Goal: Task Accomplishment & Management: Use online tool/utility

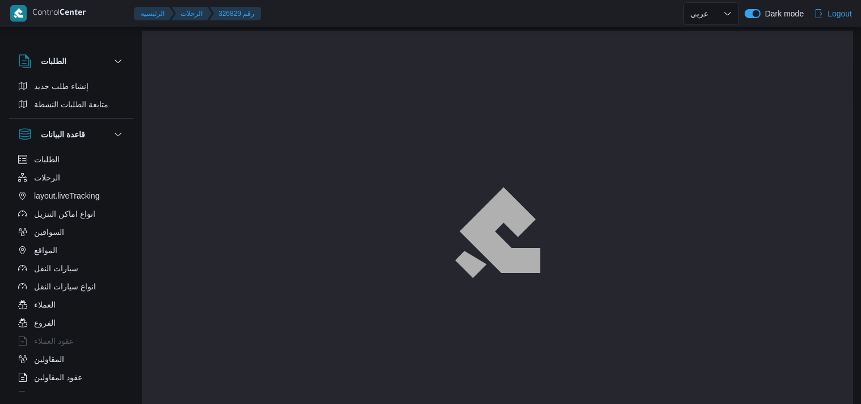
select select "ar"
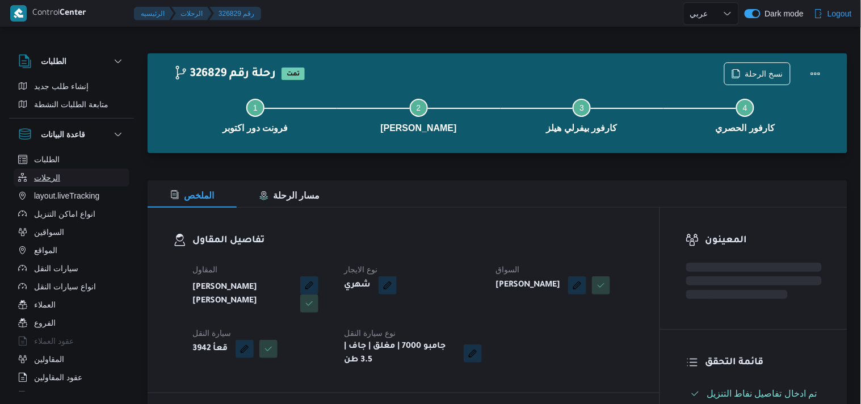
click at [74, 180] on button "الرحلات" at bounding box center [72, 178] width 116 height 18
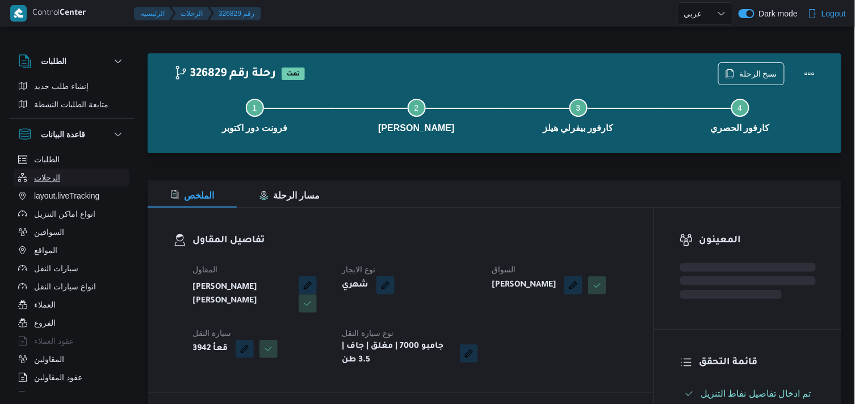
select select "ar"
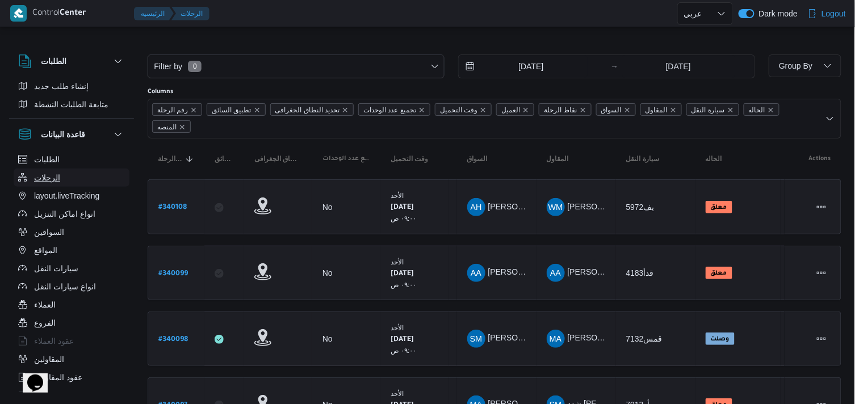
click at [53, 171] on span "الرحلات" at bounding box center [47, 178] width 26 height 14
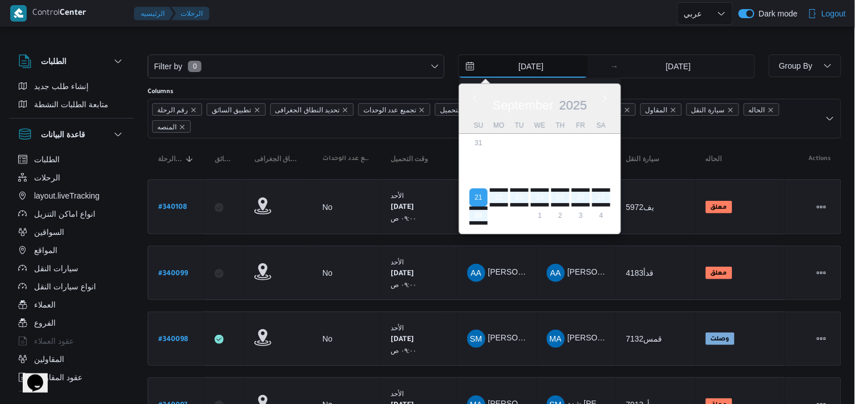
click at [512, 63] on input "21/9/2025" at bounding box center [523, 66] width 129 height 23
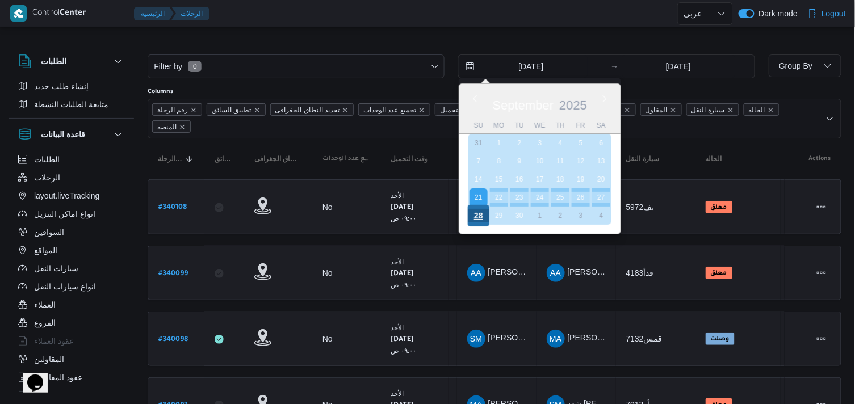
click at [481, 213] on div "28" at bounding box center [479, 216] width 22 height 22
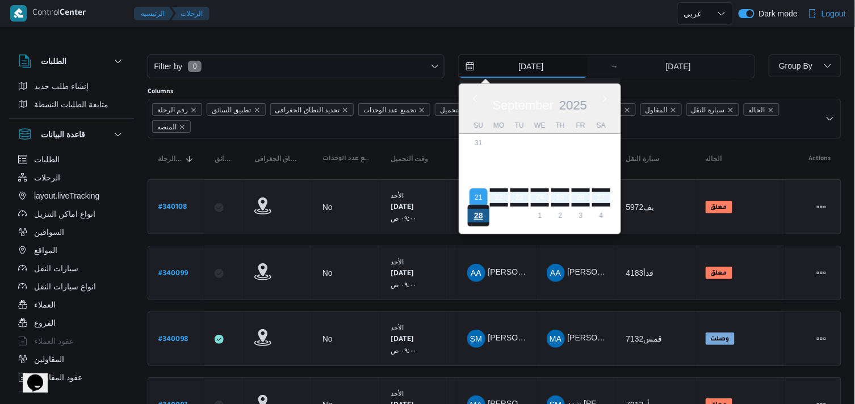
type input "28/9/2025"
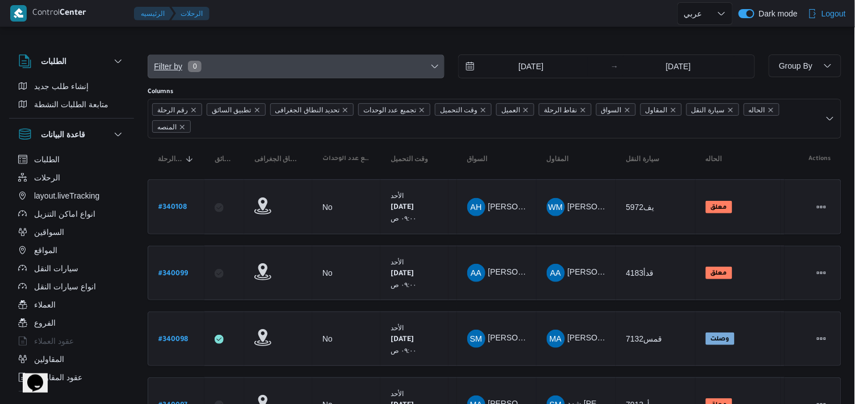
click at [429, 58] on span "Filter by 0" at bounding box center [296, 66] width 296 height 23
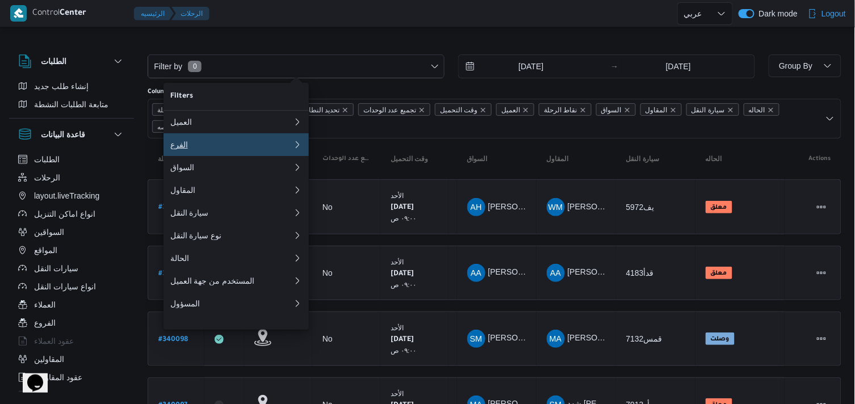
click at [239, 146] on div "الفرع" at bounding box center [231, 144] width 123 height 9
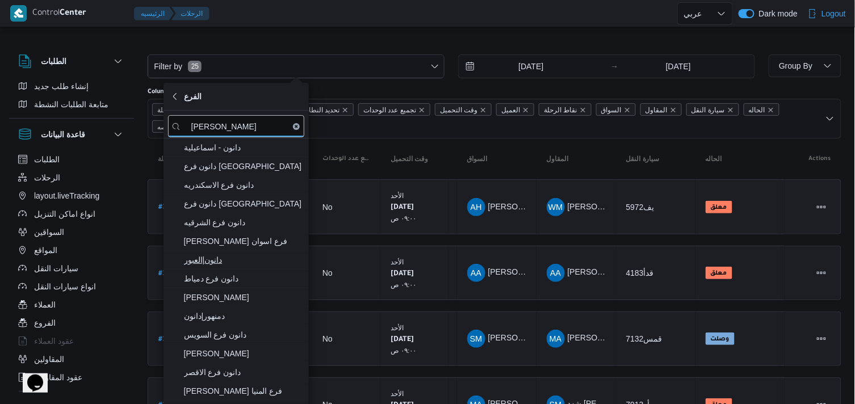
type input "دانون"
click at [241, 259] on span "دانون|العبور" at bounding box center [243, 260] width 118 height 14
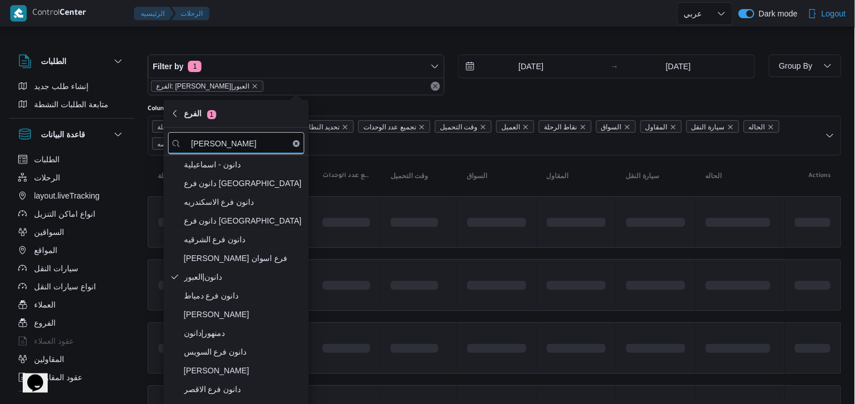
click at [304, 23] on div at bounding box center [445, 13] width 463 height 27
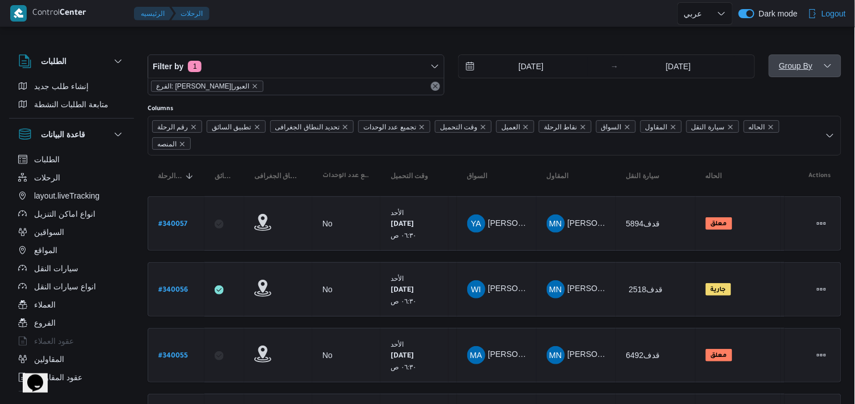
click at [826, 75] on span "Group By" at bounding box center [805, 65] width 64 height 23
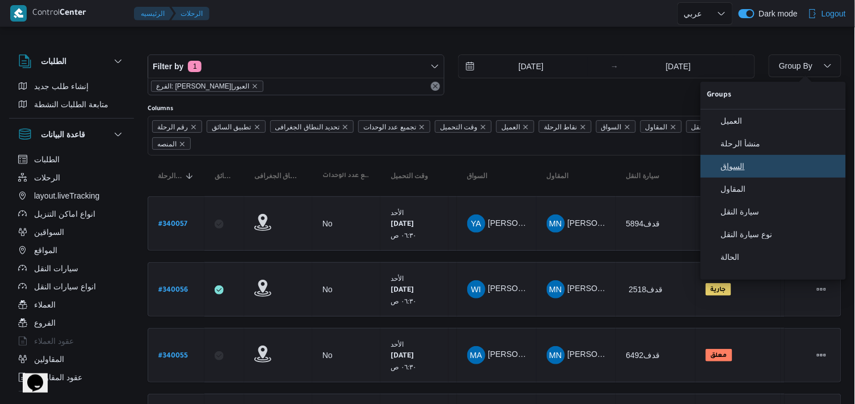
click at [753, 178] on button "السواق" at bounding box center [772, 166] width 145 height 23
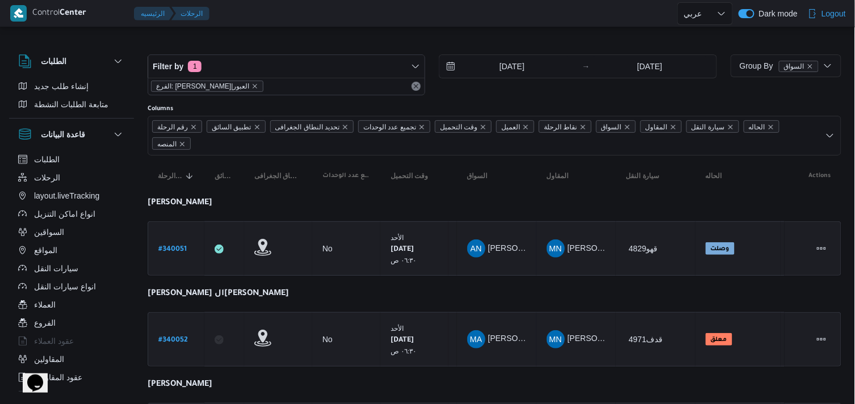
click at [632, 36] on div at bounding box center [495, 45] width 694 height 18
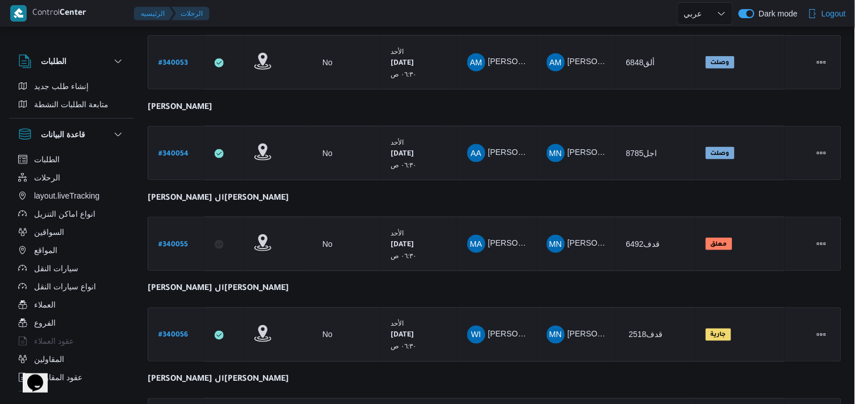
scroll to position [450, 0]
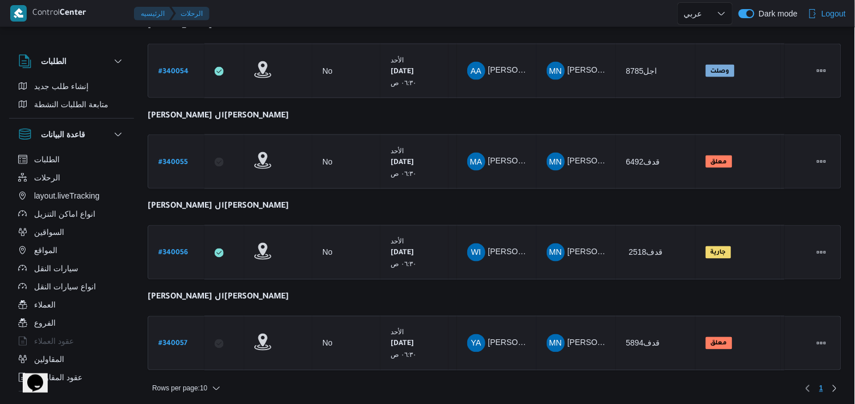
click at [193, 375] on div "Rows per page : 10 1" at bounding box center [494, 388] width 707 height 27
click at [193, 382] on span "Rows per page : 10" at bounding box center [179, 389] width 55 height 14
click at [191, 352] on button "20 rows" at bounding box center [194, 356] width 64 height 23
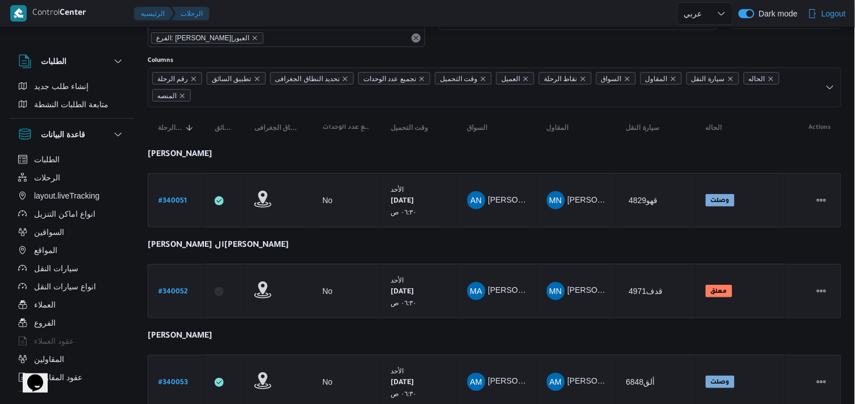
scroll to position [43, 0]
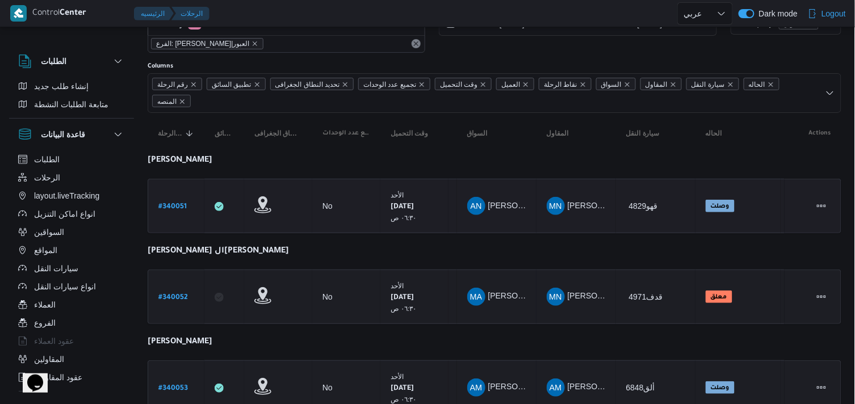
click at [177, 203] on b "# 340051" at bounding box center [172, 207] width 28 height 8
select select "ar"
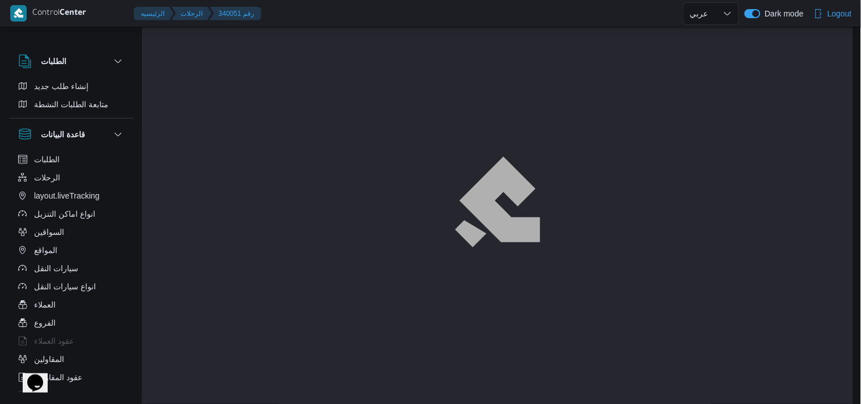
scroll to position [43, 0]
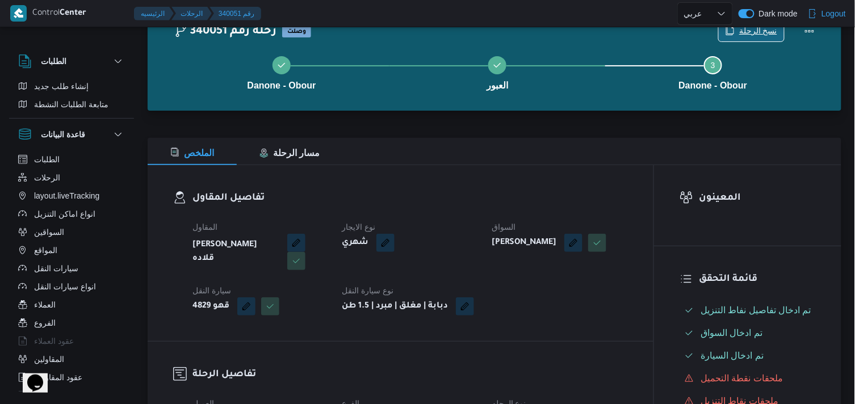
click at [755, 34] on span "نسخ الرحلة" at bounding box center [758, 31] width 38 height 14
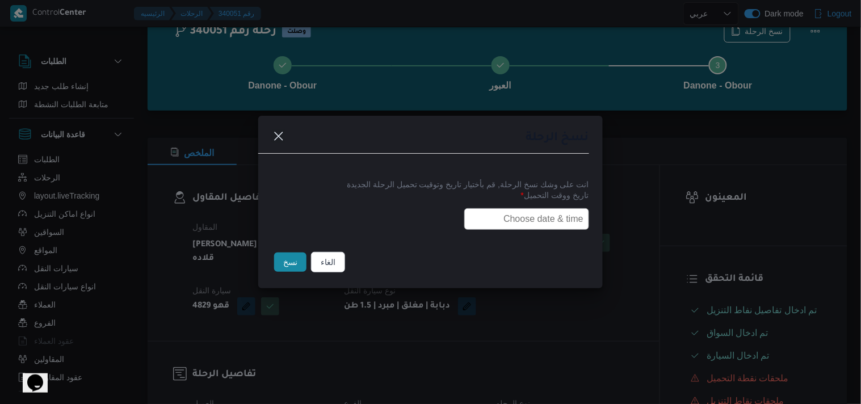
click at [520, 228] on input "text" at bounding box center [526, 219] width 125 height 22
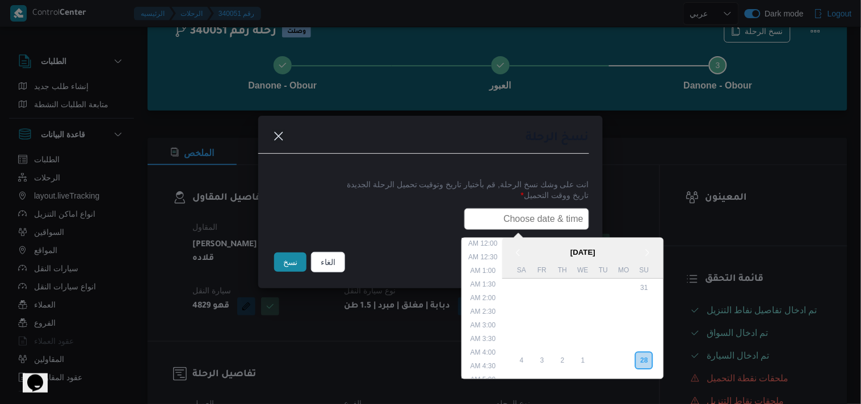
scroll to position [223, 0]
click at [627, 356] on div "29" at bounding box center [624, 361] width 22 height 22
click at [501, 301] on li "6:00 AM" at bounding box center [484, 303] width 35 height 11
type input "29/09/2025 6:00AM"
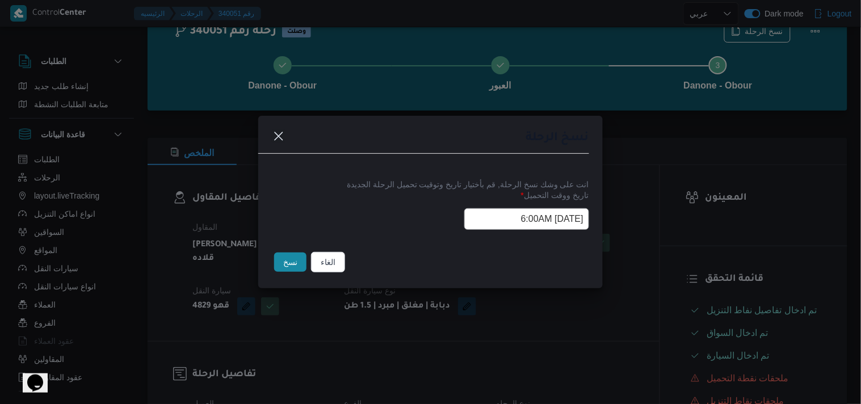
click at [477, 218] on input "29/09/2025 6:00AM" at bounding box center [526, 219] width 125 height 22
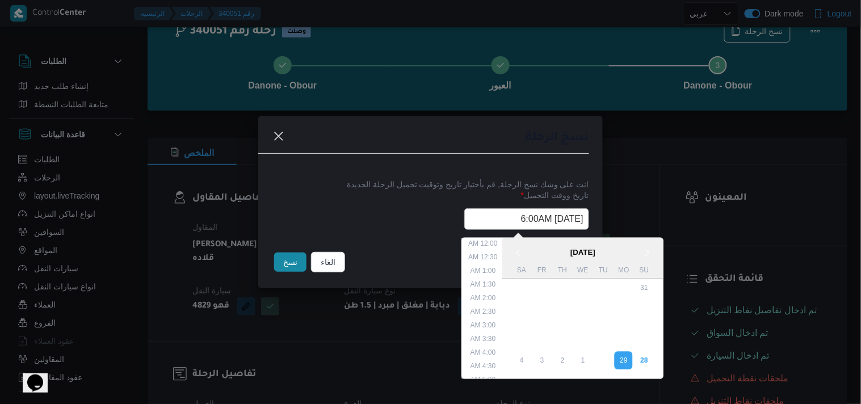
scroll to position [100, 0]
click at [477, 218] on input "29/09/2025 6:00AM" at bounding box center [526, 219] width 125 height 22
click at [282, 260] on button "نسخ" at bounding box center [290, 262] width 32 height 19
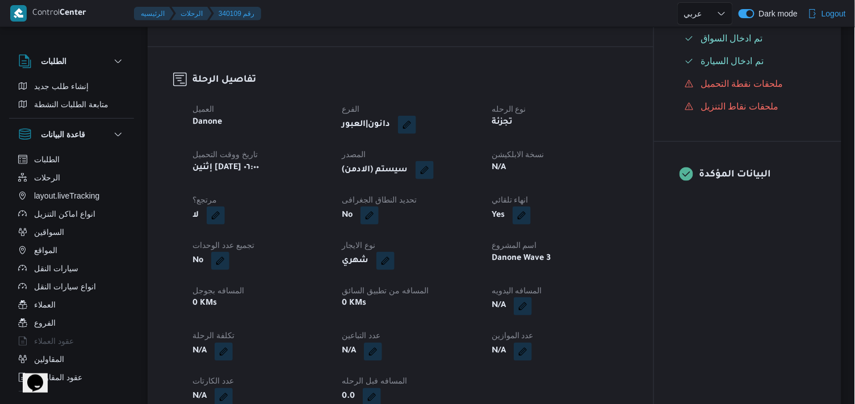
scroll to position [334, 0]
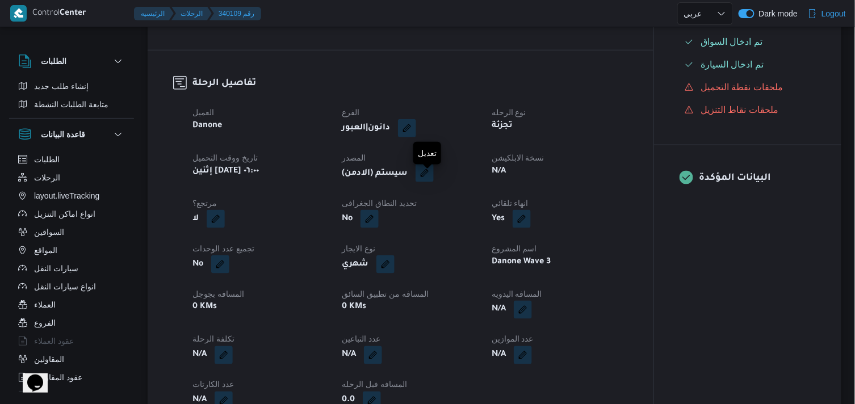
click at [430, 182] on button "button" at bounding box center [424, 173] width 18 height 18
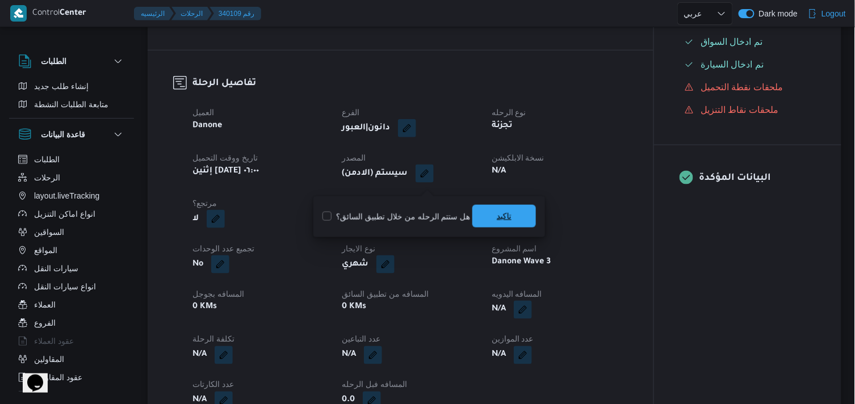
click at [497, 214] on span "تاكيد" at bounding box center [504, 216] width 15 height 14
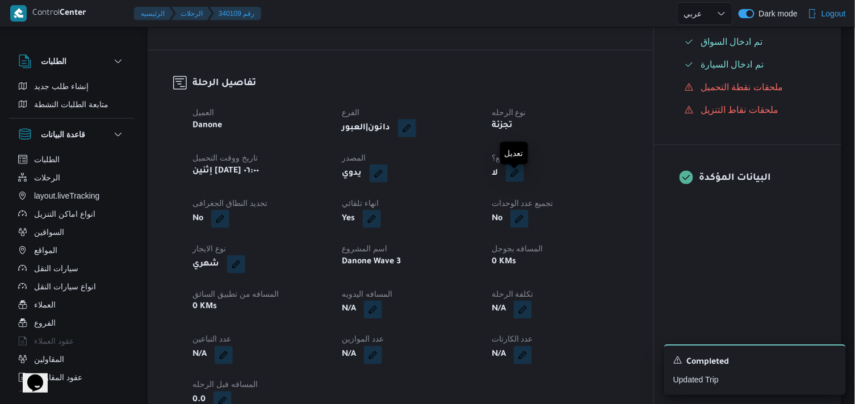
click at [512, 182] on button "button" at bounding box center [515, 173] width 18 height 18
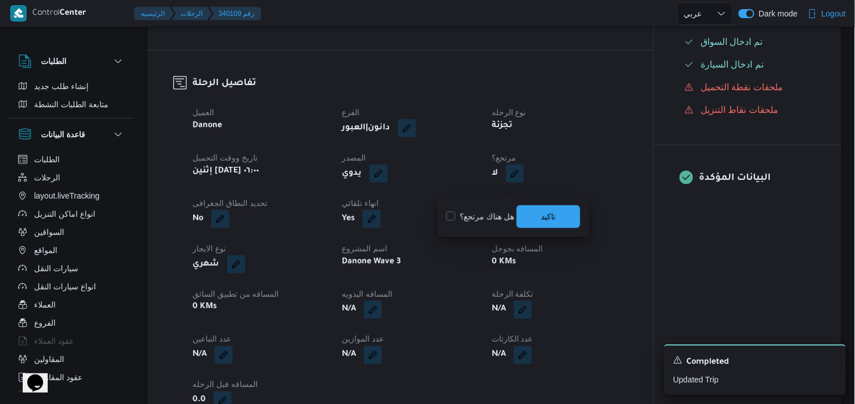
click at [486, 213] on label "هل هناك مرتجع؟" at bounding box center [480, 217] width 68 height 14
checkbox input "true"
click at [541, 207] on span "تاكيد" at bounding box center [548, 216] width 64 height 23
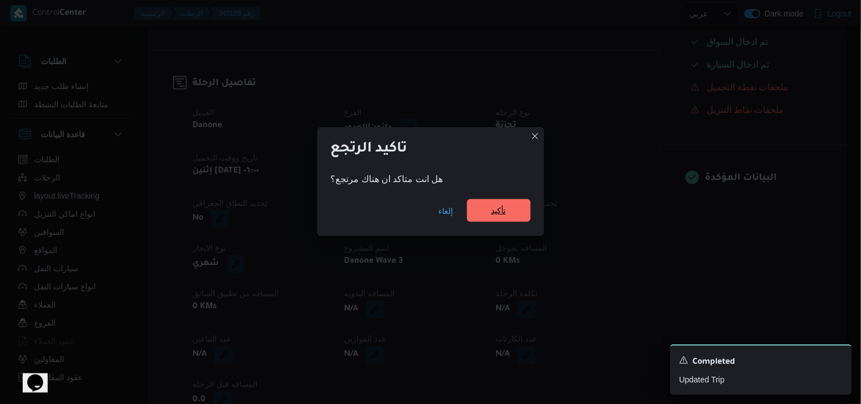
click at [515, 209] on span "تأكيد" at bounding box center [499, 210] width 64 height 23
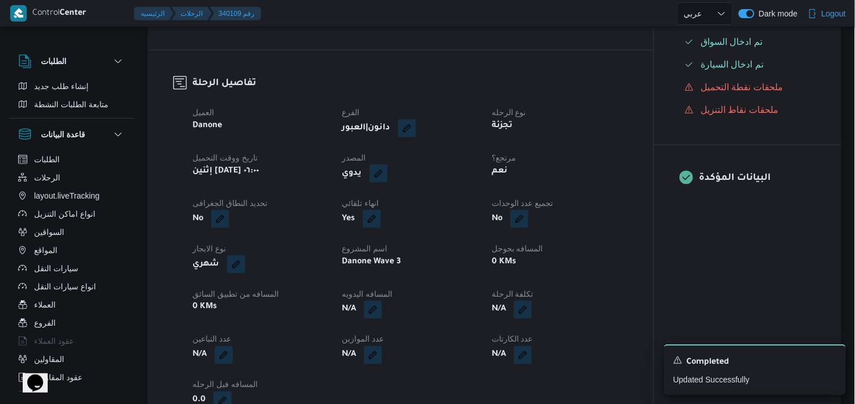
scroll to position [0, 0]
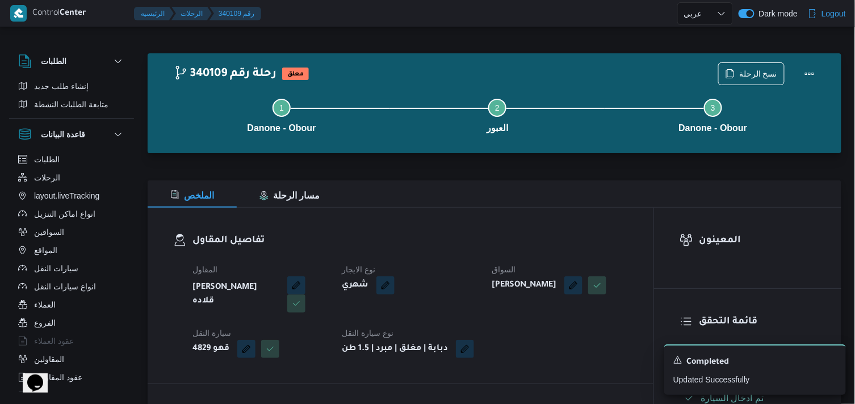
select select "ar"
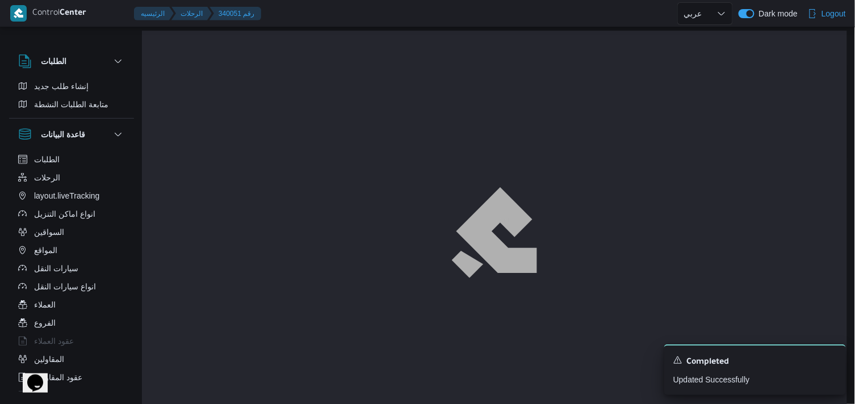
scroll to position [31, 0]
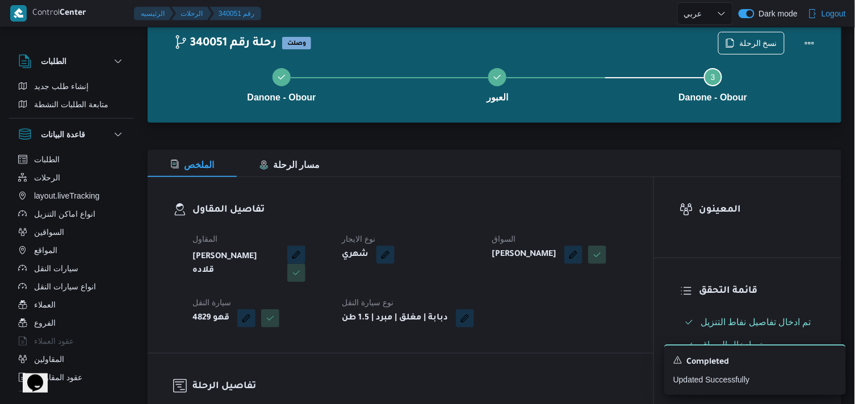
select select "ar"
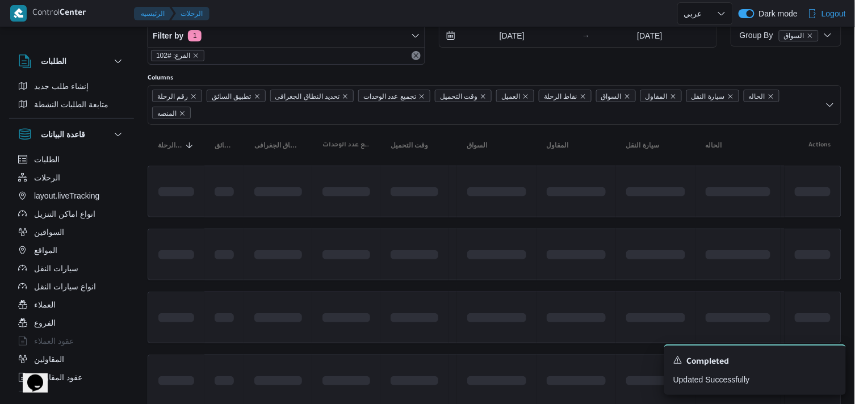
scroll to position [43, 0]
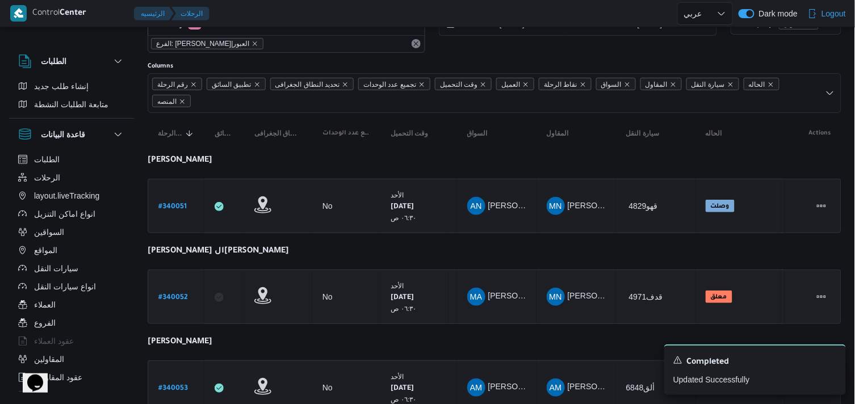
click at [182, 296] on b "# 340052" at bounding box center [173, 298] width 30 height 8
select select "ar"
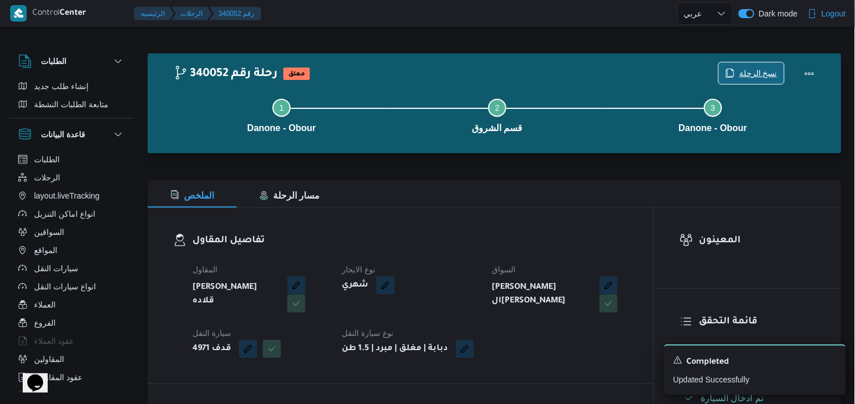
click at [766, 77] on span "نسخ الرحلة" at bounding box center [758, 73] width 38 height 14
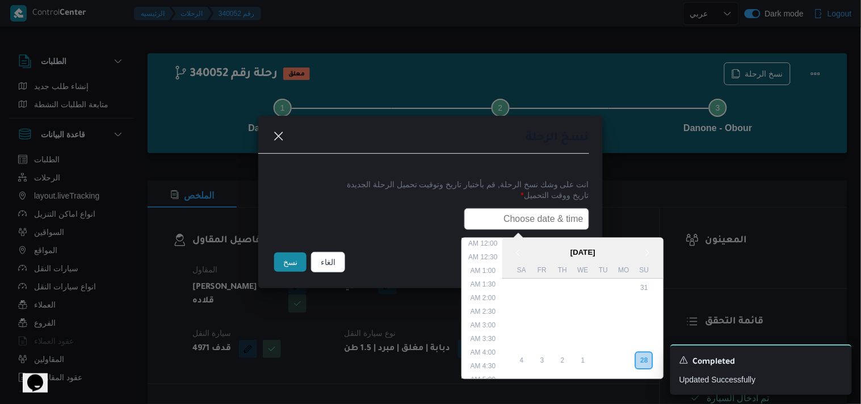
click at [475, 213] on input "text" at bounding box center [526, 219] width 125 height 22
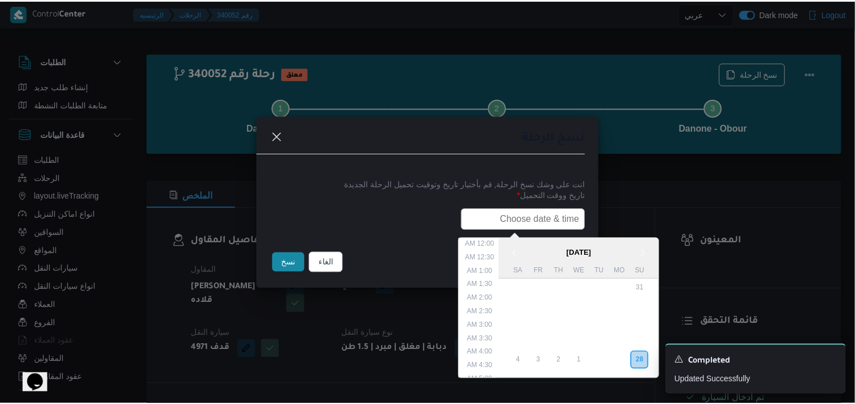
scroll to position [223, 0]
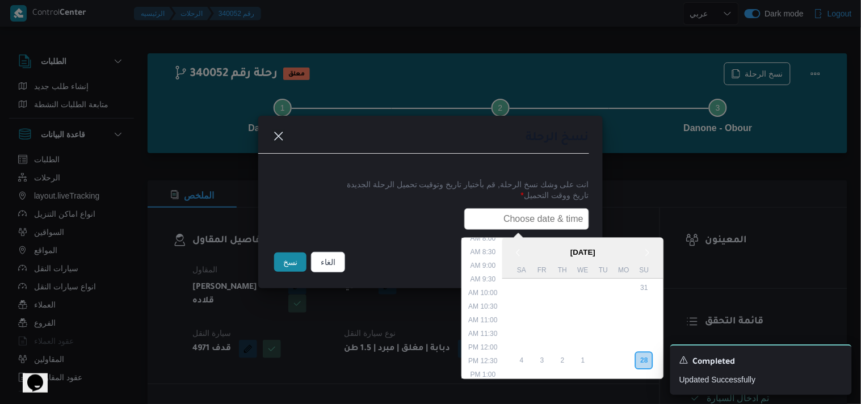
paste input "29/09/2025 6:00AM"
type input "29/09/2025 6:00AM"
click at [292, 260] on button "نسخ" at bounding box center [290, 262] width 32 height 19
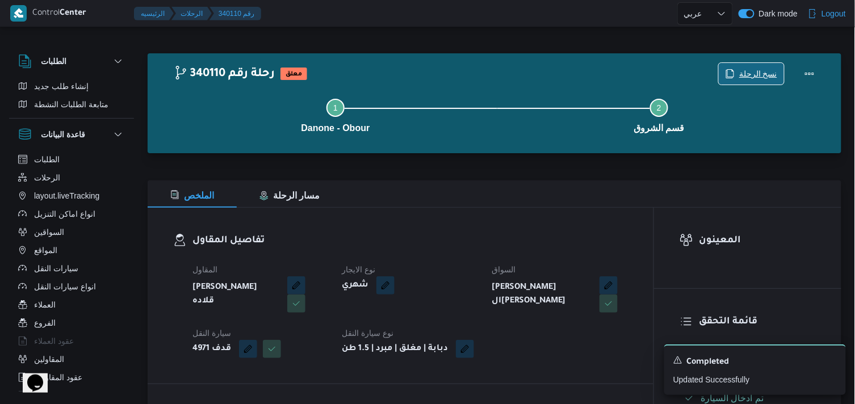
scroll to position [353, 0]
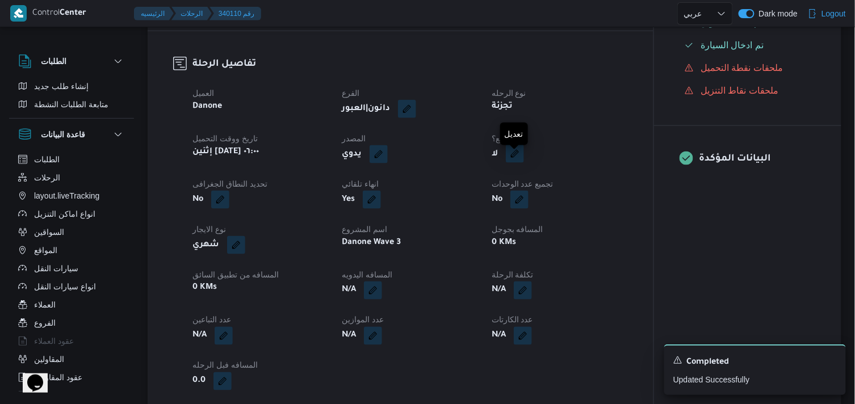
click at [510, 163] on button "button" at bounding box center [515, 154] width 18 height 18
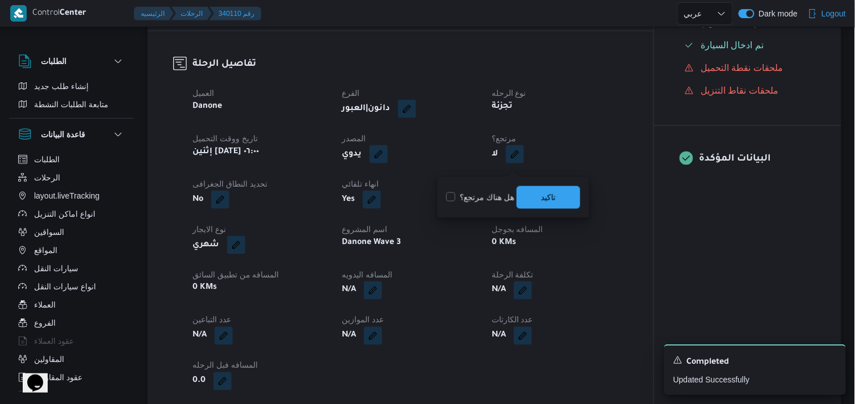
click at [498, 199] on label "هل هناك مرتجع؟" at bounding box center [480, 198] width 68 height 14
checkbox input "true"
click at [531, 196] on span "تاكيد" at bounding box center [548, 197] width 64 height 23
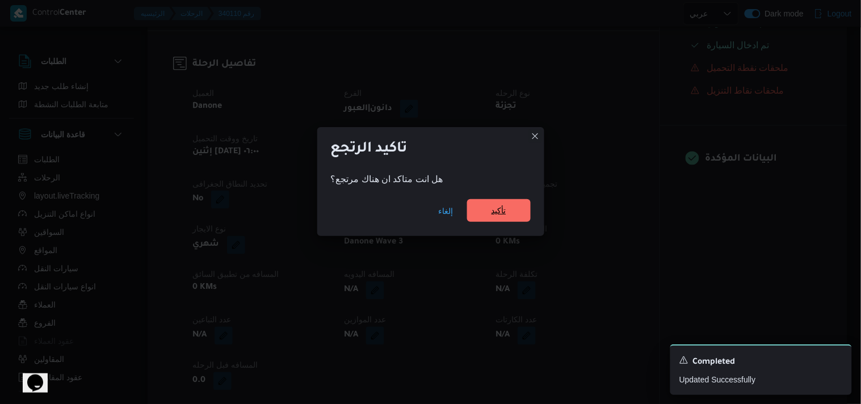
click at [501, 211] on span "تأكيد" at bounding box center [498, 211] width 15 height 14
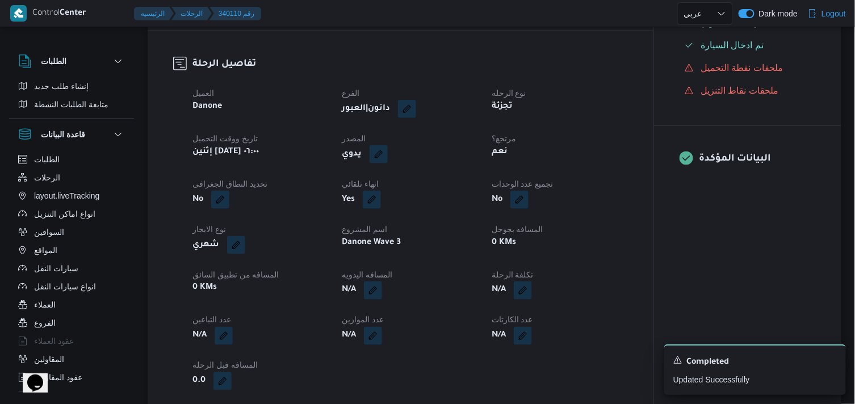
select select "ar"
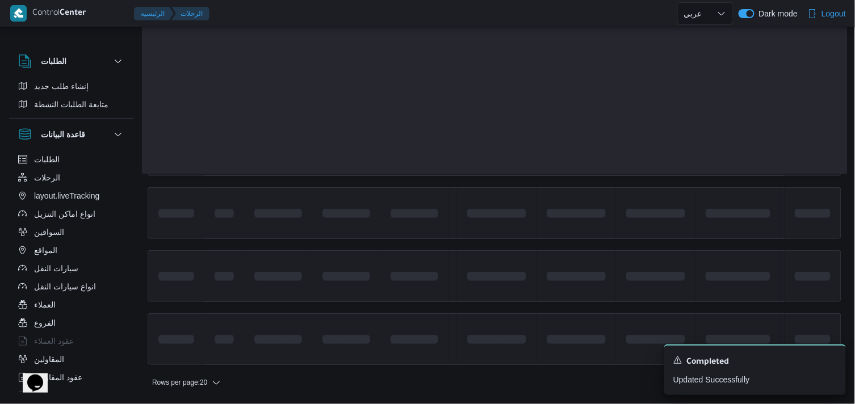
scroll to position [43, 0]
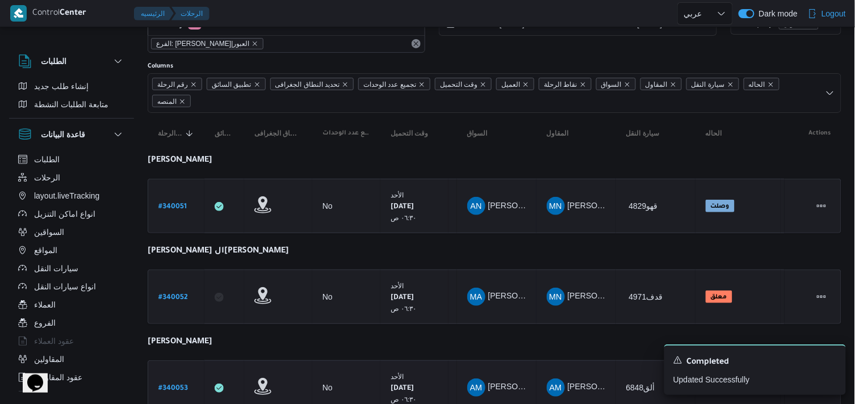
click at [179, 385] on b "# 340053" at bounding box center [173, 389] width 30 height 8
select select "ar"
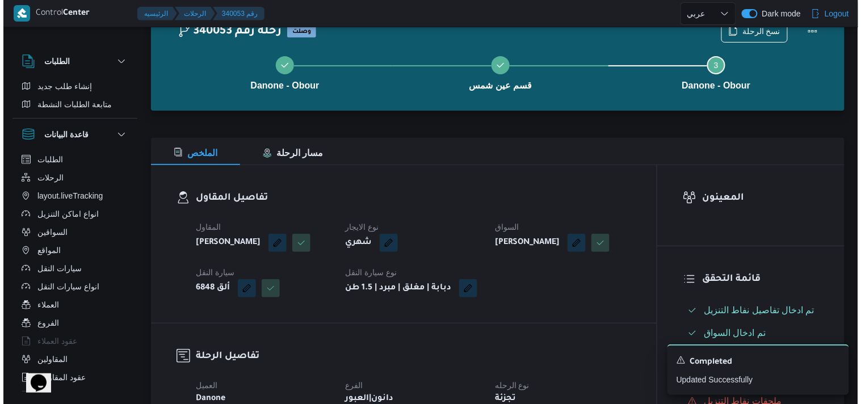
scroll to position [8, 0]
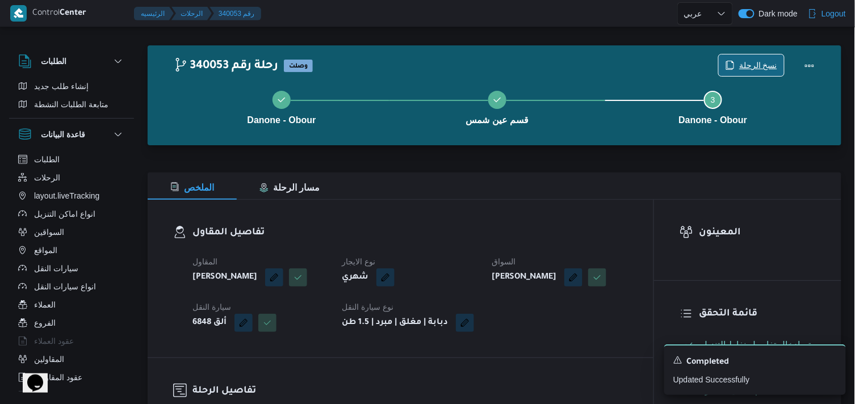
click at [751, 56] on span "نسخ الرحلة" at bounding box center [751, 65] width 65 height 22
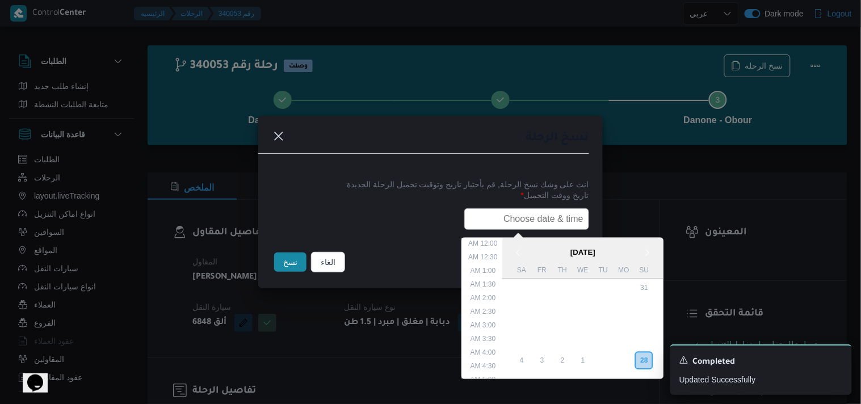
click at [526, 209] on input "text" at bounding box center [526, 219] width 125 height 22
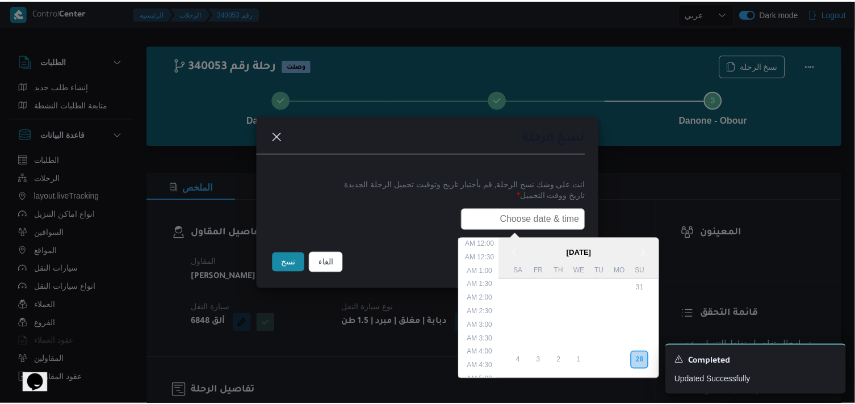
scroll to position [223, 0]
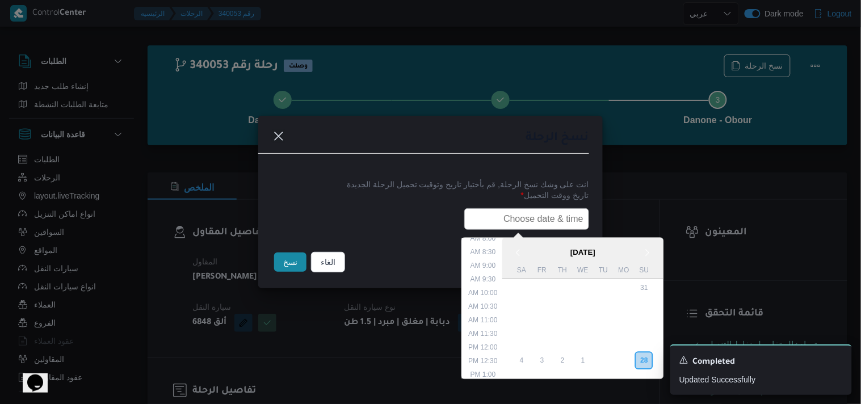
type input "29/09/2025 6:00AM"
click at [284, 256] on button "نسخ" at bounding box center [290, 262] width 32 height 19
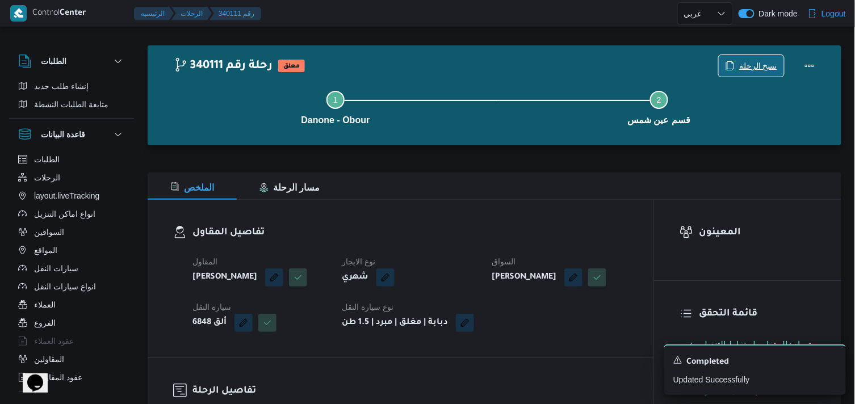
scroll to position [361, 0]
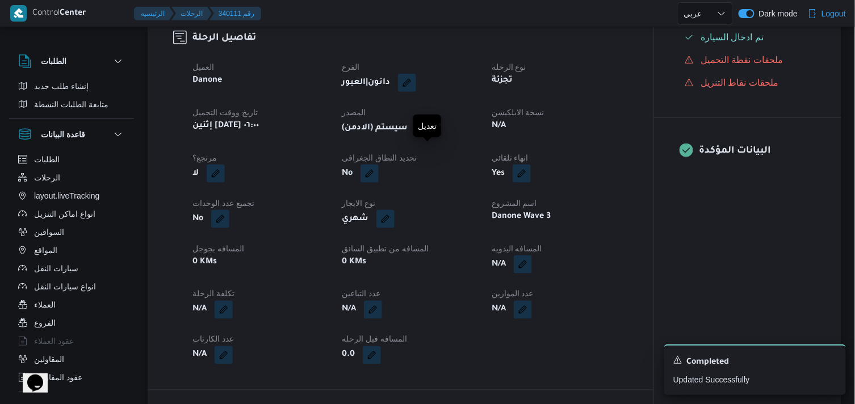
click at [430, 137] on button "button" at bounding box center [424, 128] width 18 height 18
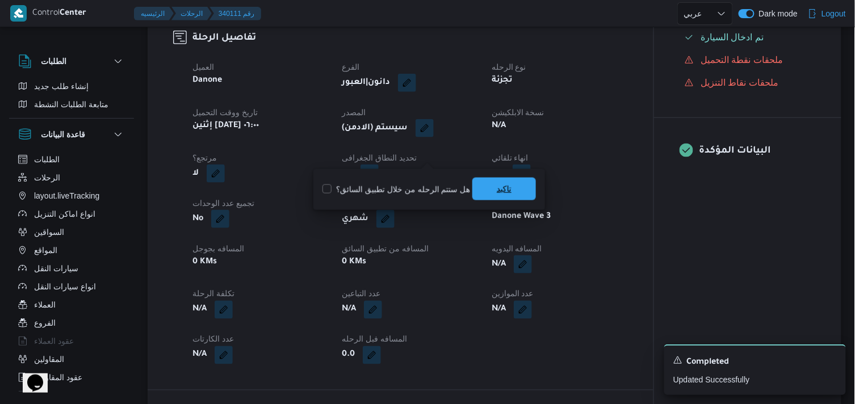
click at [479, 183] on span "تاكيد" at bounding box center [504, 189] width 64 height 23
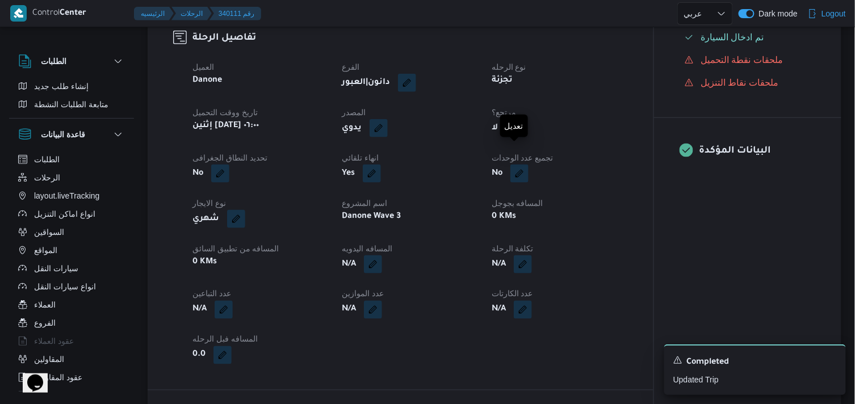
click at [514, 137] on button "button" at bounding box center [515, 128] width 18 height 18
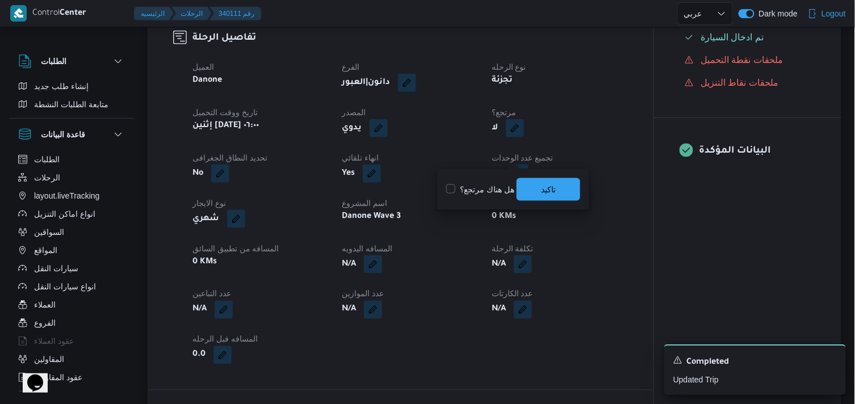
click at [490, 185] on label "هل هناك مرتجع؟" at bounding box center [480, 190] width 68 height 14
checkbox input "true"
click at [527, 189] on span "تاكيد" at bounding box center [548, 189] width 64 height 23
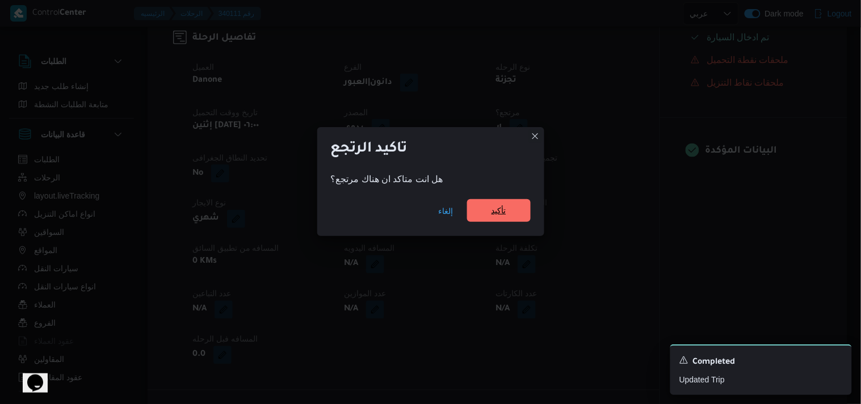
click at [494, 209] on span "تأكيد" at bounding box center [498, 211] width 15 height 14
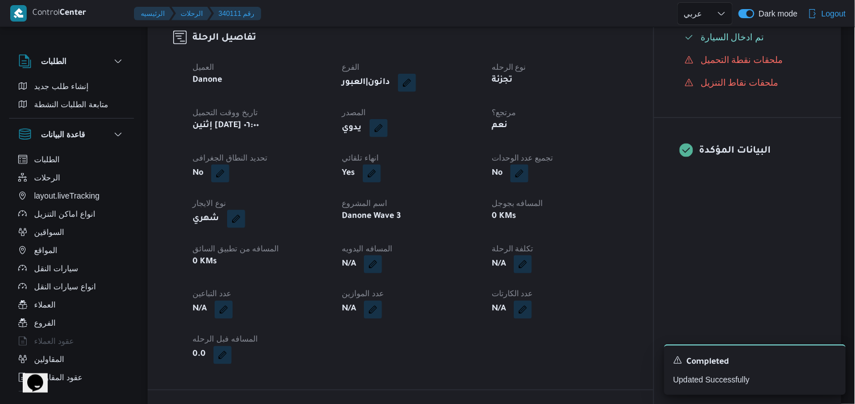
select select "ar"
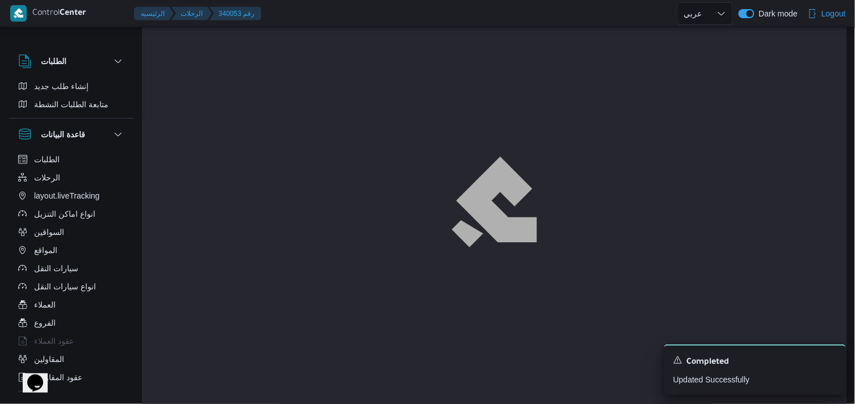
scroll to position [8, 0]
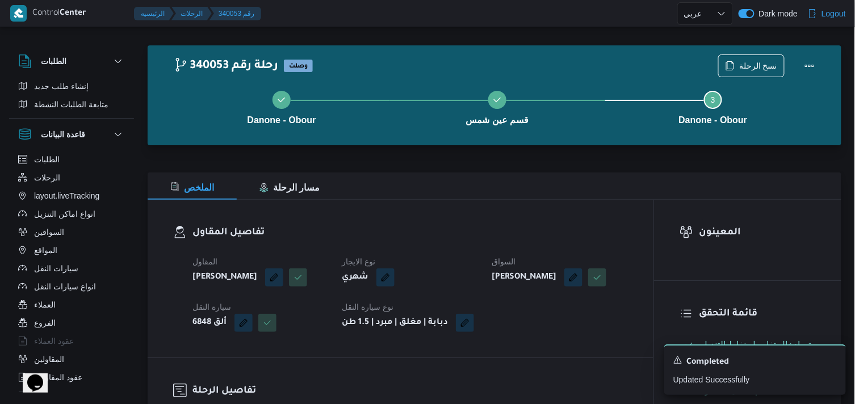
select select "ar"
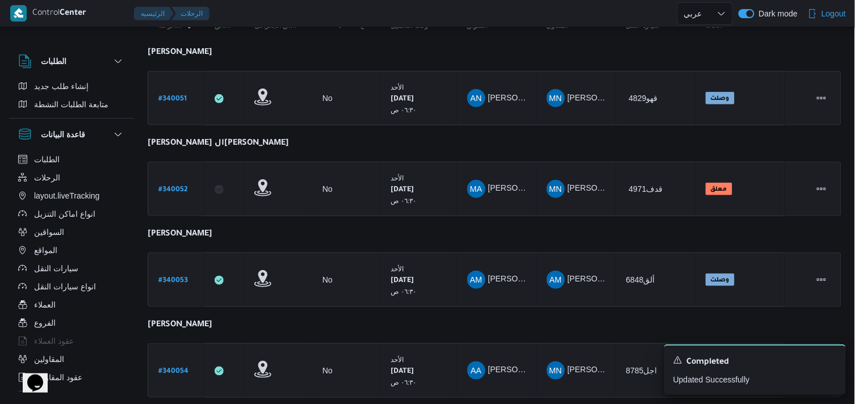
scroll to position [146, 0]
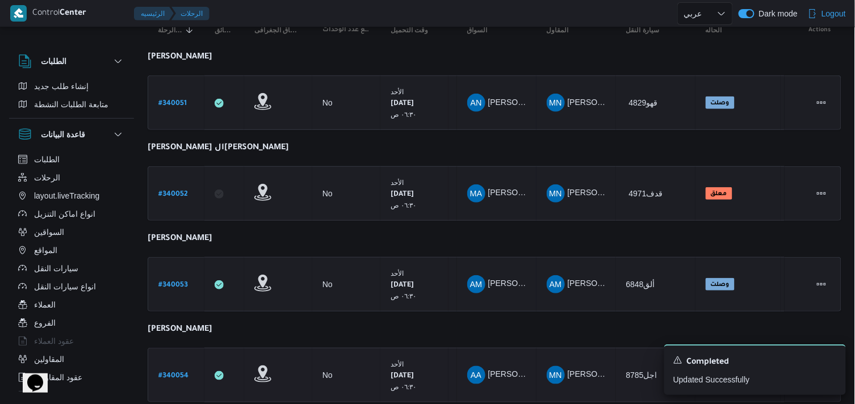
click at [174, 376] on b "# 340054" at bounding box center [173, 376] width 30 height 8
select select "ar"
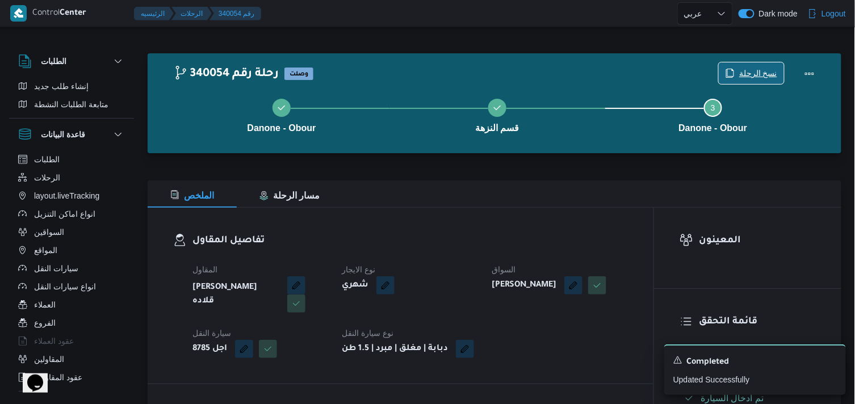
click at [765, 71] on span "نسخ الرحلة" at bounding box center [758, 73] width 38 height 14
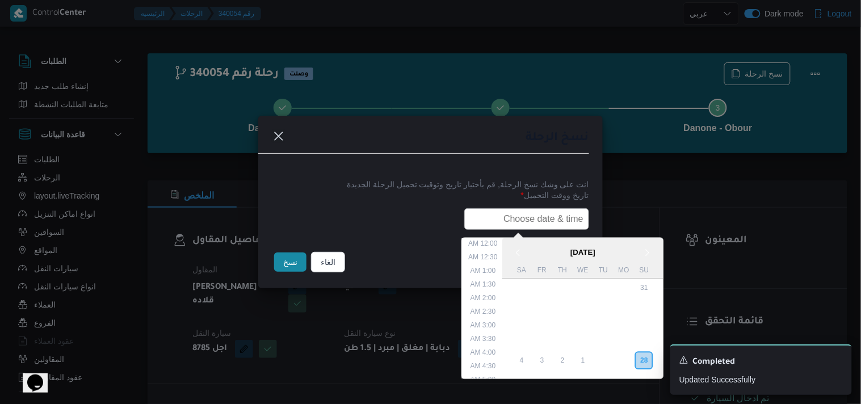
click at [546, 227] on input "text" at bounding box center [526, 219] width 125 height 22
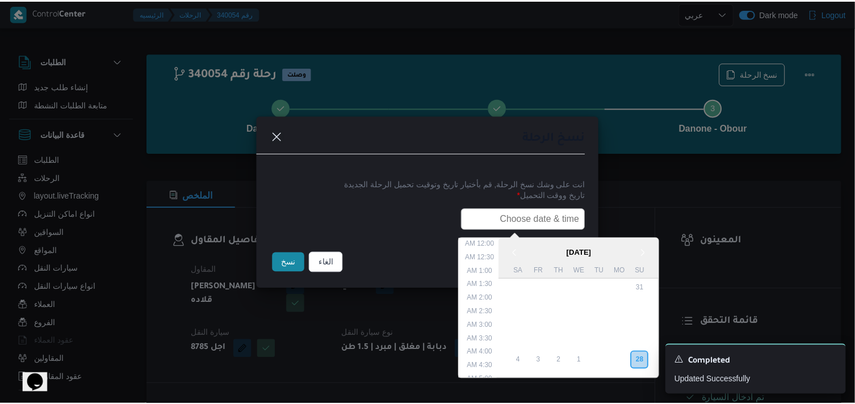
scroll to position [223, 0]
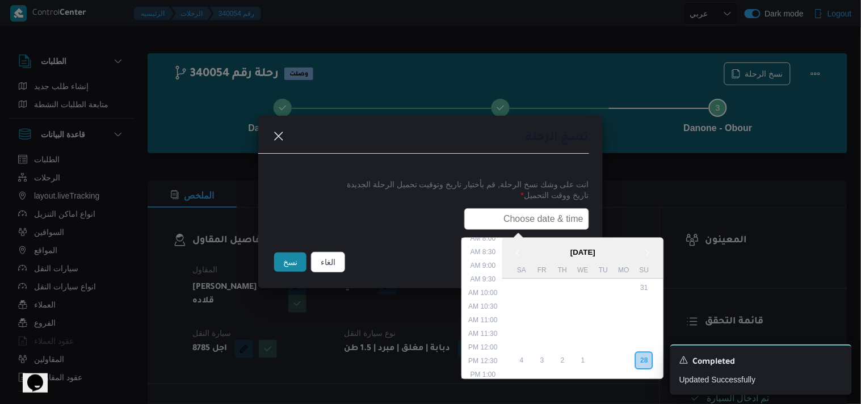
type input "29/09/2025 6:00AM"
click at [288, 271] on button "نسخ" at bounding box center [290, 262] width 32 height 19
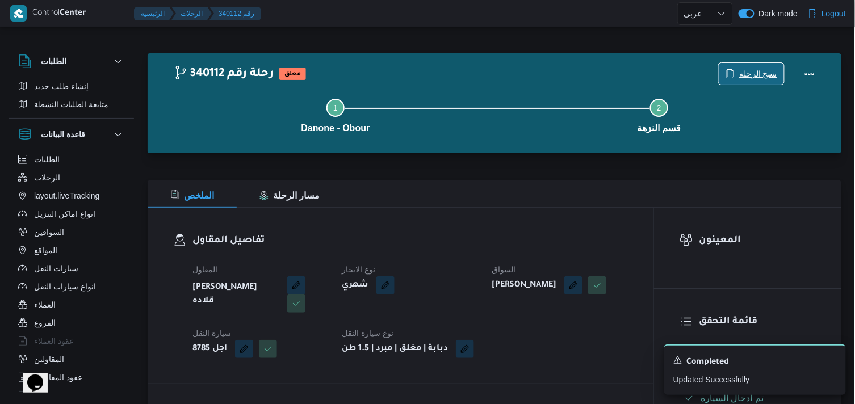
scroll to position [353, 0]
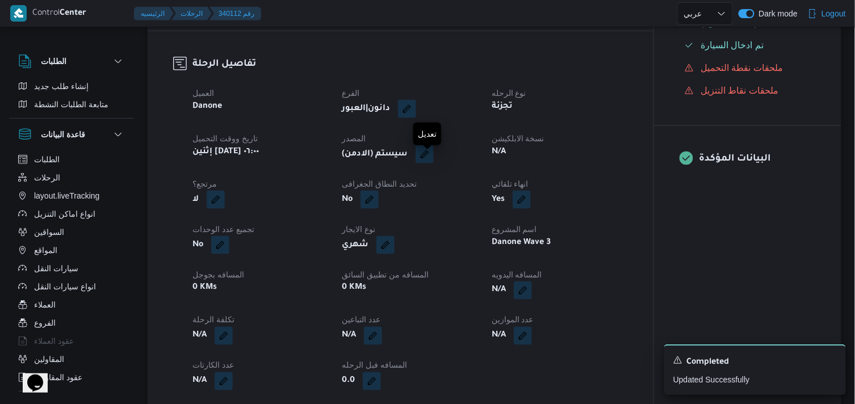
click at [420, 163] on span at bounding box center [422, 154] width 24 height 18
click at [434, 162] on button "button" at bounding box center [424, 154] width 18 height 18
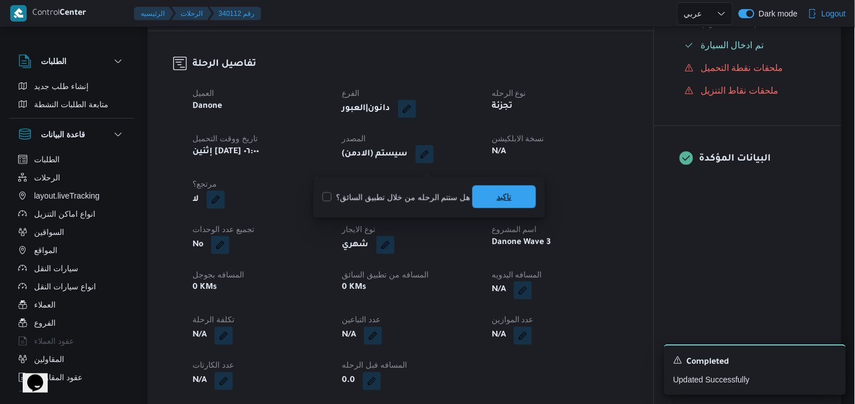
click at [481, 192] on span "تاكيد" at bounding box center [504, 197] width 64 height 23
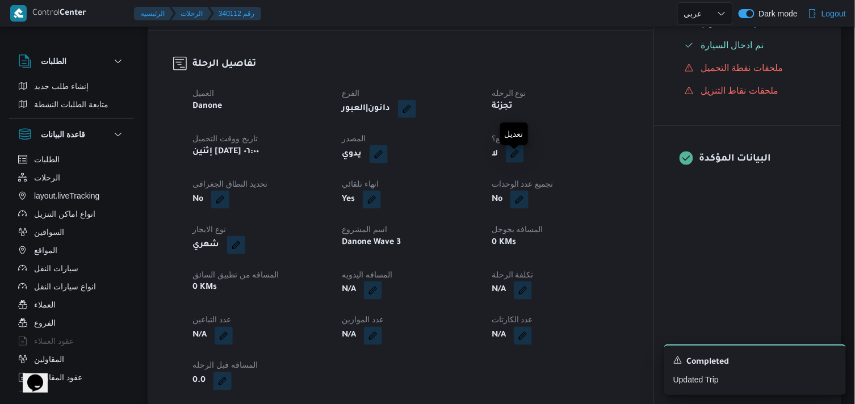
click at [509, 163] on button "button" at bounding box center [515, 154] width 18 height 18
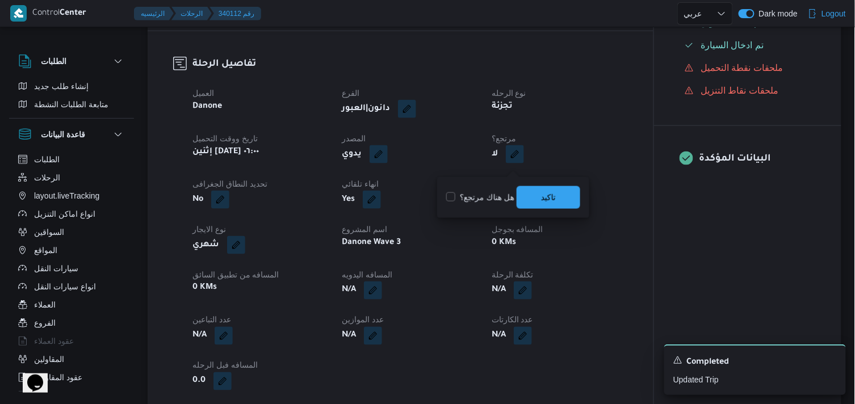
click at [486, 195] on label "هل هناك مرتجع؟" at bounding box center [480, 198] width 68 height 14
checkbox input "true"
click at [543, 191] on span "تاكيد" at bounding box center [548, 197] width 15 height 14
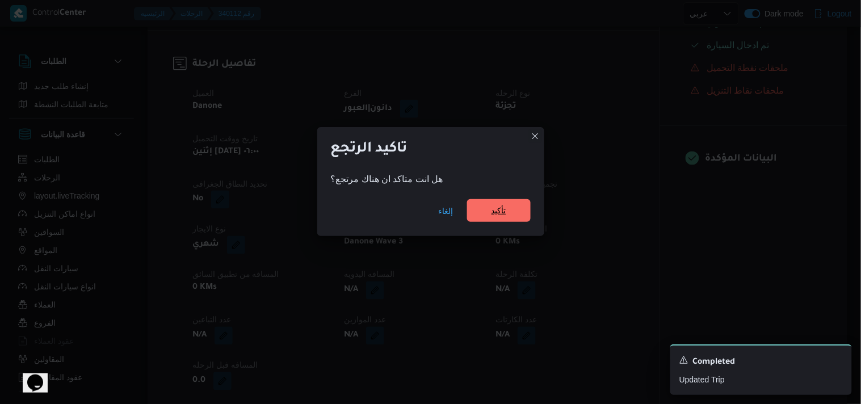
click at [474, 210] on span "تأكيد" at bounding box center [499, 210] width 64 height 23
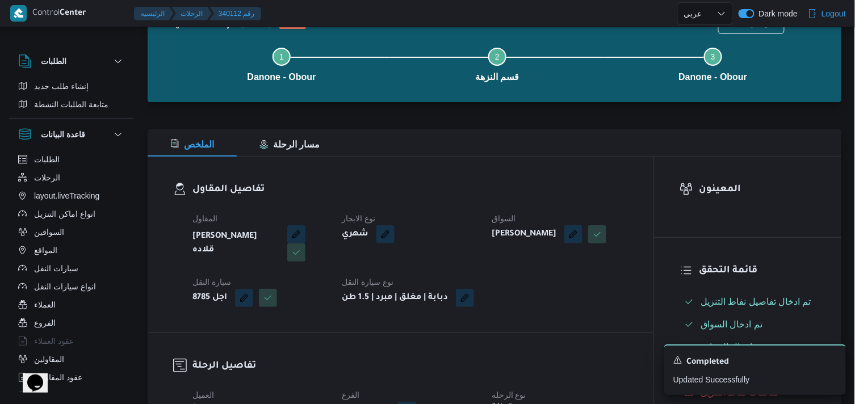
scroll to position [32, 0]
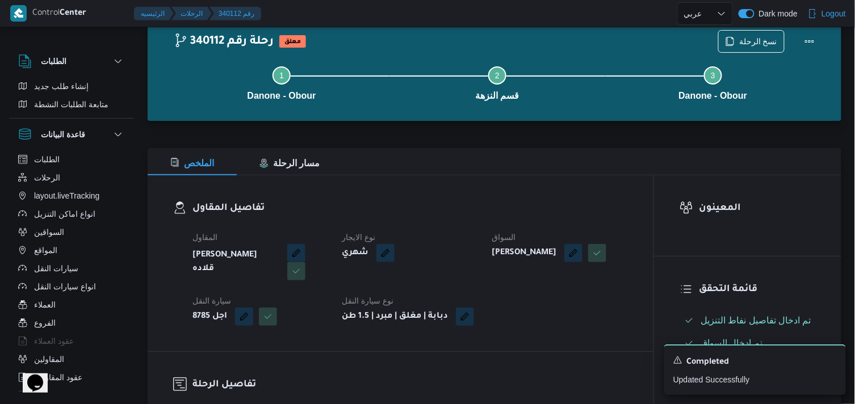
select select "ar"
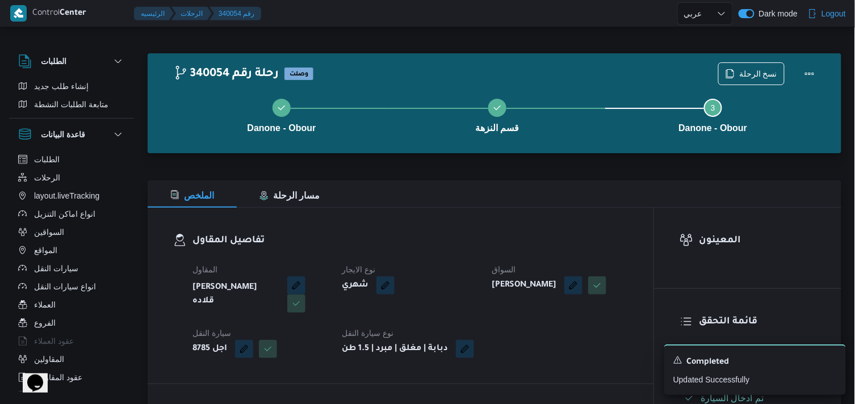
select select "ar"
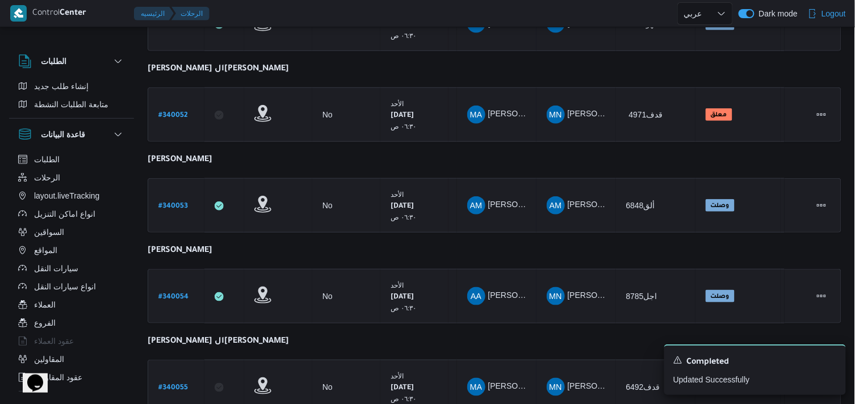
scroll to position [214, 0]
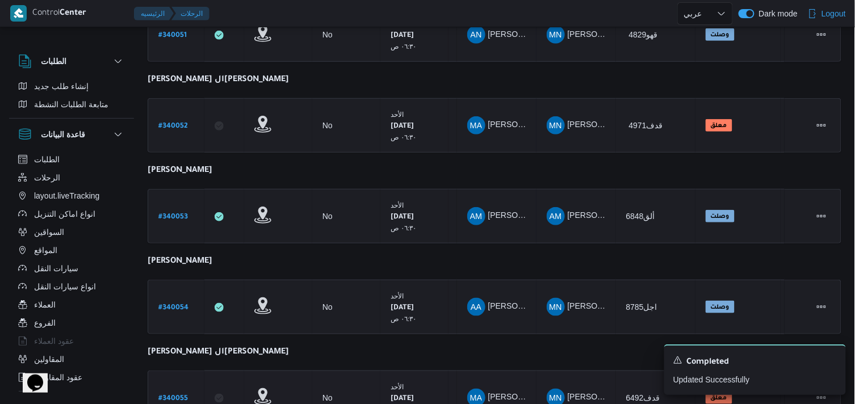
click at [170, 395] on b "# 340055" at bounding box center [173, 399] width 30 height 8
select select "ar"
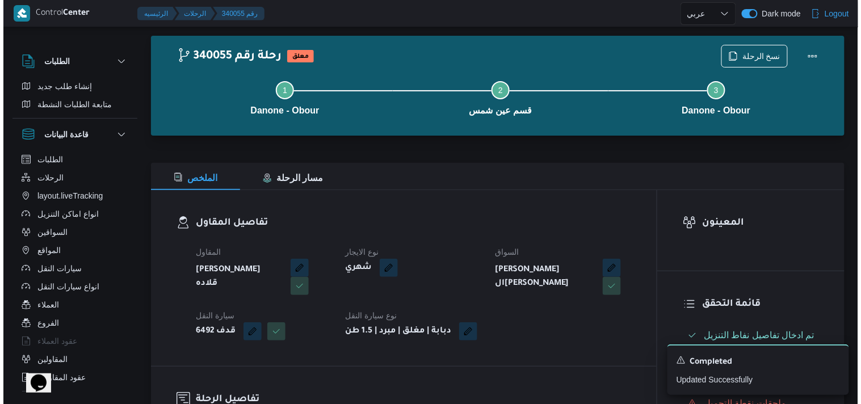
scroll to position [4, 0]
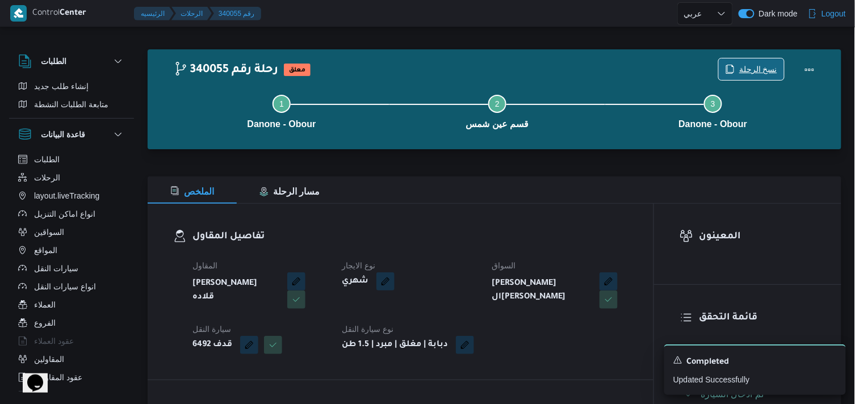
click at [749, 60] on span "نسخ الرحلة" at bounding box center [751, 69] width 65 height 22
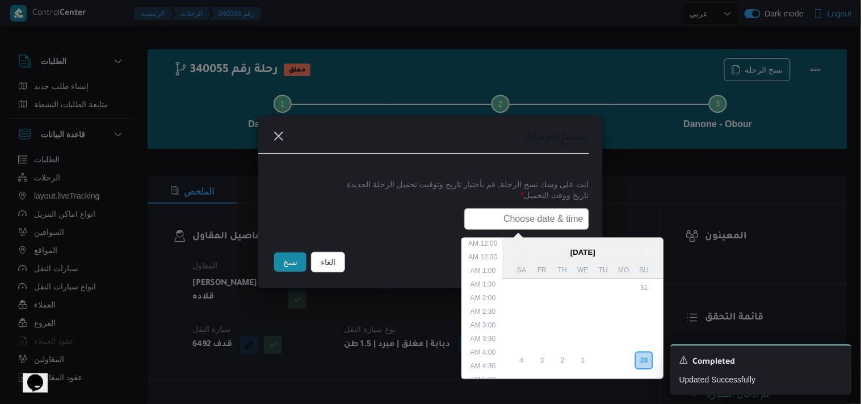
click at [515, 223] on input "text" at bounding box center [526, 219] width 125 height 22
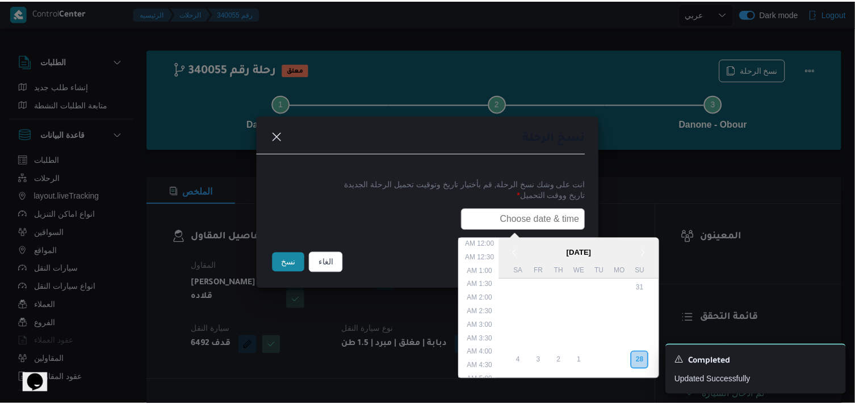
scroll to position [223, 0]
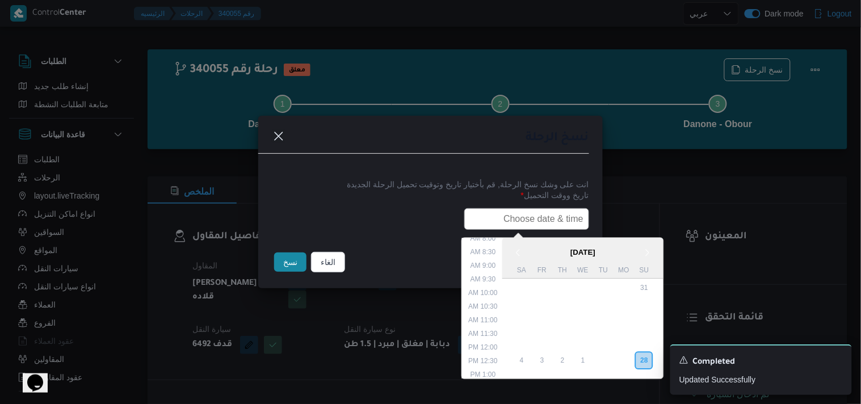
type input "29/09/2025 6:00AM"
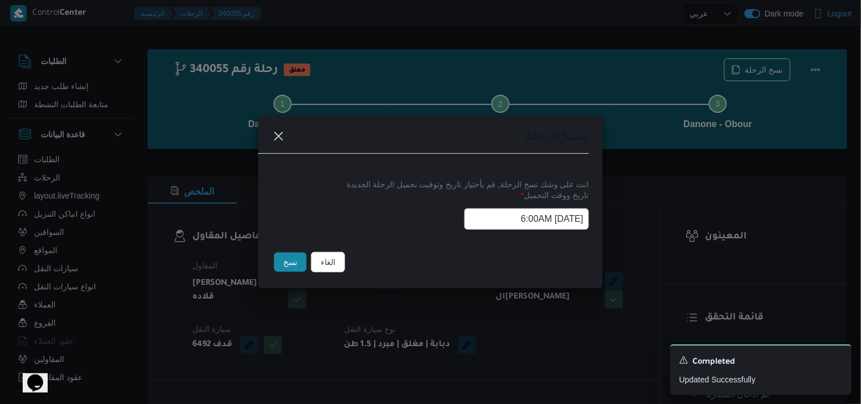
click at [299, 262] on button "نسخ" at bounding box center [290, 262] width 32 height 19
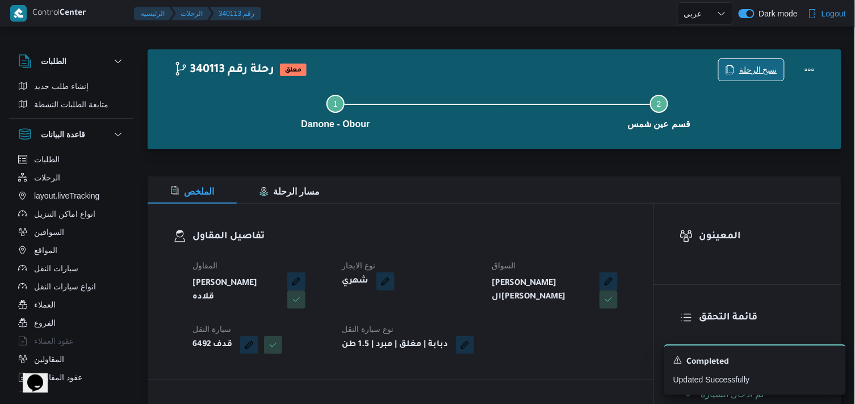
scroll to position [358, 0]
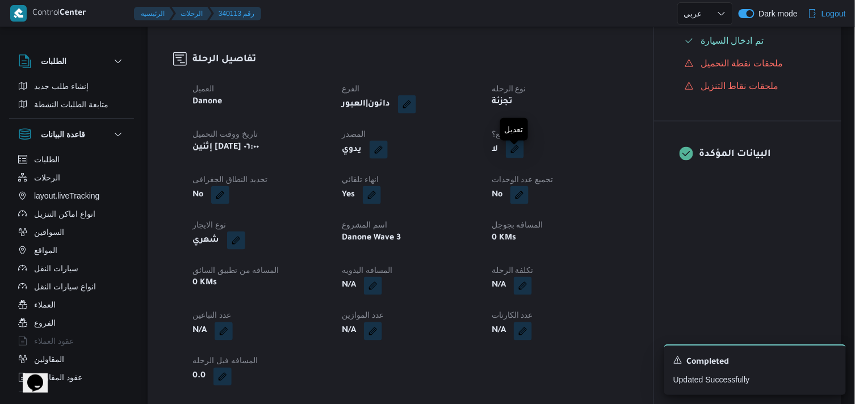
click at [520, 153] on button "button" at bounding box center [515, 149] width 18 height 18
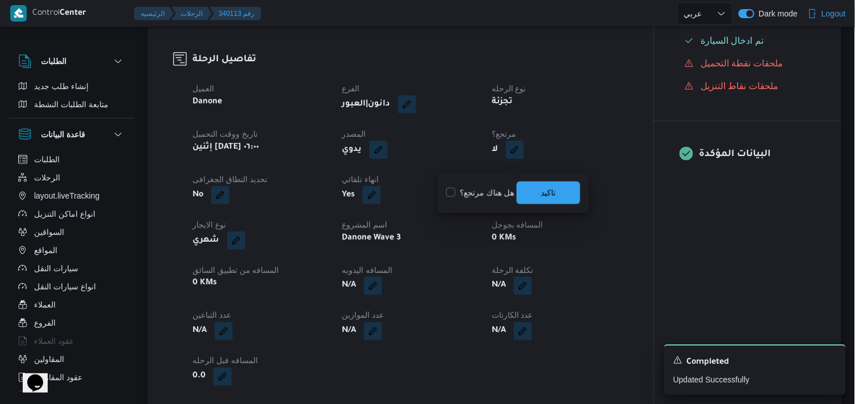
click at [474, 190] on label "هل هناك مرتجع؟" at bounding box center [480, 193] width 68 height 14
checkbox input "true"
click at [523, 196] on span "تاكيد" at bounding box center [548, 192] width 64 height 23
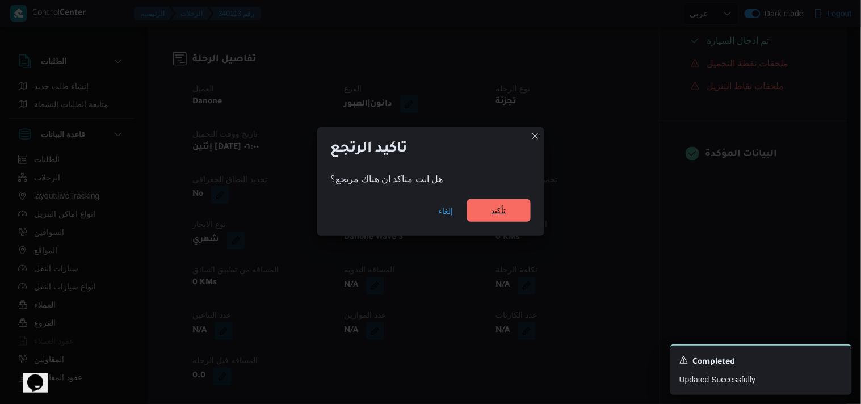
click at [498, 213] on span "تأكيد" at bounding box center [498, 211] width 15 height 14
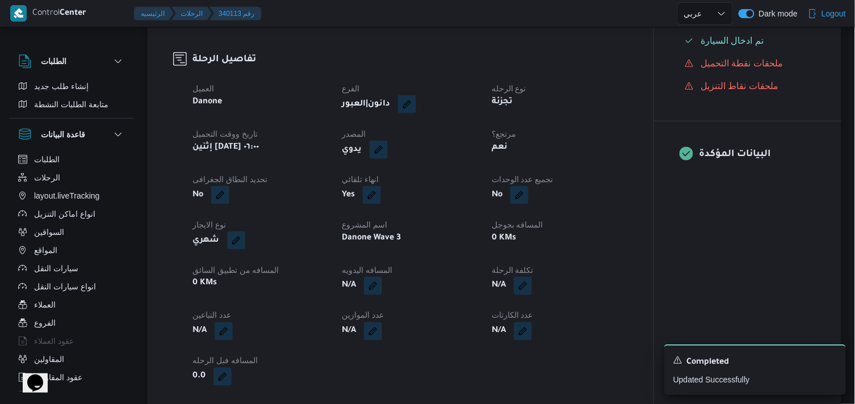
select select "ar"
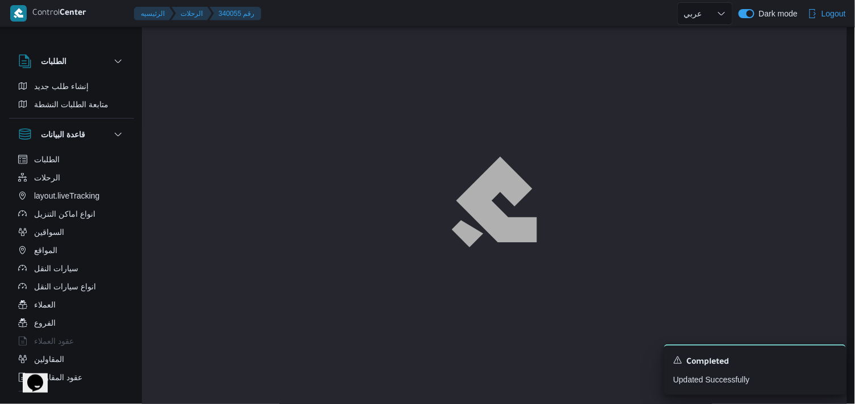
scroll to position [4, 0]
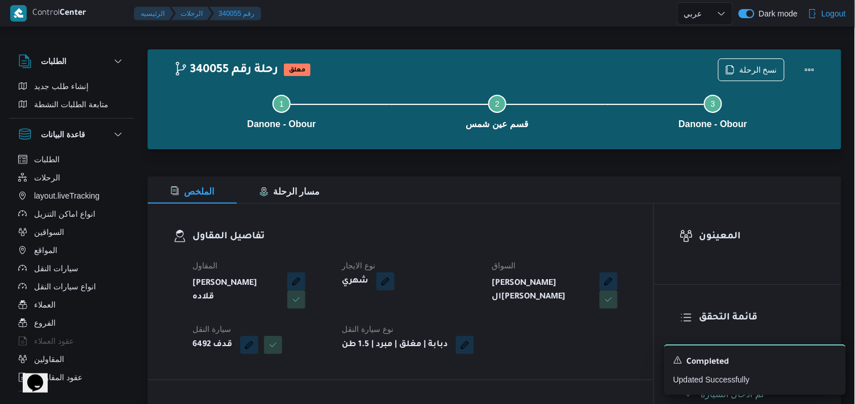
select select "ar"
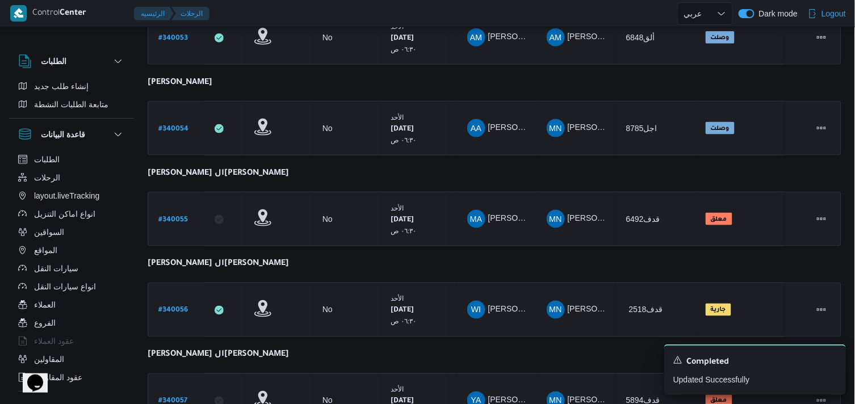
scroll to position [400, 0]
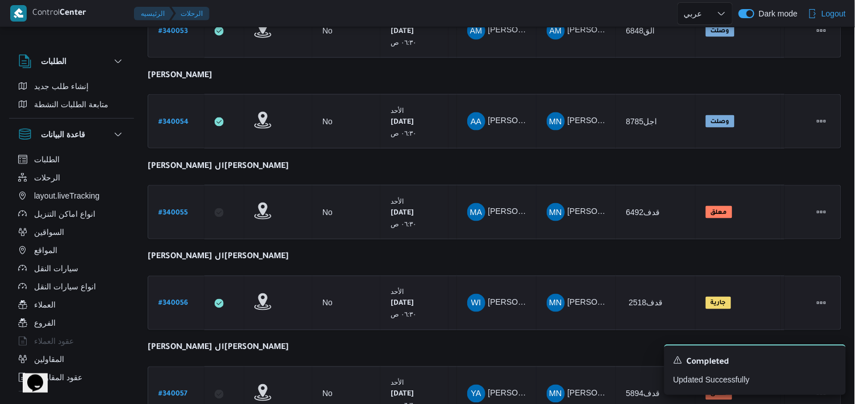
click at [179, 305] on link "# 340056" at bounding box center [173, 303] width 30 height 15
select select "ar"
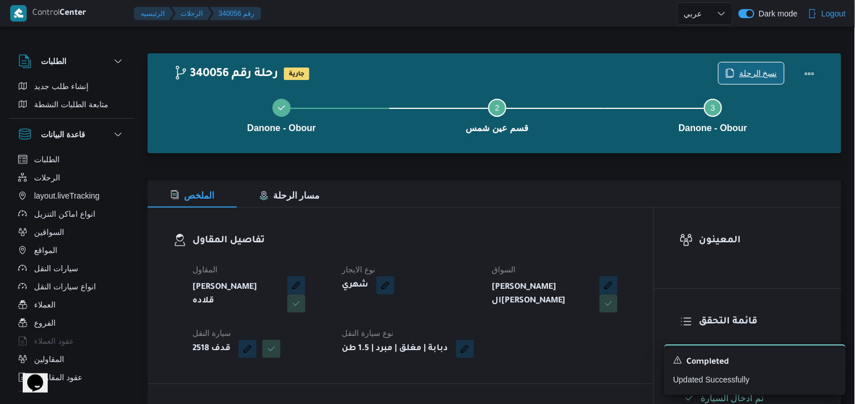
click at [740, 77] on span "نسخ الرحلة" at bounding box center [751, 73] width 65 height 22
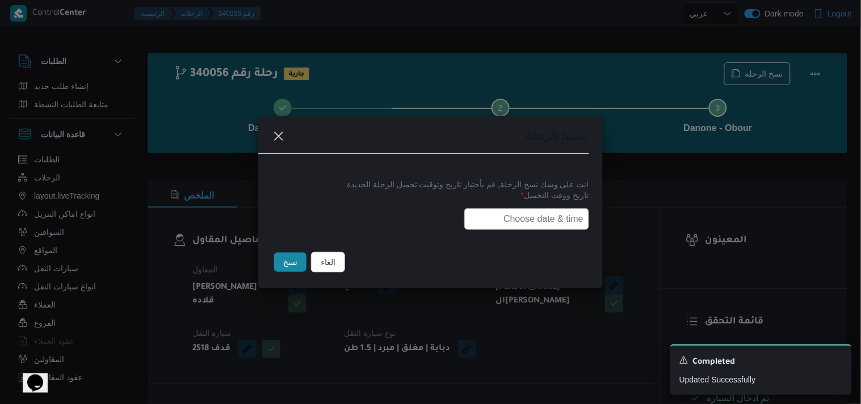
click at [537, 208] on input "text" at bounding box center [526, 219] width 125 height 22
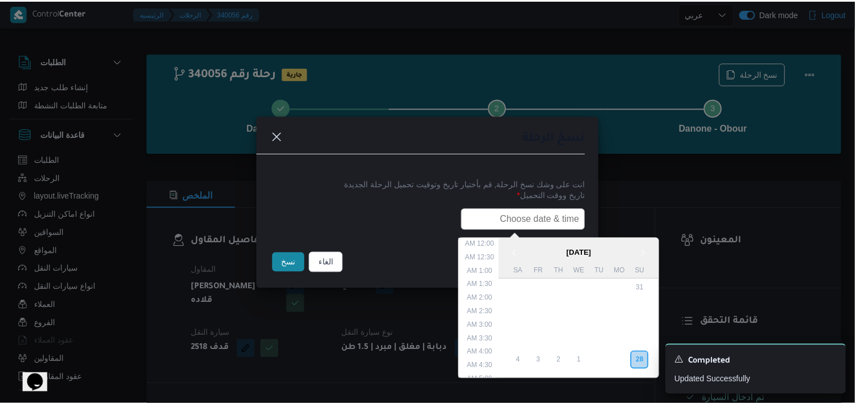
scroll to position [223, 0]
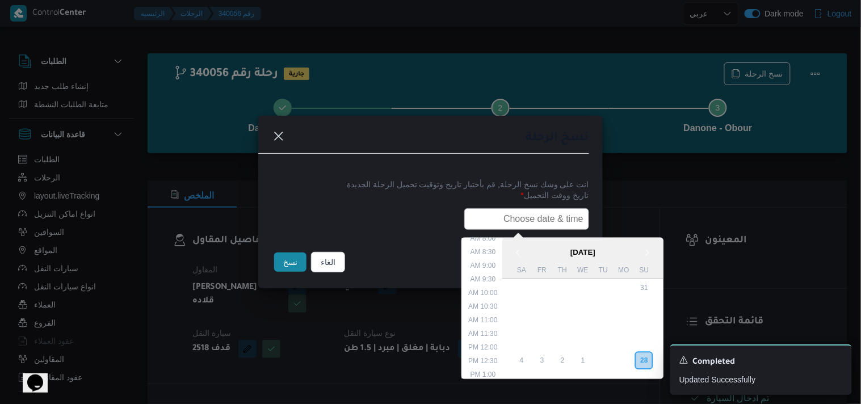
click at [537, 208] on input "text" at bounding box center [526, 219] width 125 height 22
type input "29/09/2025 6:00AM"
click at [285, 254] on button "نسخ" at bounding box center [290, 262] width 32 height 19
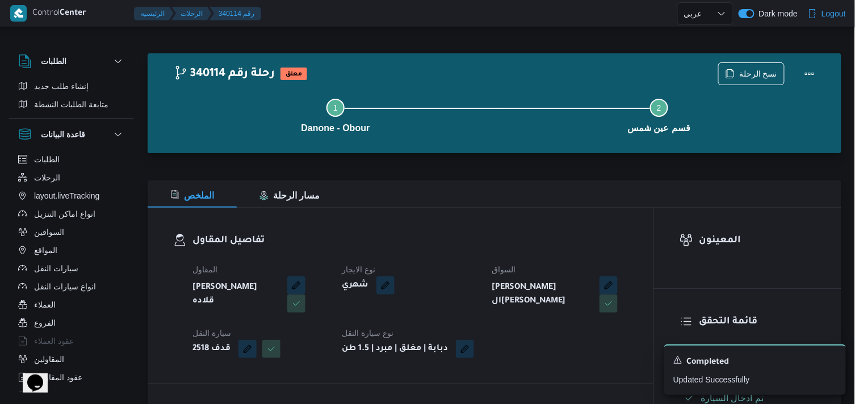
drag, startPoint x: 285, startPoint y: 254, endPoint x: 860, endPoint y: 188, distance: 578.7
click at [582, 224] on div "تفاصيل المقاول المقاول مينا نجيب شفيق قلاده نوع الايجار شهري السواق وائل اسماعي…" at bounding box center [401, 296] width 506 height 176
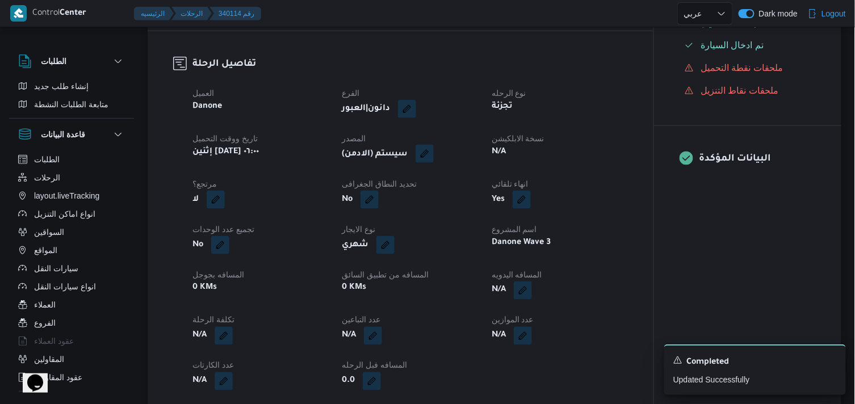
click at [431, 161] on button "button" at bounding box center [424, 154] width 18 height 18
click at [485, 195] on span "تاكيد" at bounding box center [504, 197] width 64 height 23
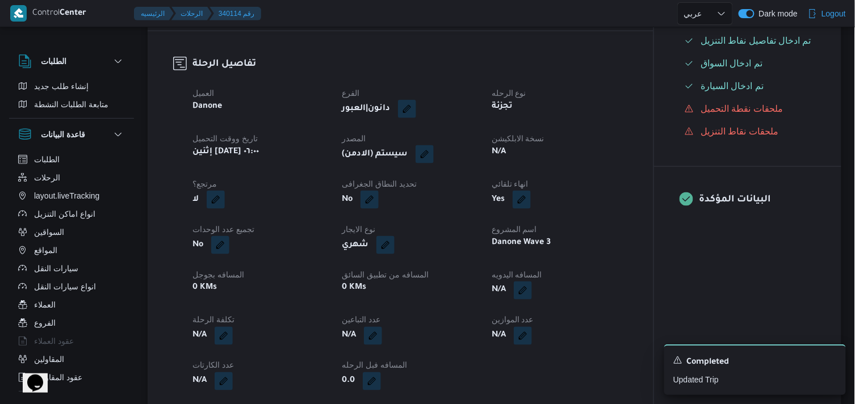
click at [514, 174] on div "العميل Danone الفرع دانون|العبور نوع الرحله تجزئة تاريخ ووقت التحميل إثنين ٢٩ س…" at bounding box center [410, 238] width 449 height 318
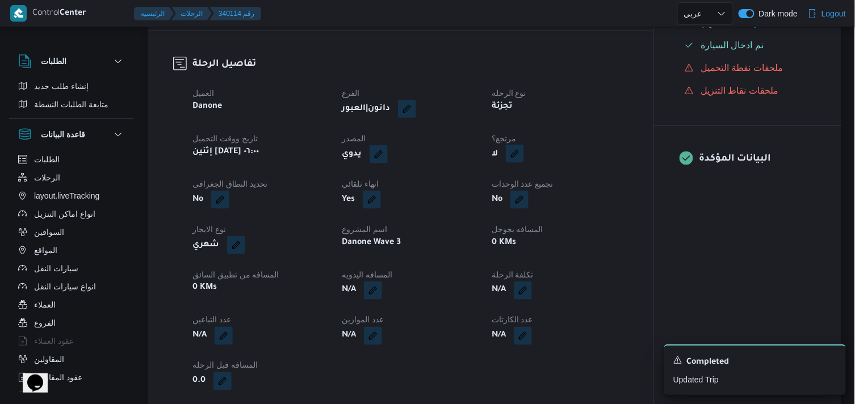
click at [514, 162] on button "button" at bounding box center [515, 154] width 18 height 18
click at [465, 203] on label "هل هناك مرتجع؟" at bounding box center [480, 198] width 68 height 14
checkbox input "true"
click at [536, 196] on span "تاكيد" at bounding box center [548, 197] width 64 height 23
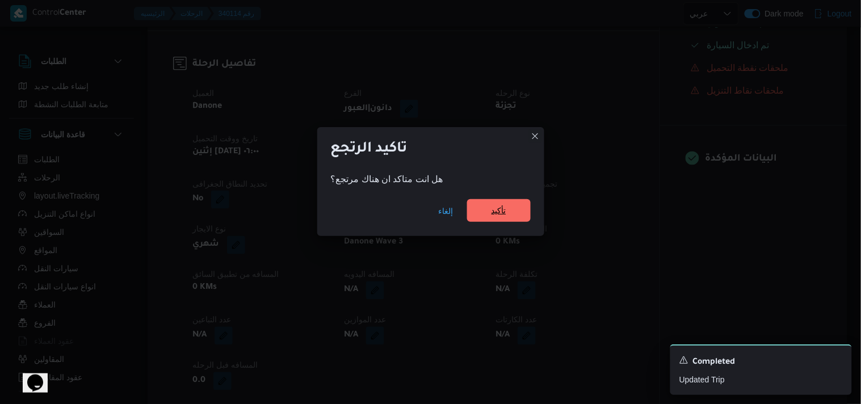
click at [498, 216] on span "تأكيد" at bounding box center [498, 211] width 15 height 14
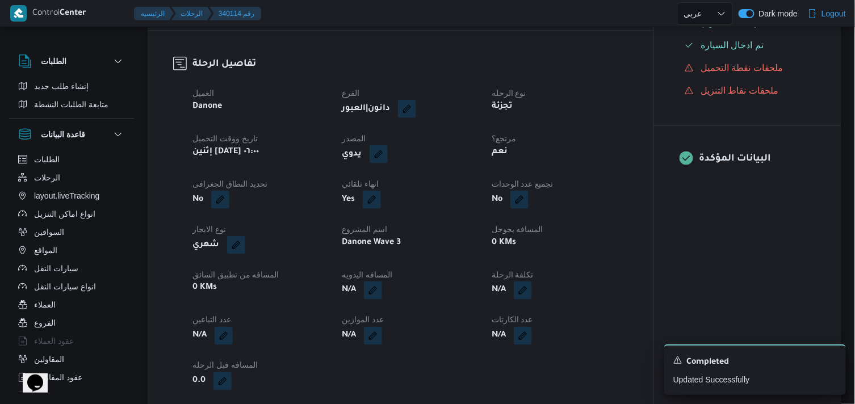
select select "ar"
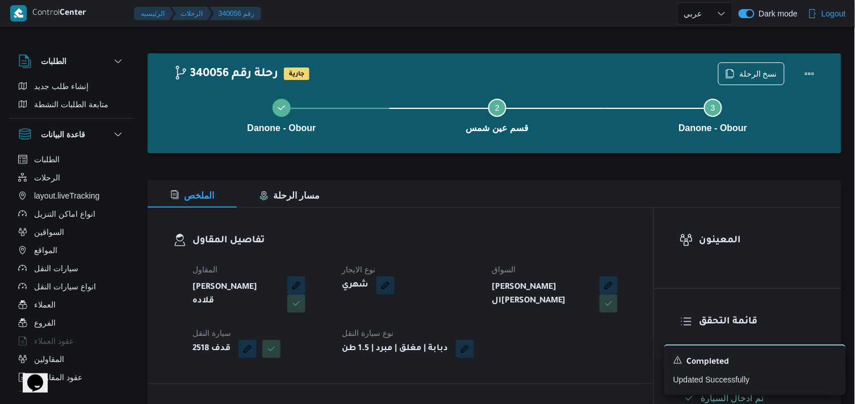
select select "ar"
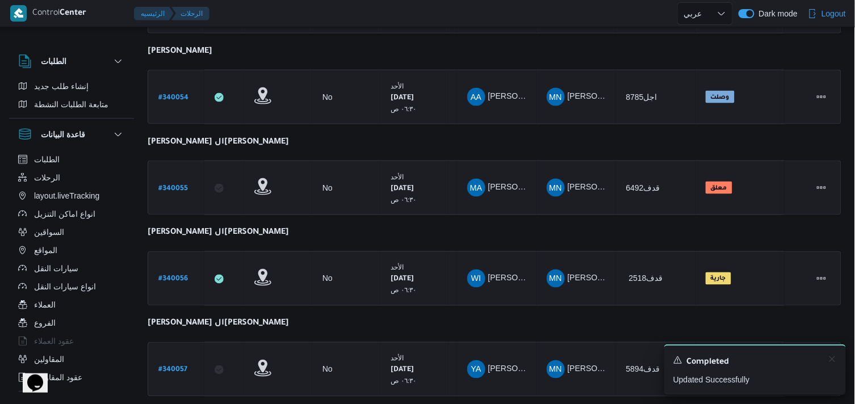
scroll to position [423, 0]
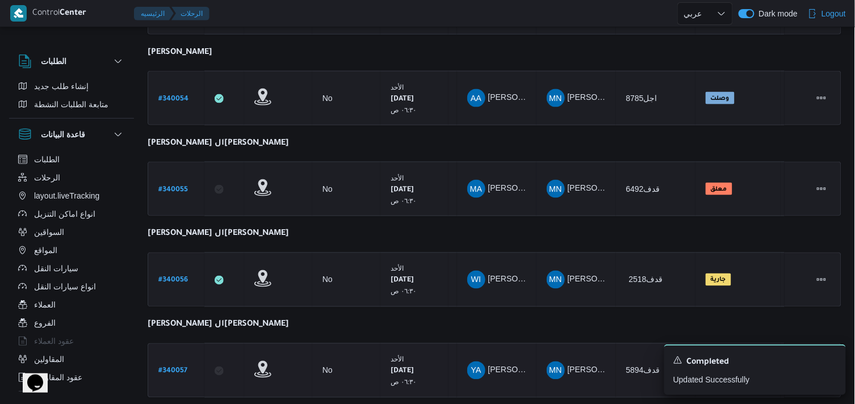
click at [180, 368] on b "# 340057" at bounding box center [172, 372] width 29 height 8
select select "ar"
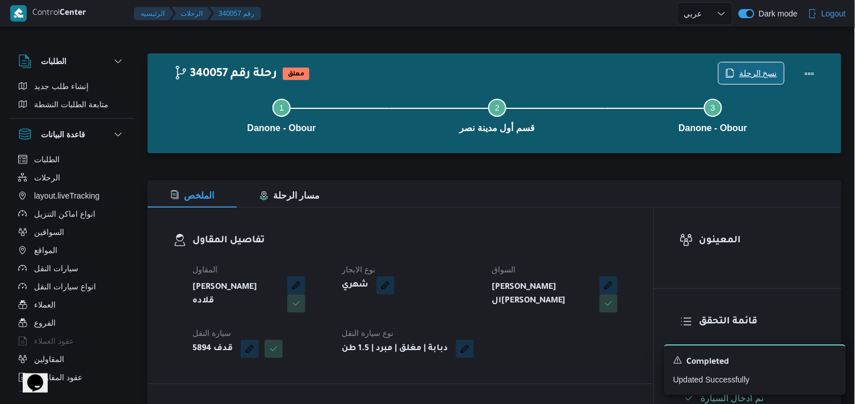
click at [738, 73] on span "نسخ الرحلة" at bounding box center [751, 73] width 65 height 22
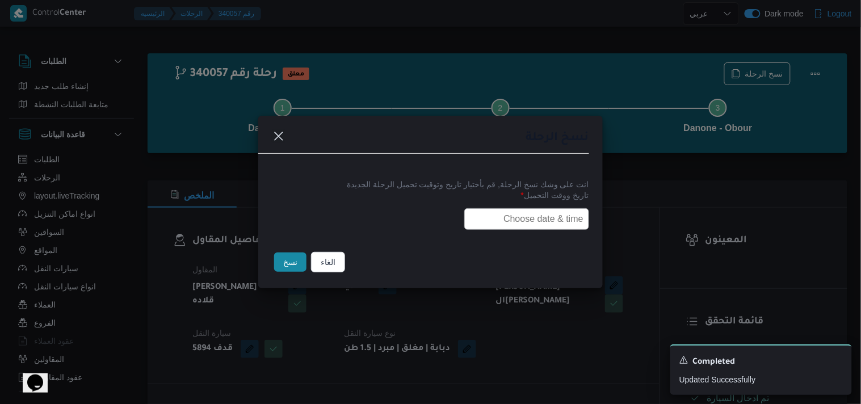
click at [518, 212] on input "text" at bounding box center [526, 219] width 125 height 22
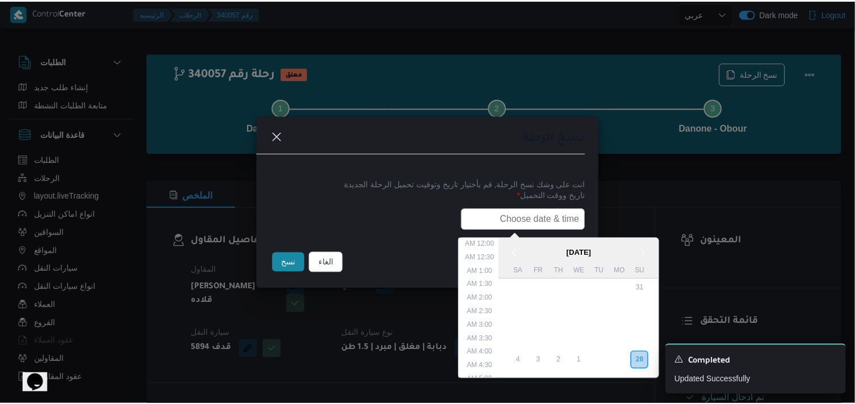
scroll to position [223, 0]
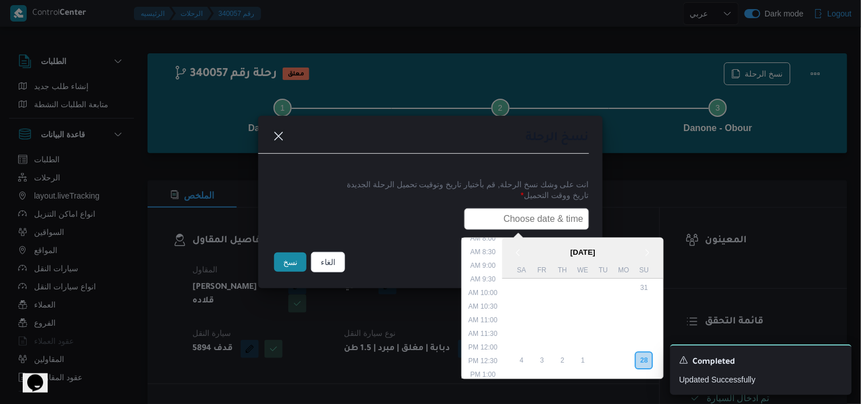
type input "29/09/2025 6:00AM"
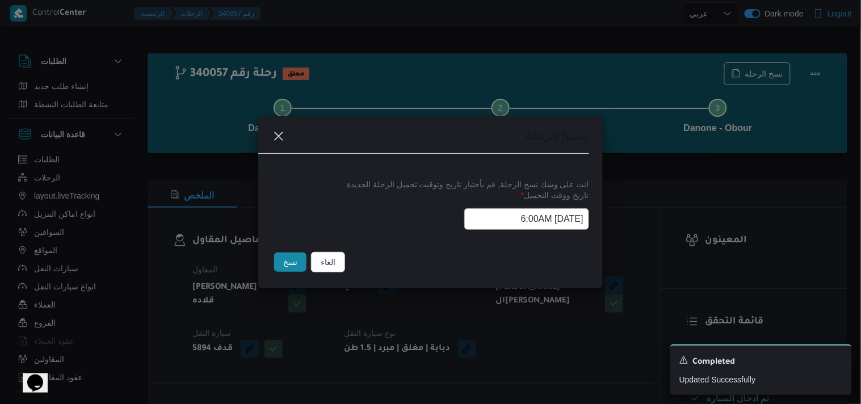
click at [292, 267] on button "نسخ" at bounding box center [290, 262] width 32 height 19
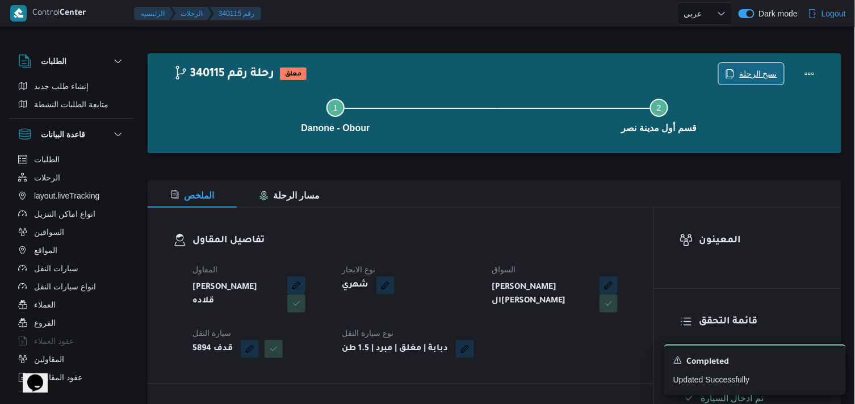
scroll to position [353, 0]
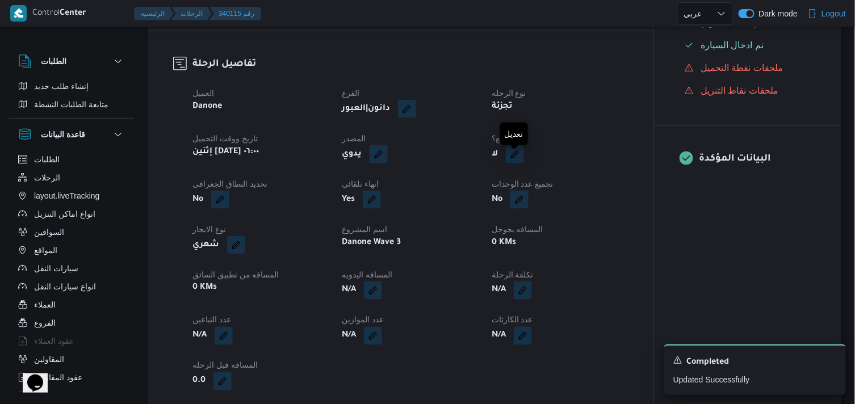
click at [506, 163] on span at bounding box center [512, 154] width 24 height 18
click at [513, 163] on button "button" at bounding box center [515, 154] width 18 height 18
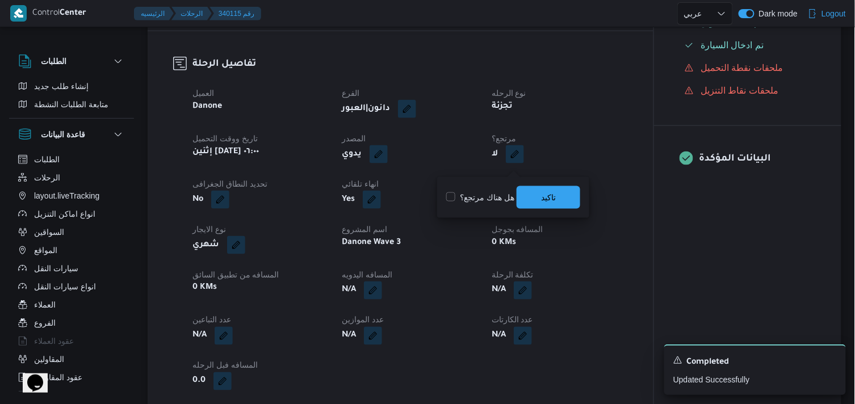
click at [469, 197] on label "هل هناك مرتجع؟" at bounding box center [480, 198] width 68 height 14
checkbox input "true"
click at [531, 201] on span "تاكيد" at bounding box center [548, 197] width 64 height 23
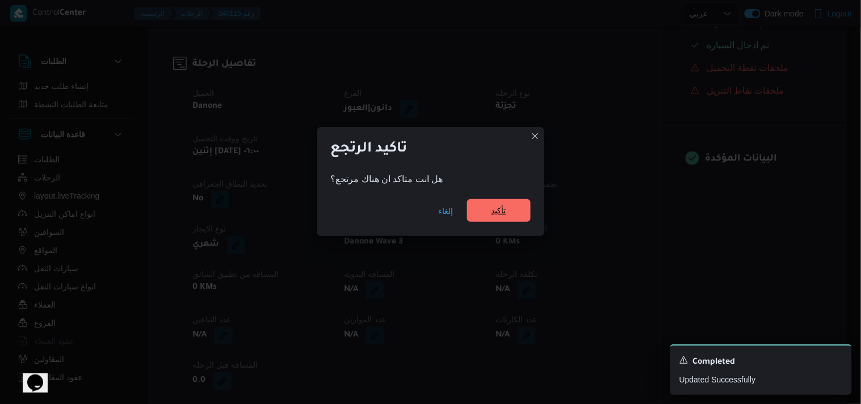
click at [522, 203] on span "تأكيد" at bounding box center [499, 210] width 64 height 23
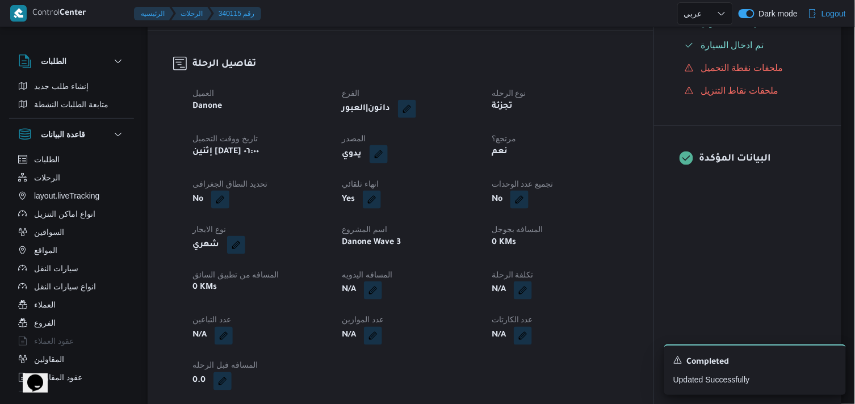
select select "ar"
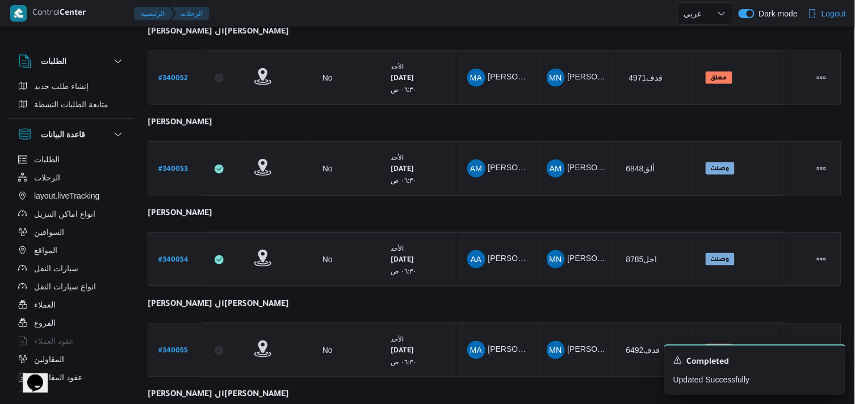
scroll to position [312, 0]
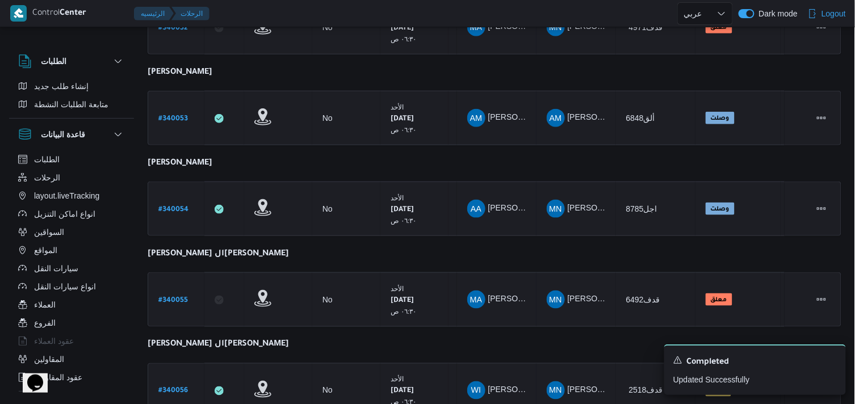
select select "ar"
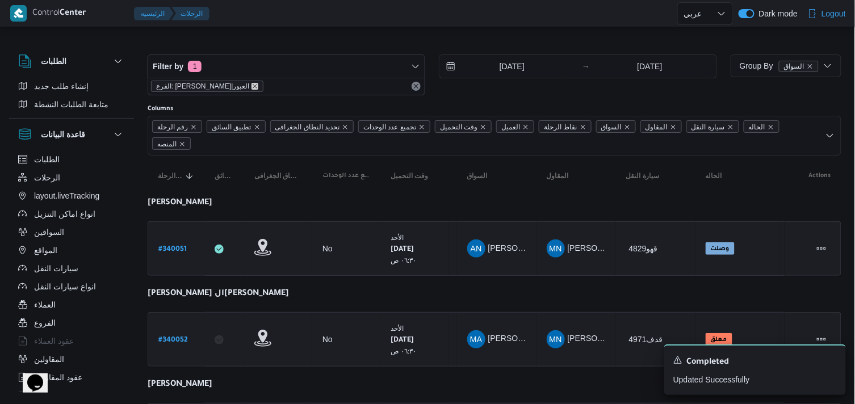
click at [251, 85] on icon "remove selected entity" at bounding box center [254, 86] width 7 height 7
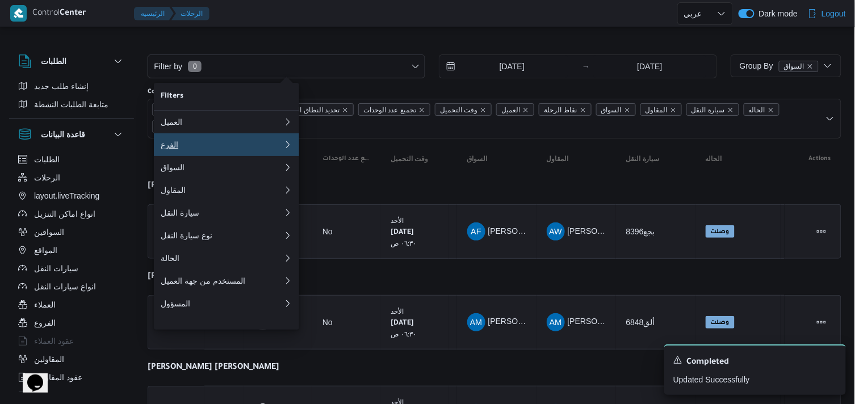
click at [221, 149] on div "الفرع" at bounding box center [220, 144] width 118 height 9
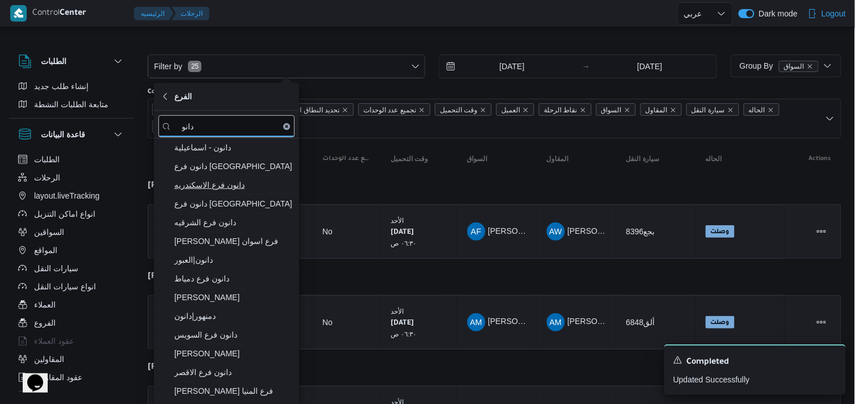
type input "دانو"
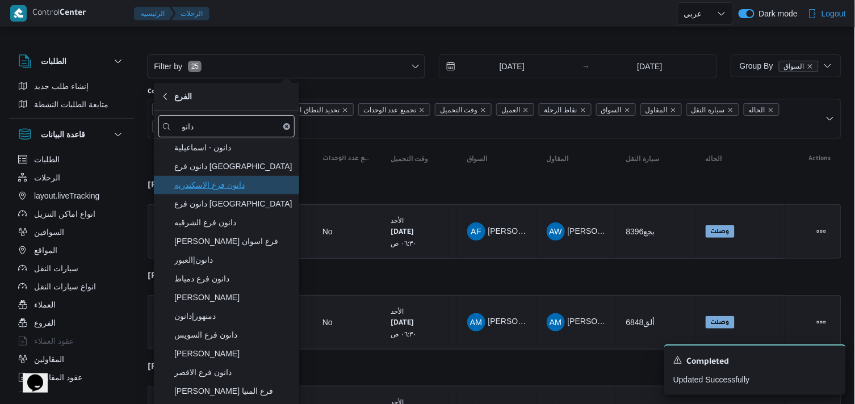
click at [267, 184] on span "دانون فرع الاسكندريه" at bounding box center [233, 185] width 118 height 14
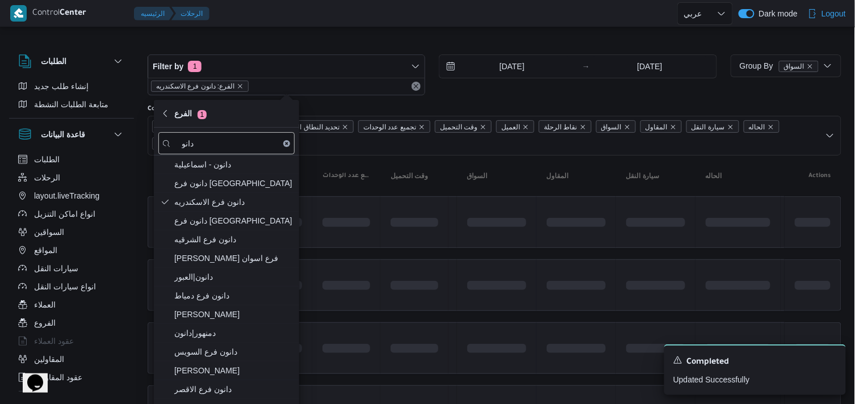
click at [309, 48] on div "Filter by 1 الفرع: دانون فرع الاسكندريه 28/9/2025 → 28/9/2025" at bounding box center [432, 75] width 583 height 54
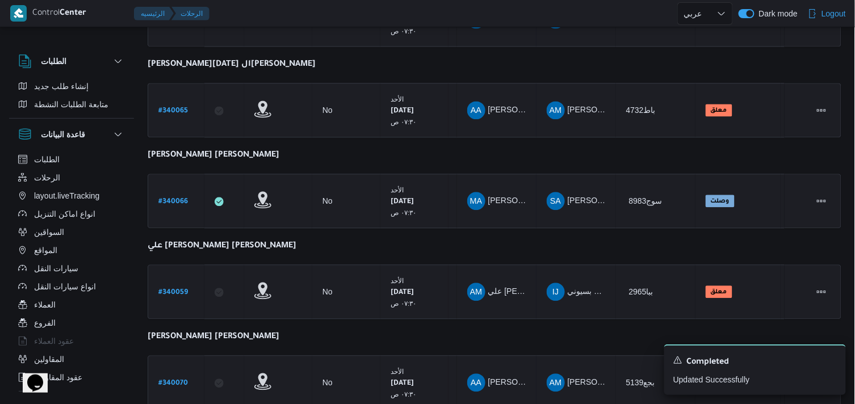
scroll to position [720, 0]
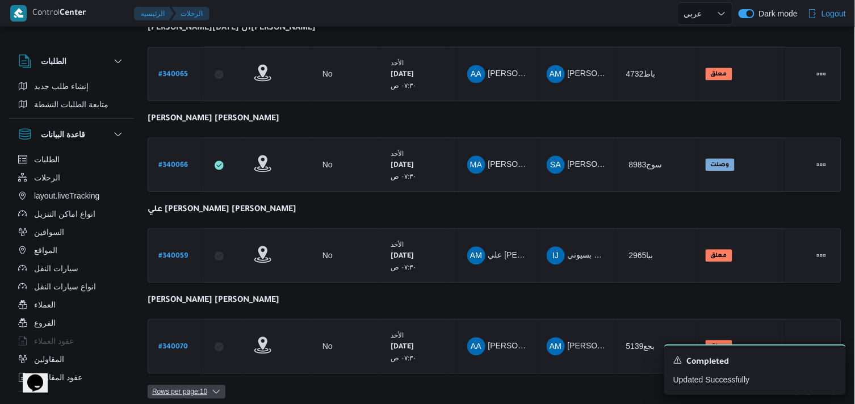
click at [211, 385] on span "Rows per page : 10" at bounding box center [187, 392] width 78 height 14
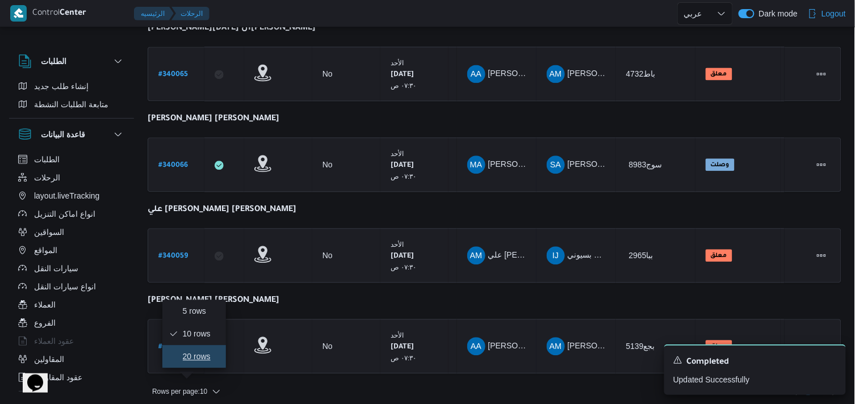
click at [208, 361] on span "20 rows" at bounding box center [201, 356] width 36 height 9
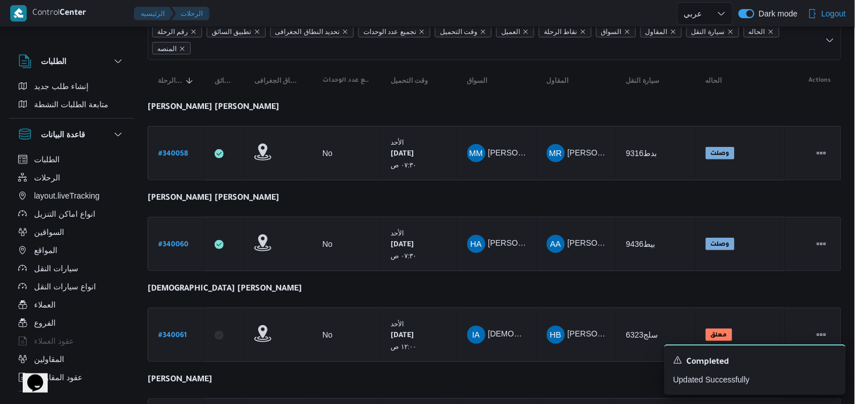
scroll to position [82, 0]
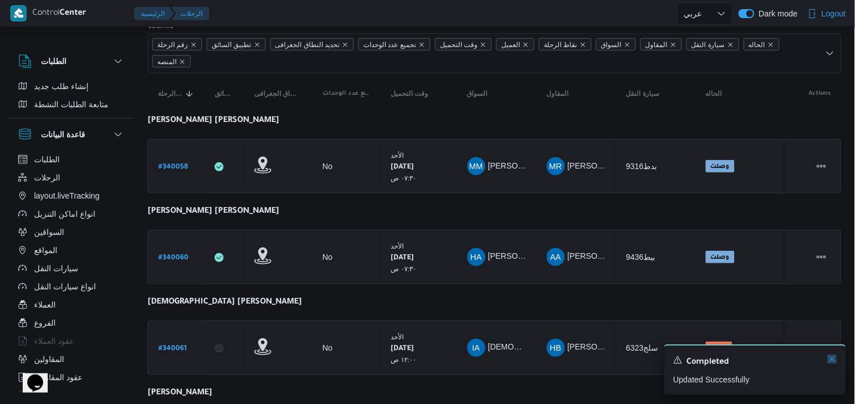
click at [834, 359] on icon "Dismiss toast" at bounding box center [832, 359] width 6 height 6
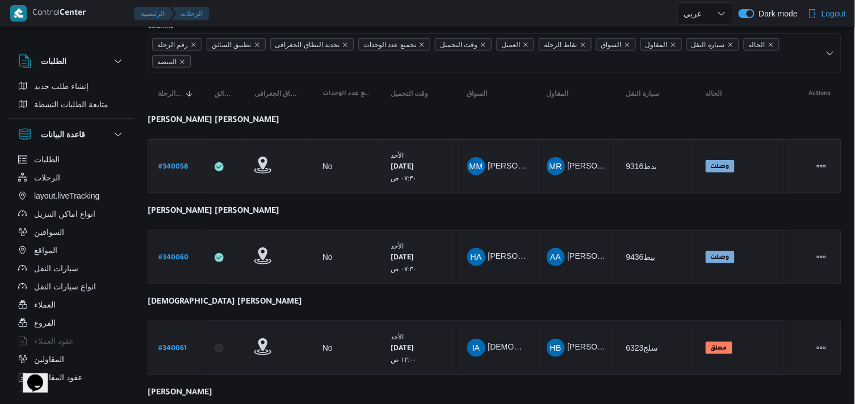
click at [177, 169] on b "# 340058" at bounding box center [173, 167] width 30 height 8
select select "ar"
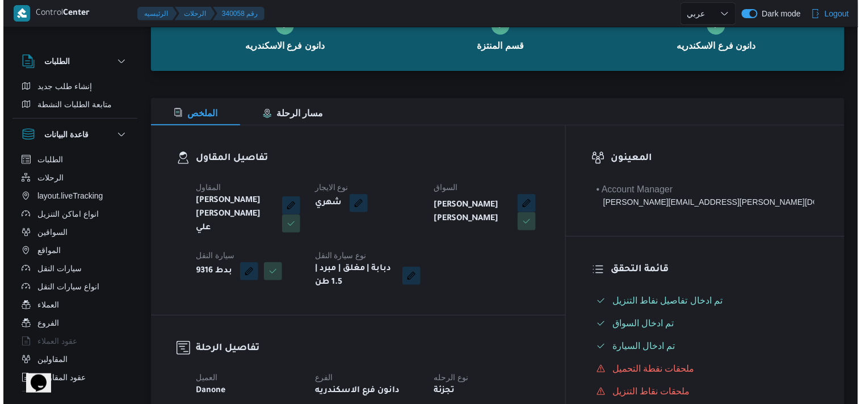
scroll to position [15, 0]
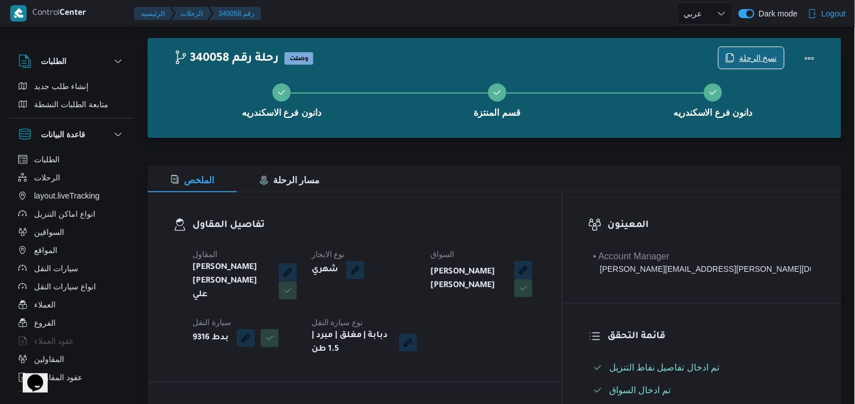
click at [736, 51] on span "نسخ الرحلة" at bounding box center [751, 58] width 65 height 22
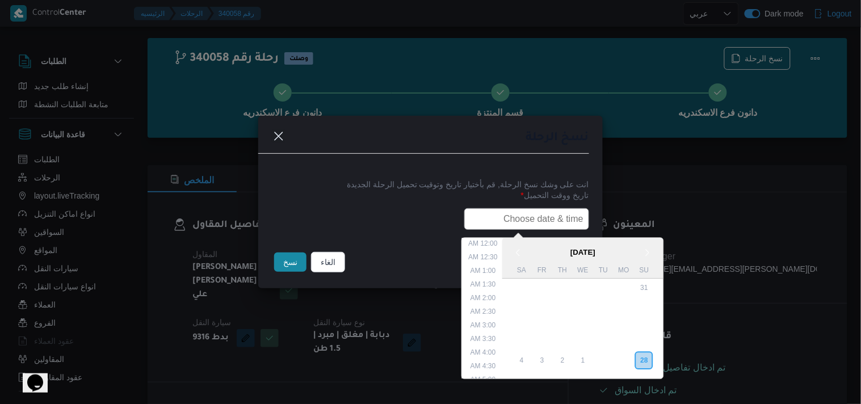
click at [479, 208] on input "text" at bounding box center [526, 219] width 125 height 22
click at [625, 359] on div "29" at bounding box center [624, 361] width 22 height 22
click at [489, 325] on li "7:30 AM" at bounding box center [484, 330] width 35 height 11
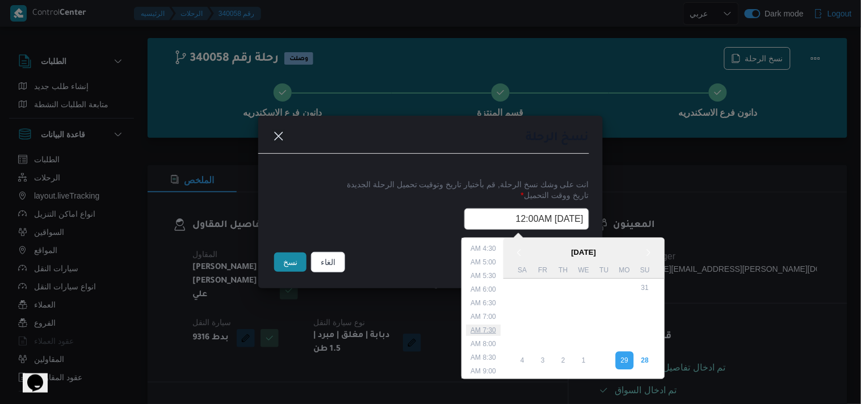
type input "29/09/2025 7:30AM"
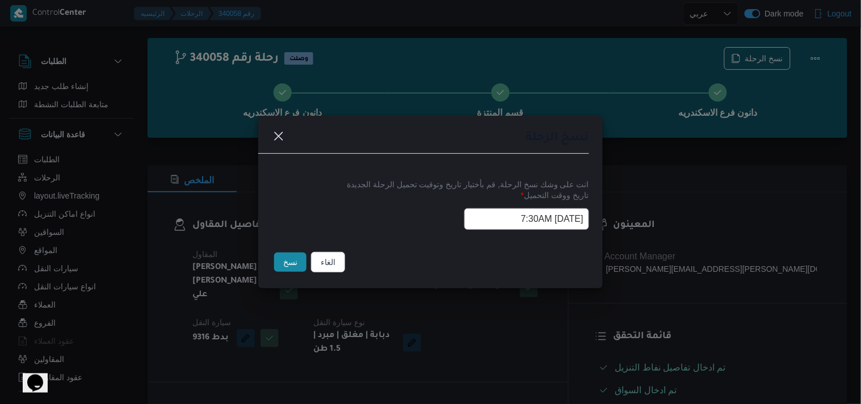
click at [487, 220] on input "29/09/2025 7:30AM" at bounding box center [526, 219] width 125 height 22
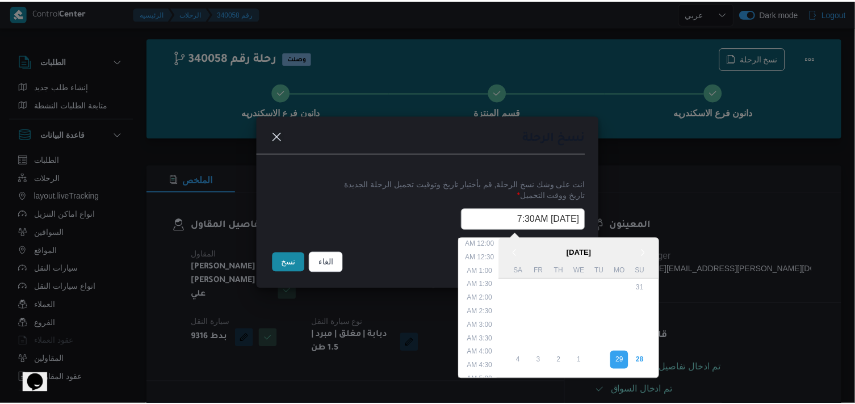
scroll to position [142, 0]
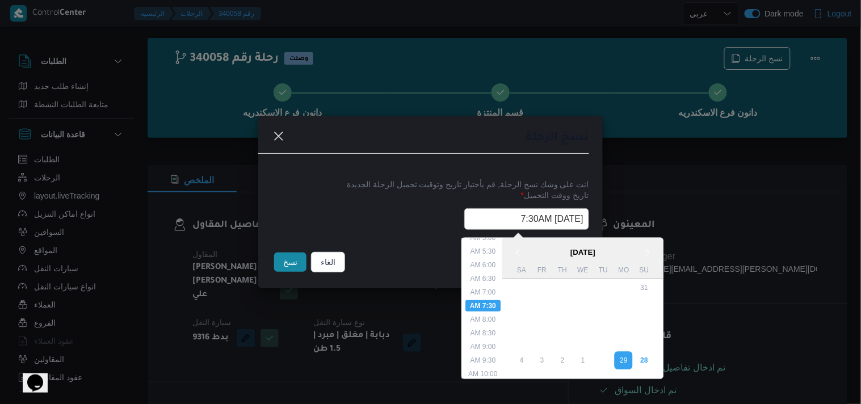
click at [487, 220] on input "29/09/2025 7:30AM" at bounding box center [526, 219] width 125 height 22
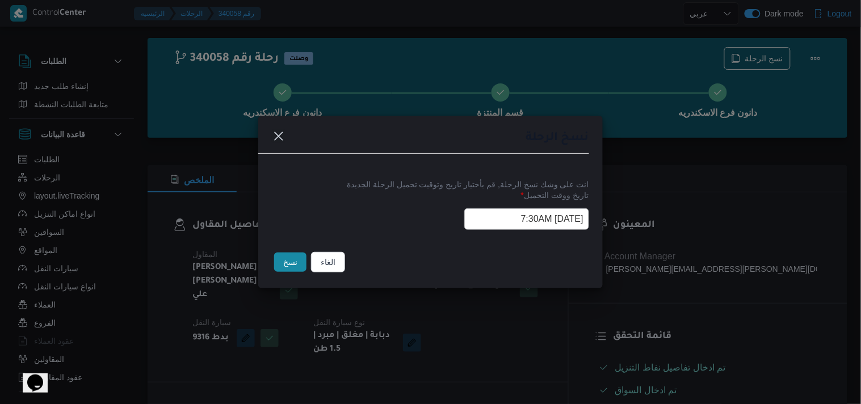
click at [289, 263] on button "نسخ" at bounding box center [290, 262] width 32 height 19
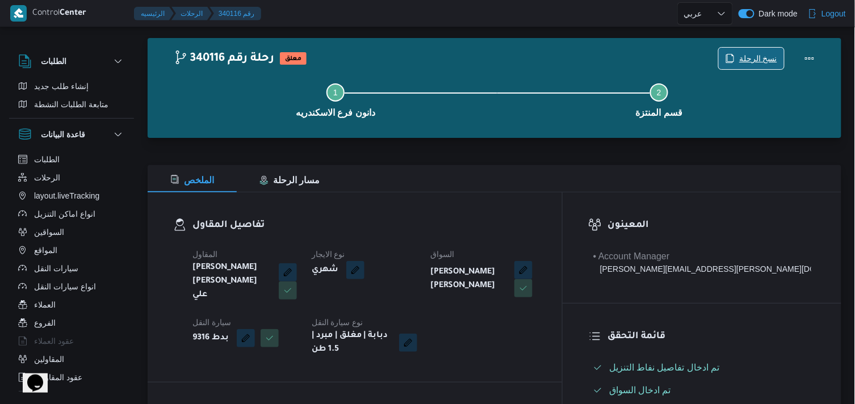
scroll to position [369, 0]
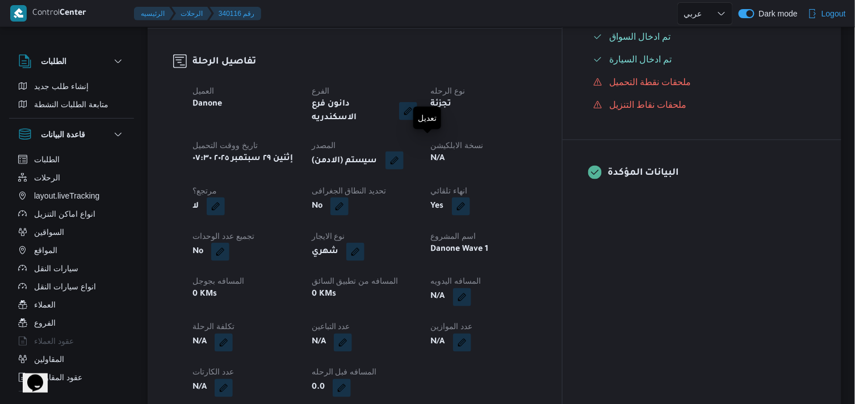
click at [404, 152] on button "button" at bounding box center [394, 161] width 18 height 18
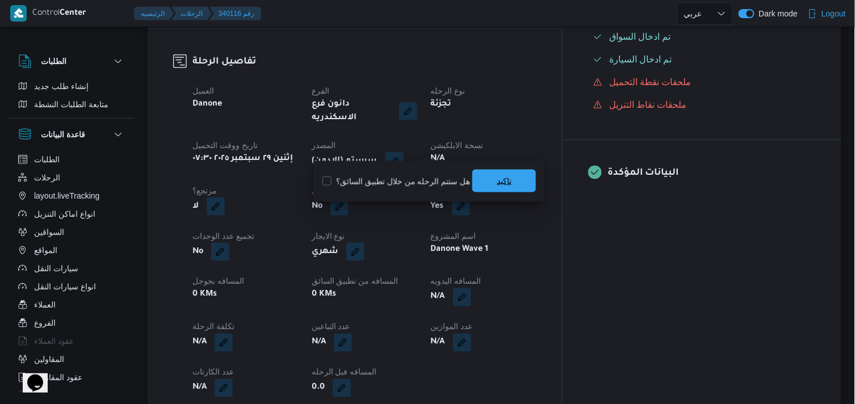
click at [501, 180] on span "تاكيد" at bounding box center [504, 181] width 15 height 14
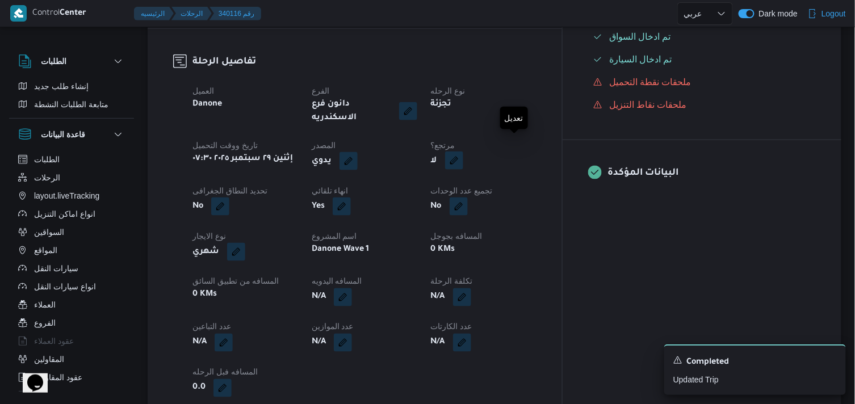
click at [463, 152] on button "button" at bounding box center [454, 161] width 18 height 18
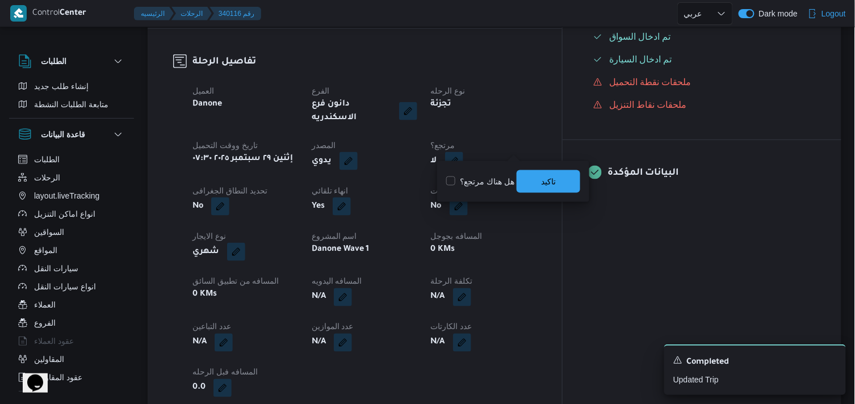
click at [490, 184] on label "هل هناك مرتجع؟" at bounding box center [480, 182] width 68 height 14
checkbox input "true"
click at [535, 182] on span "تاكيد" at bounding box center [548, 181] width 64 height 23
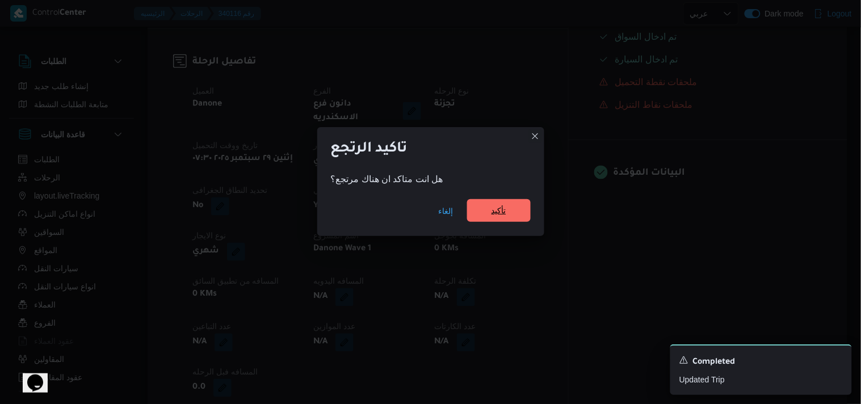
click at [507, 210] on span "تأكيد" at bounding box center [499, 210] width 64 height 23
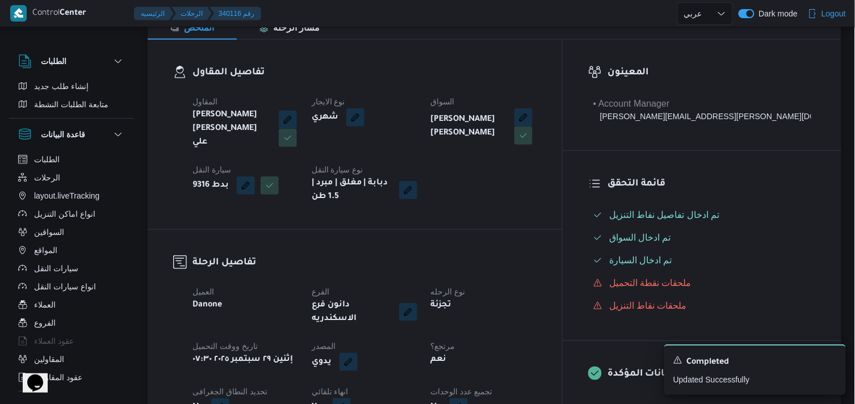
scroll to position [165, 0]
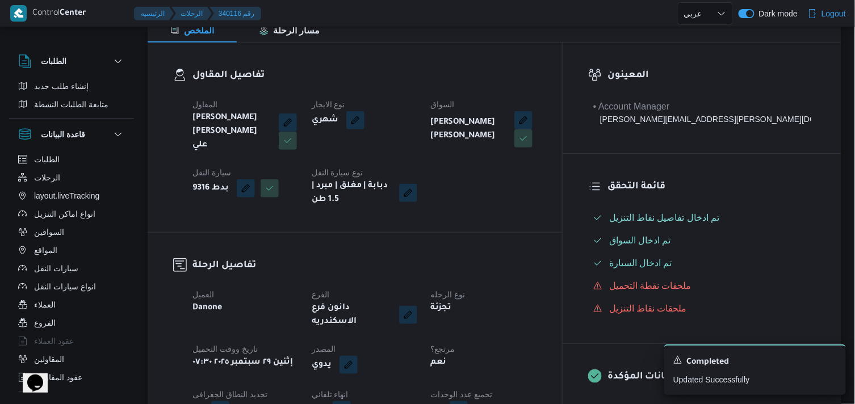
select select "ar"
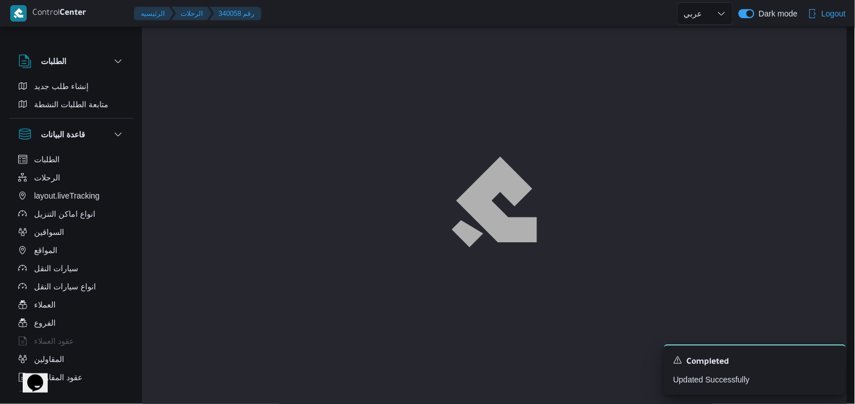
scroll to position [15, 0]
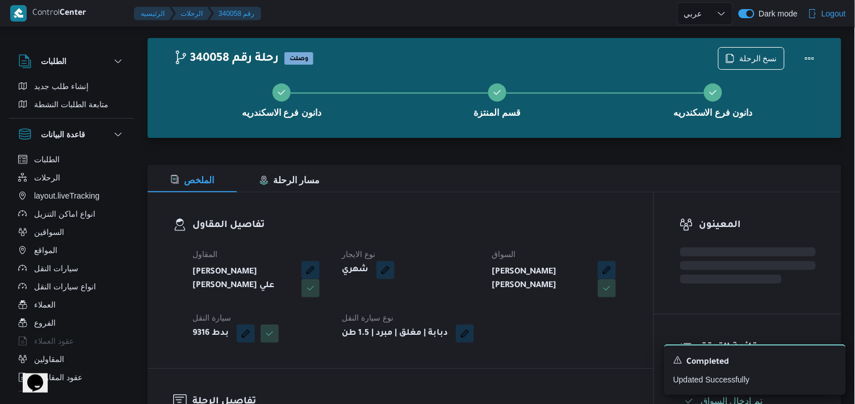
select select "ar"
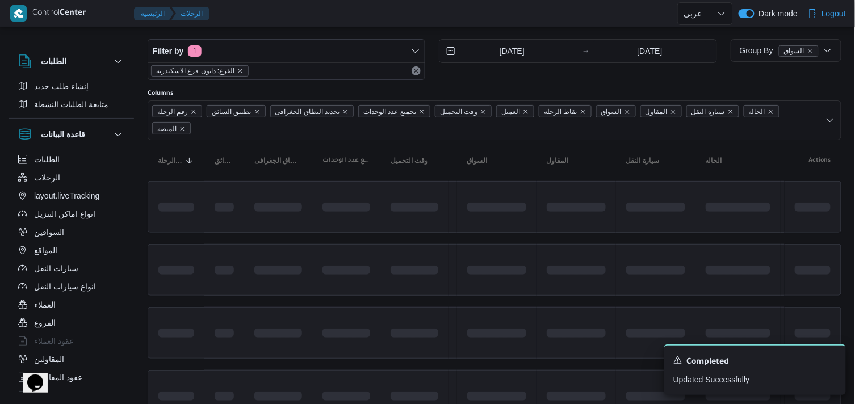
scroll to position [82, 0]
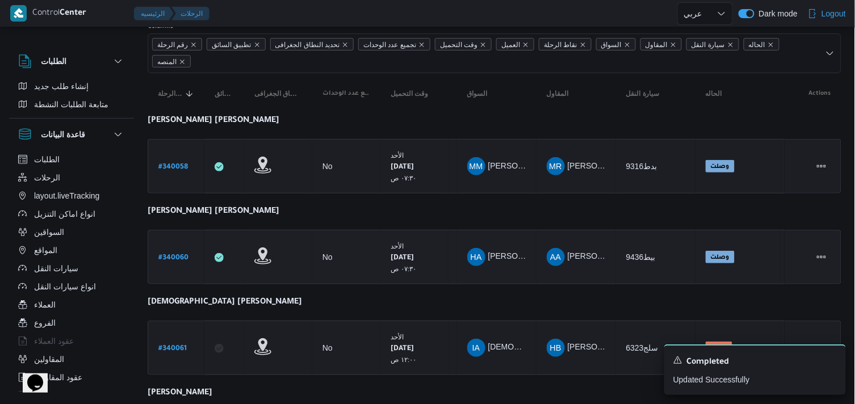
click at [180, 254] on b "# 340060" at bounding box center [173, 258] width 30 height 8
select select "ar"
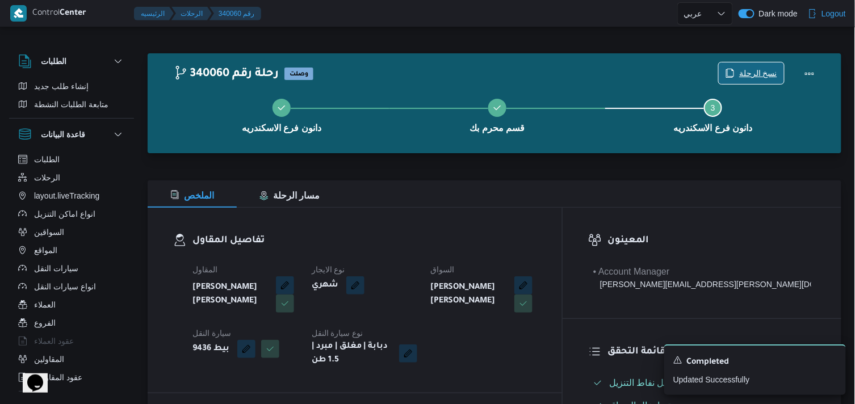
click at [752, 72] on span "نسخ الرحلة" at bounding box center [758, 73] width 38 height 14
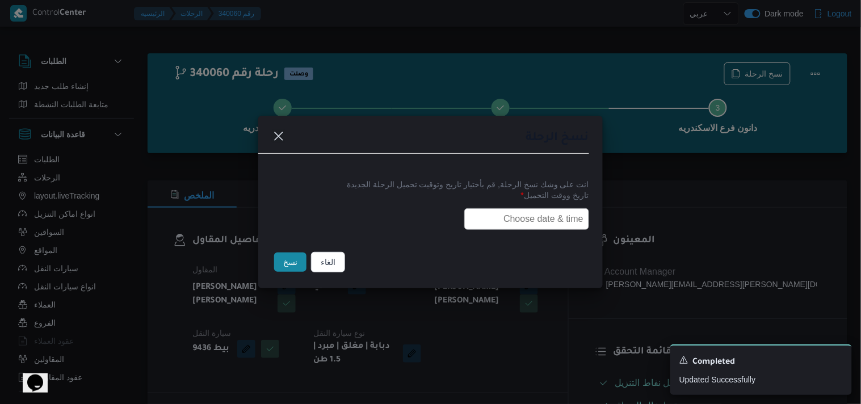
click at [518, 213] on input "text" at bounding box center [526, 219] width 125 height 22
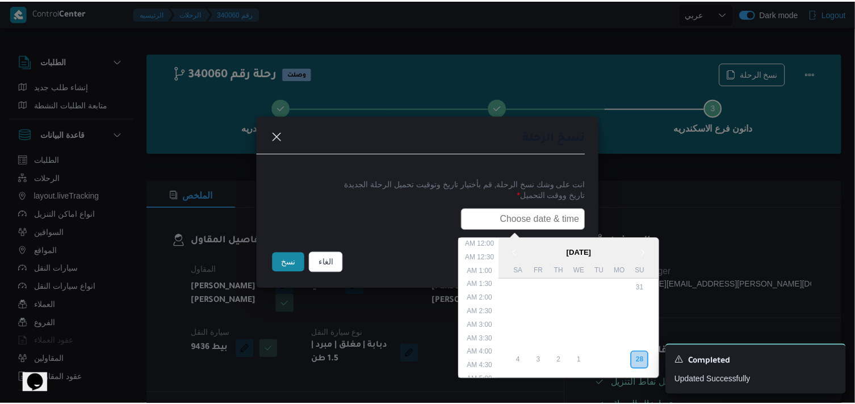
scroll to position [237, 0]
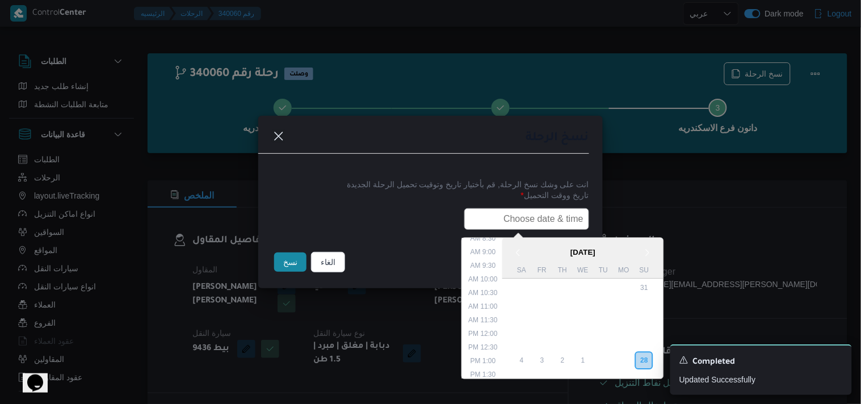
paste input "29/09/2025 7:30AM"
type input "29/09/2025 7:30AM"
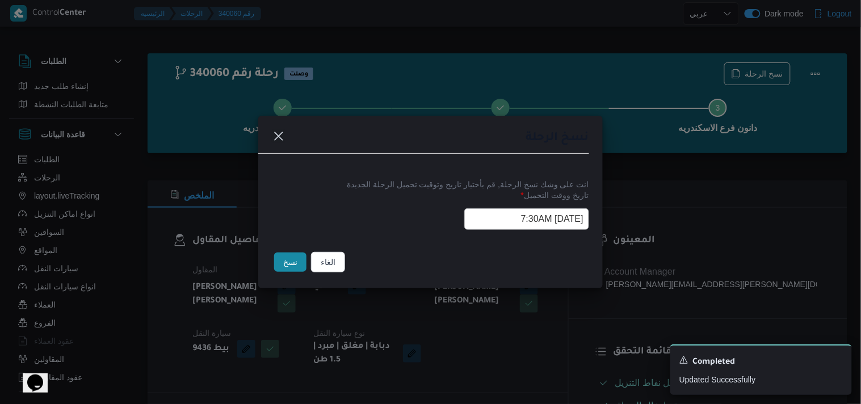
click at [289, 266] on button "نسخ" at bounding box center [290, 262] width 32 height 19
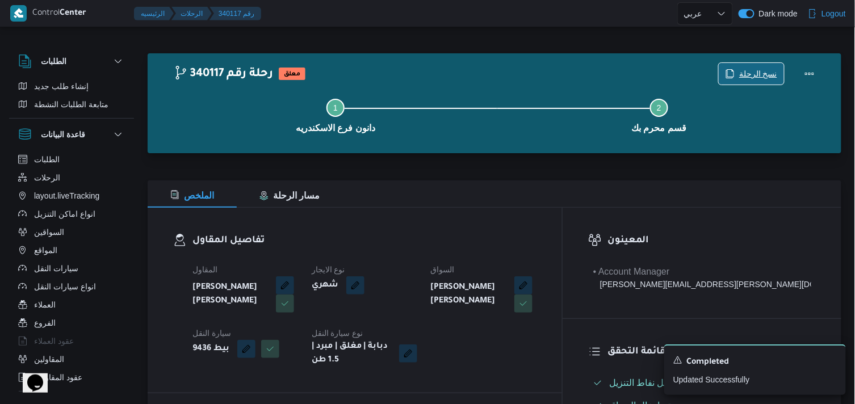
scroll to position [353, 0]
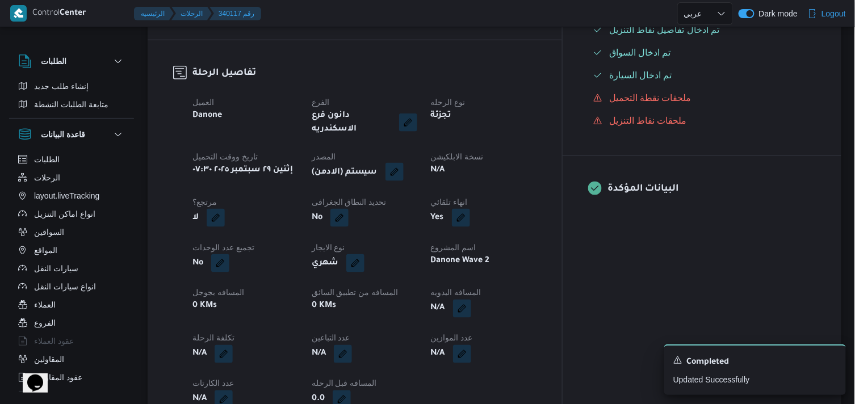
click at [404, 169] on button "button" at bounding box center [394, 172] width 18 height 18
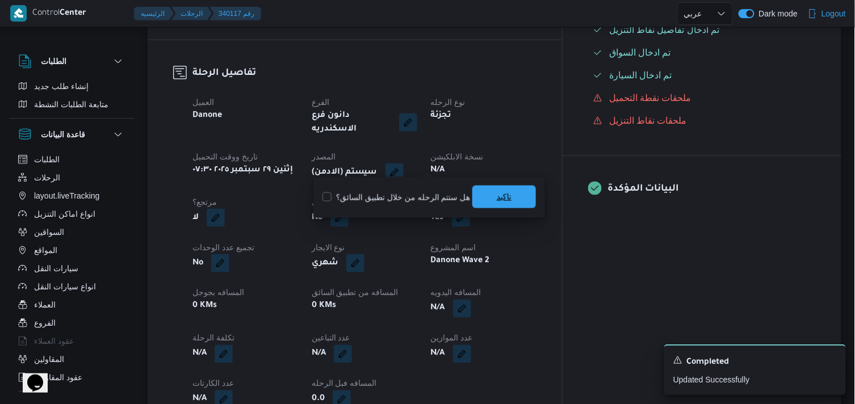
drag, startPoint x: 435, startPoint y: 169, endPoint x: 477, endPoint y: 191, distance: 47.7
click at [477, 191] on span "تاكيد" at bounding box center [504, 197] width 64 height 23
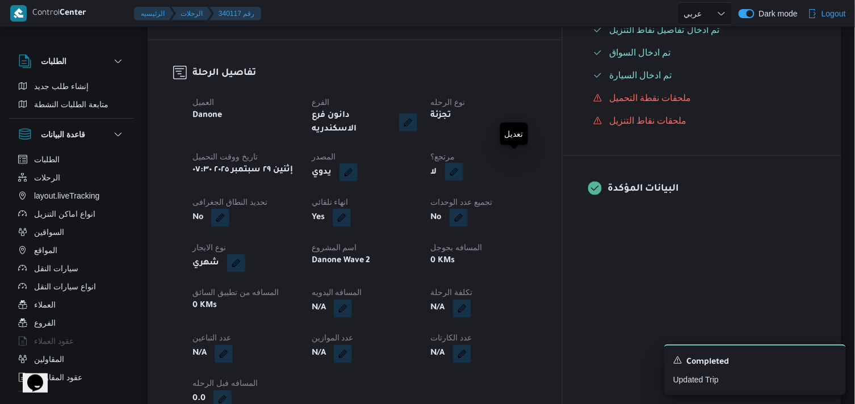
click at [463, 167] on button "button" at bounding box center [454, 172] width 18 height 18
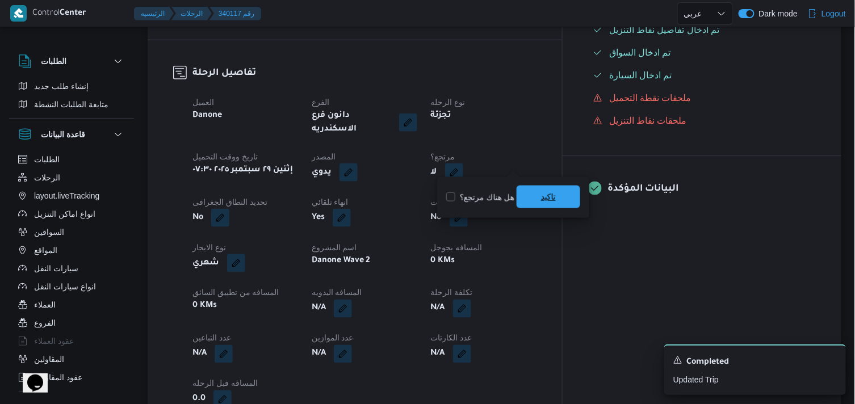
click at [532, 190] on span "تاكيد" at bounding box center [548, 197] width 64 height 23
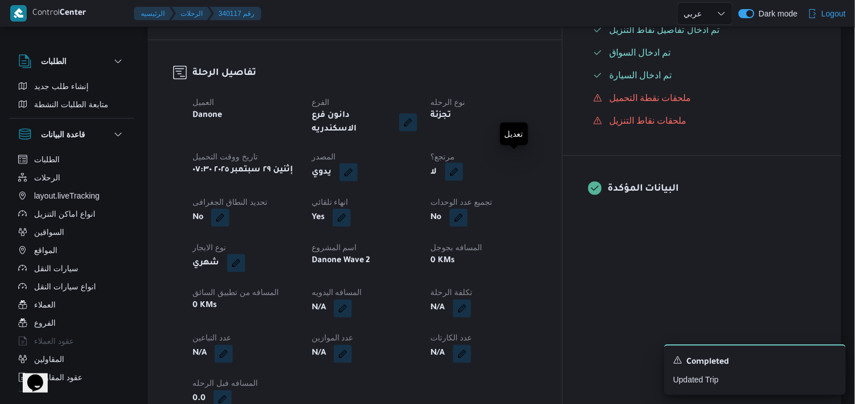
click at [463, 167] on button "button" at bounding box center [454, 172] width 18 height 18
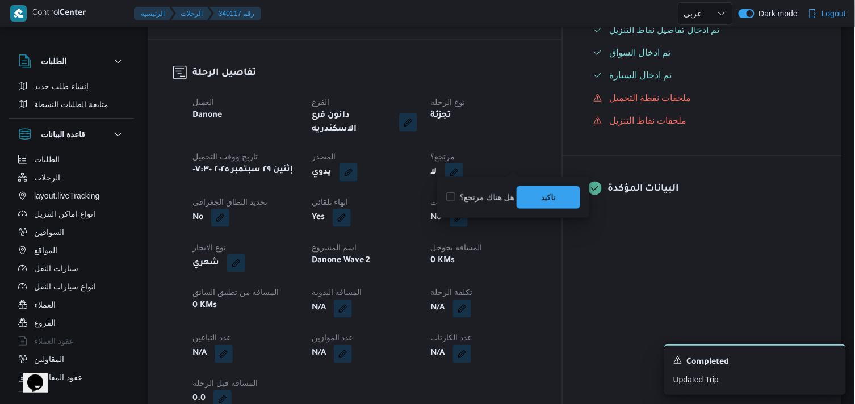
click at [483, 194] on label "هل هناك مرتجع؟" at bounding box center [480, 198] width 68 height 14
checkbox input "true"
click at [520, 194] on span "تاكيد" at bounding box center [548, 197] width 64 height 23
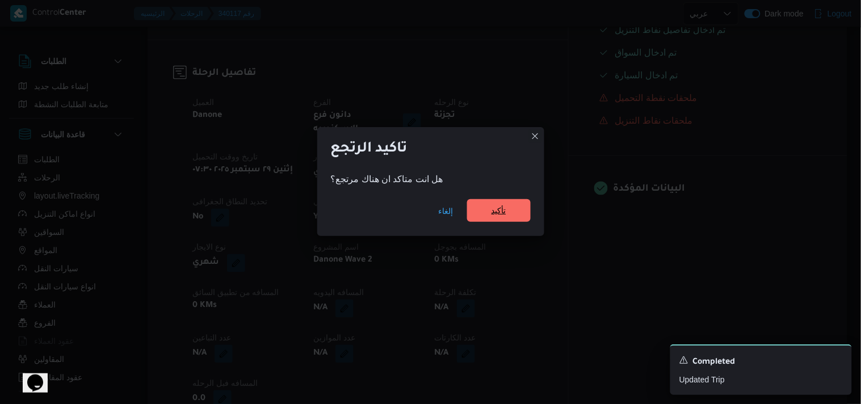
click at [511, 206] on span "تأكيد" at bounding box center [499, 210] width 64 height 23
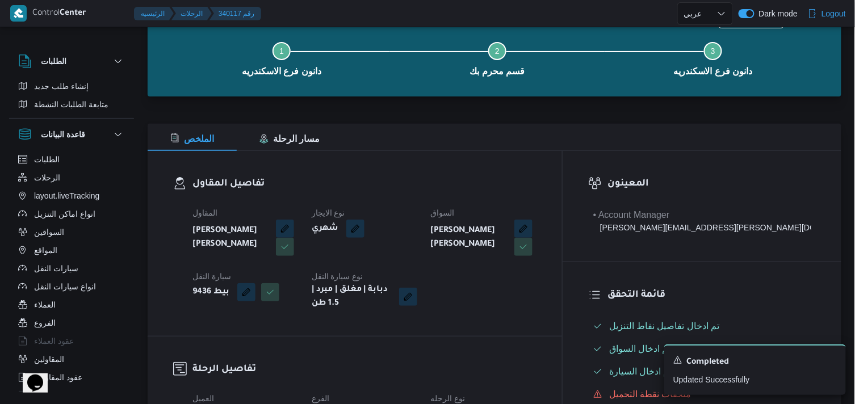
scroll to position [54, 0]
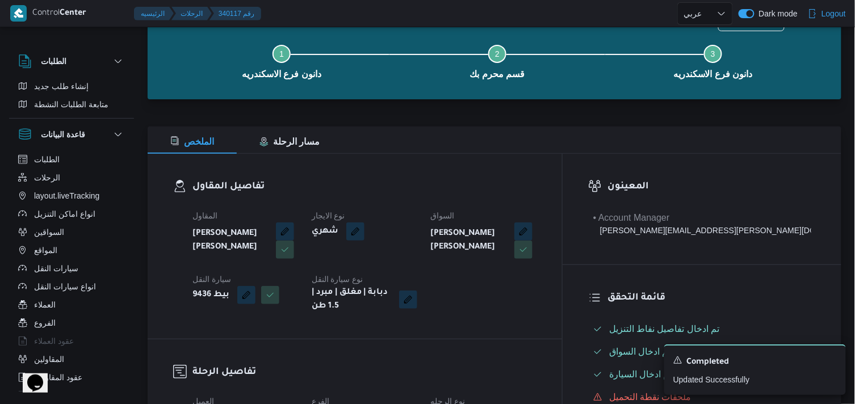
select select "ar"
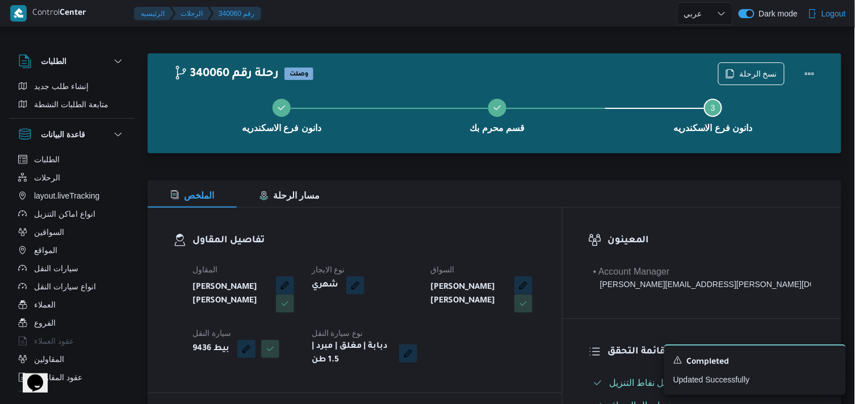
select select "ar"
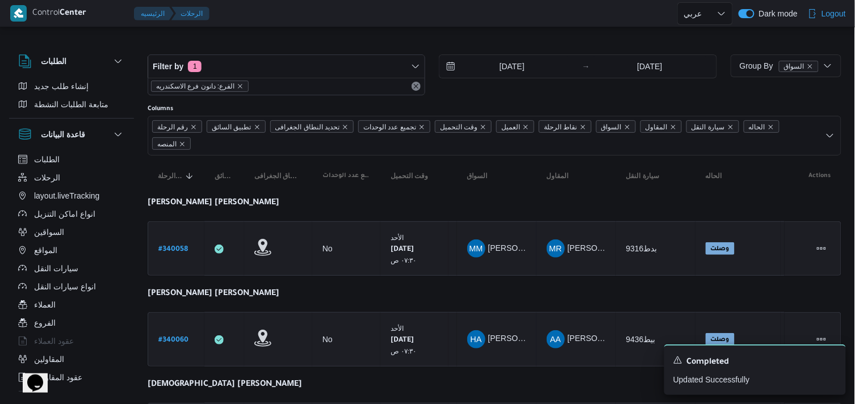
scroll to position [82, 0]
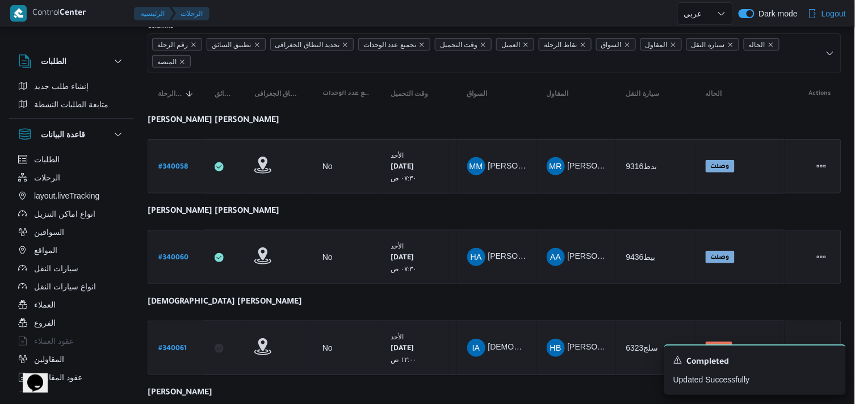
click at [180, 345] on b "# 340061" at bounding box center [172, 349] width 28 height 8
select select "ar"
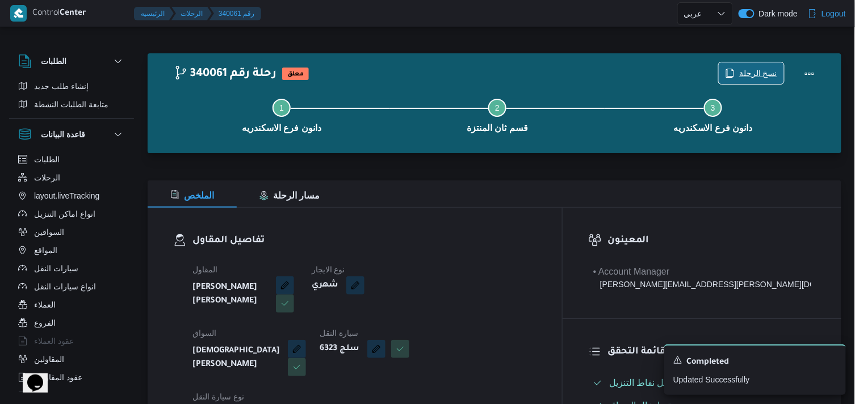
click at [742, 70] on span "نسخ الرحلة" at bounding box center [758, 73] width 38 height 14
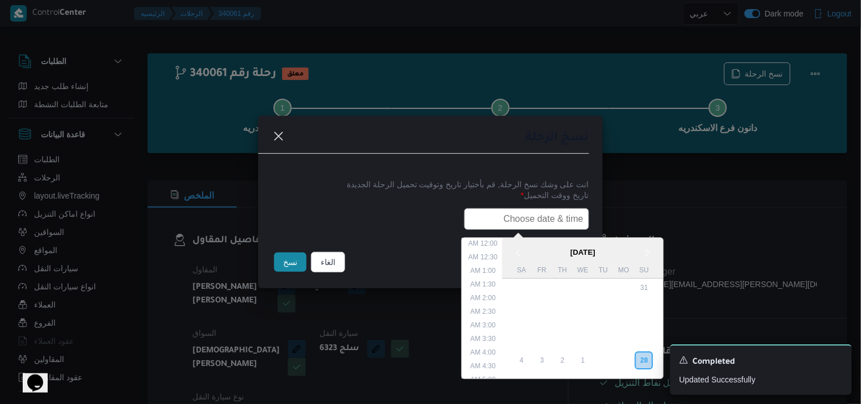
click at [545, 217] on input "text" at bounding box center [526, 219] width 125 height 22
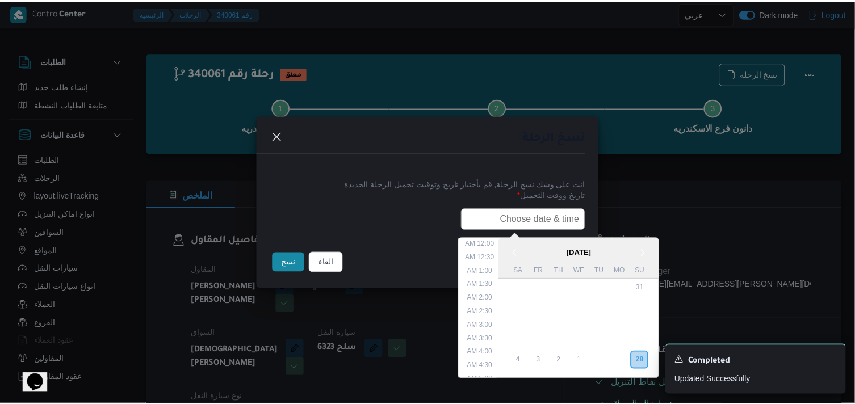
scroll to position [237, 0]
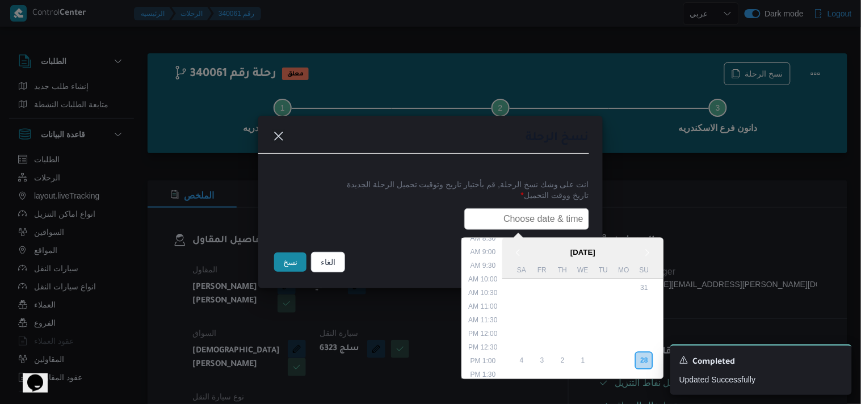
type input "29/09/2025 7:30AM"
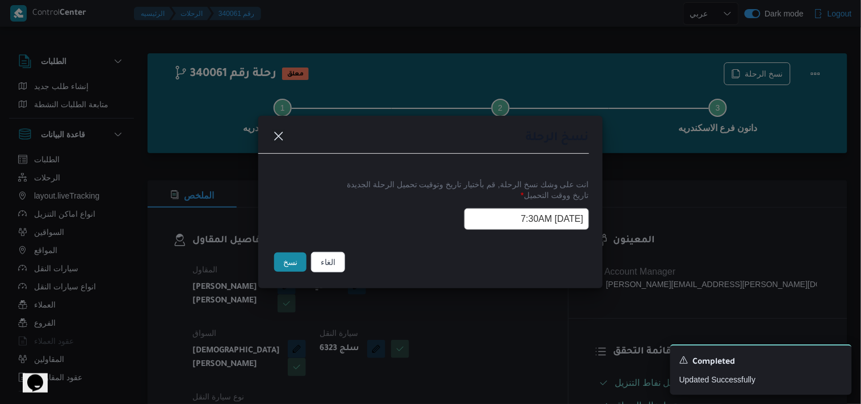
click at [291, 264] on button "نسخ" at bounding box center [290, 262] width 32 height 19
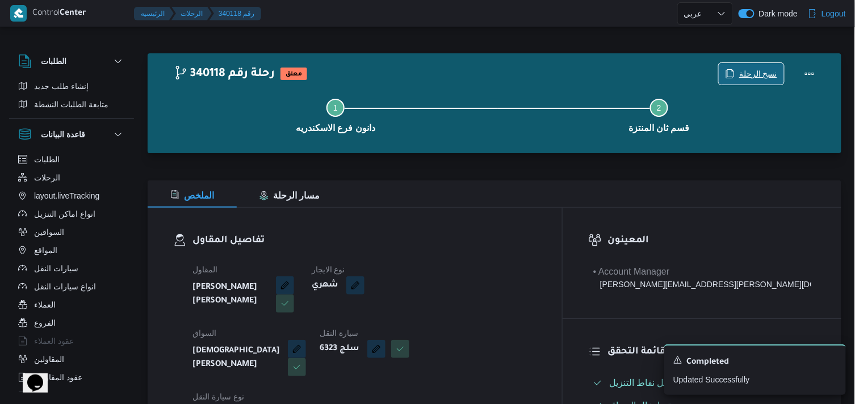
scroll to position [353, 0]
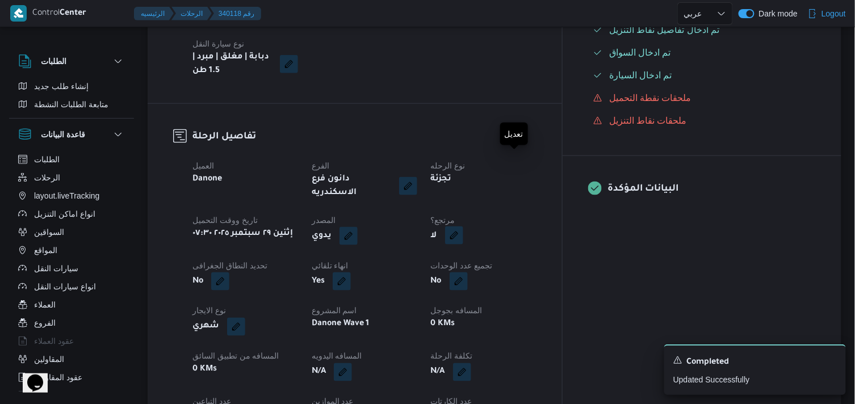
click at [463, 226] on button "button" at bounding box center [454, 235] width 18 height 18
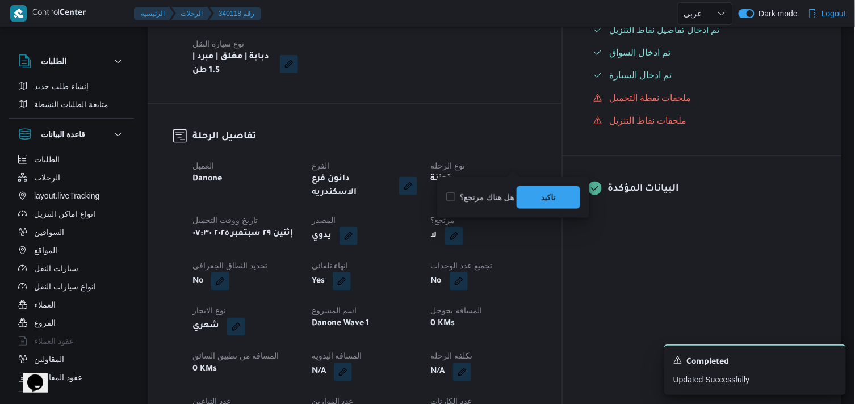
click at [496, 192] on label "هل هناك مرتجع؟" at bounding box center [480, 198] width 68 height 14
checkbox input "true"
click at [544, 200] on span "تاكيد" at bounding box center [548, 197] width 15 height 14
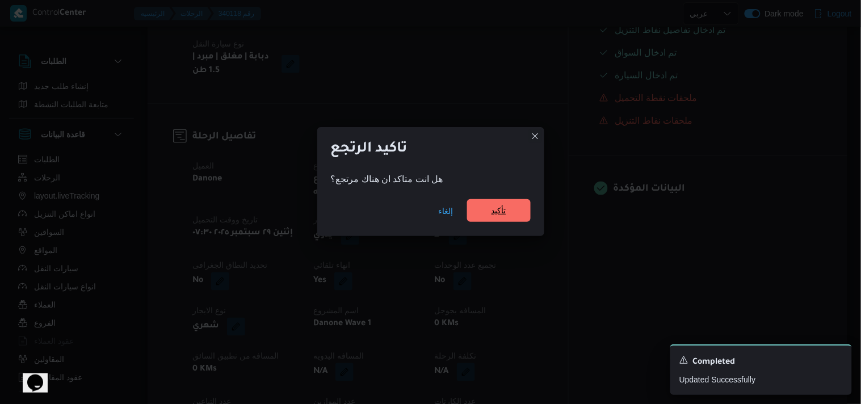
click at [491, 211] on span "تأكيد" at bounding box center [498, 211] width 15 height 14
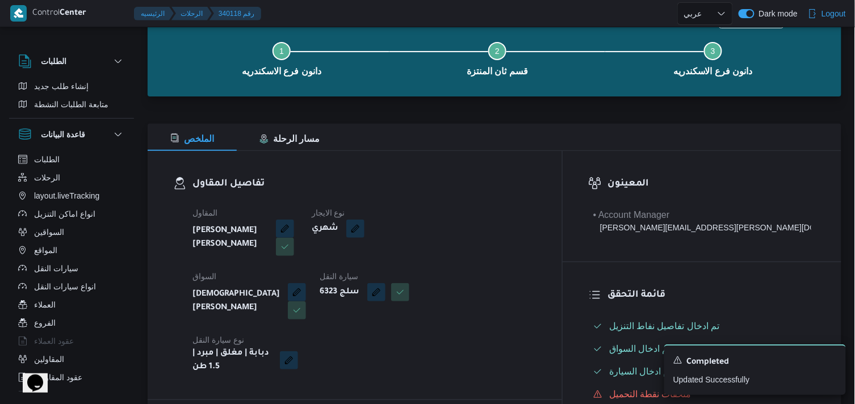
scroll to position [42, 0]
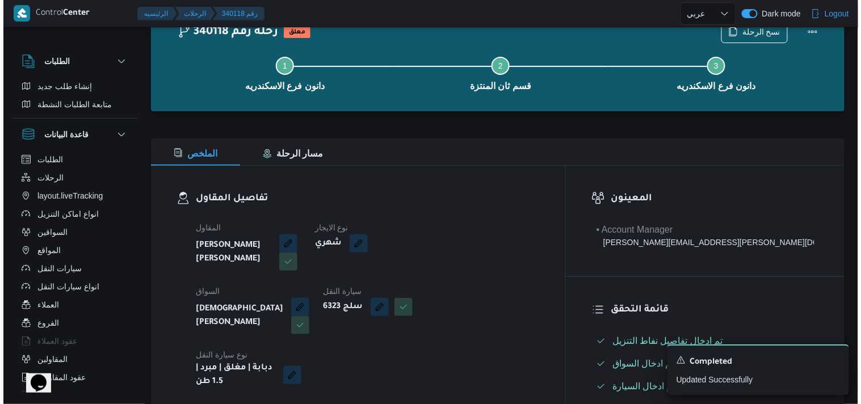
select select "ar"
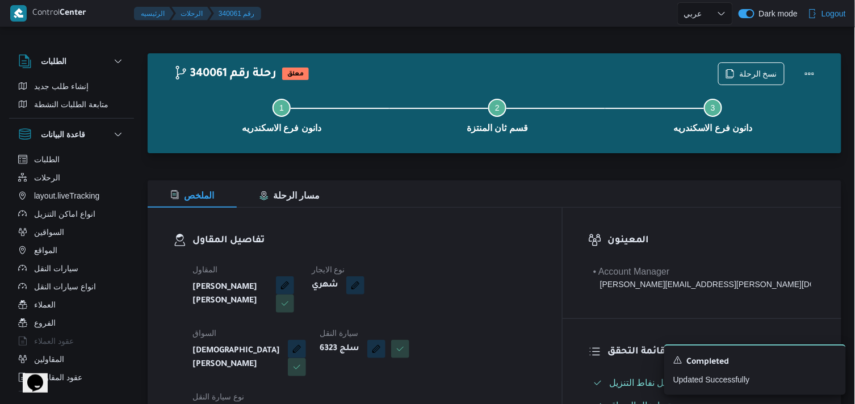
select select "ar"
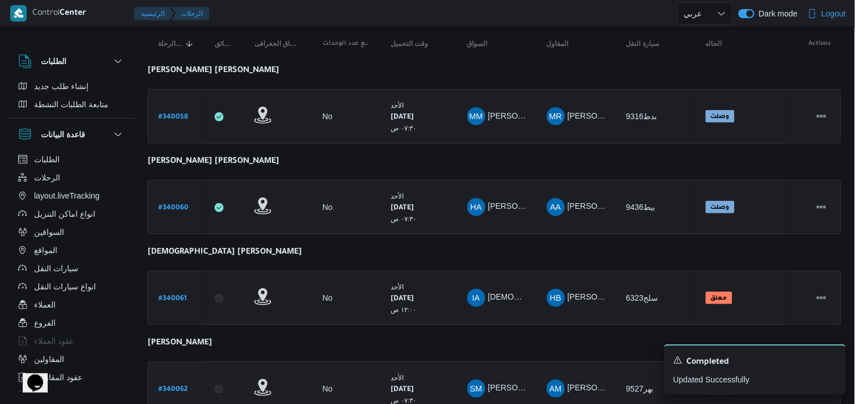
scroll to position [134, 0]
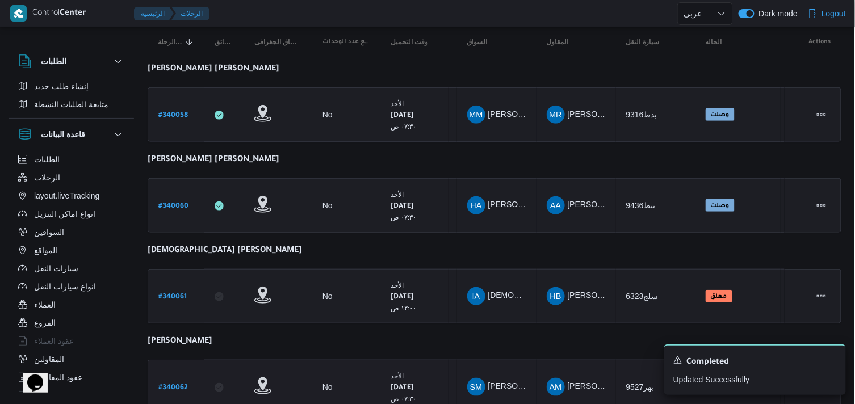
click at [169, 384] on b "# 340062" at bounding box center [173, 388] width 30 height 8
select select "ar"
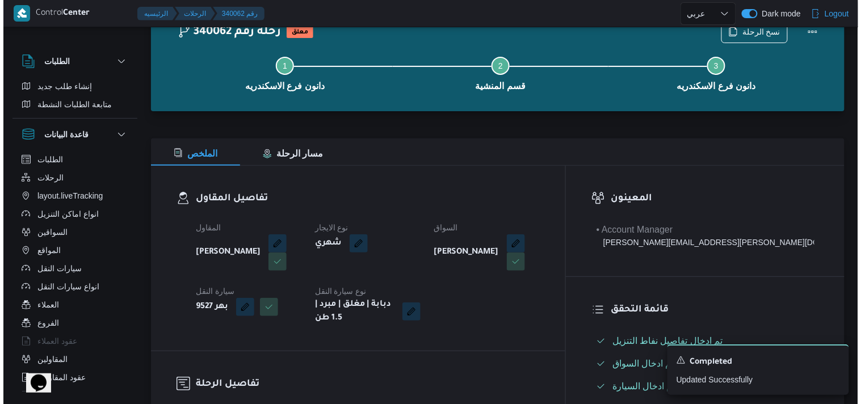
scroll to position [26, 0]
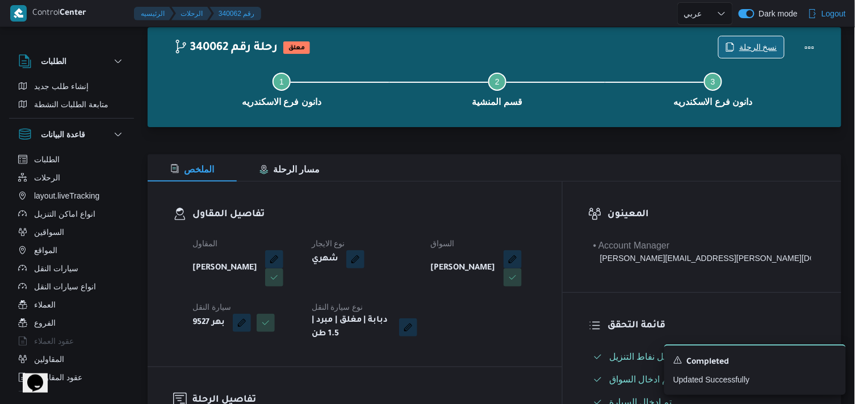
click at [751, 43] on span "نسخ الرحلة" at bounding box center [758, 47] width 38 height 14
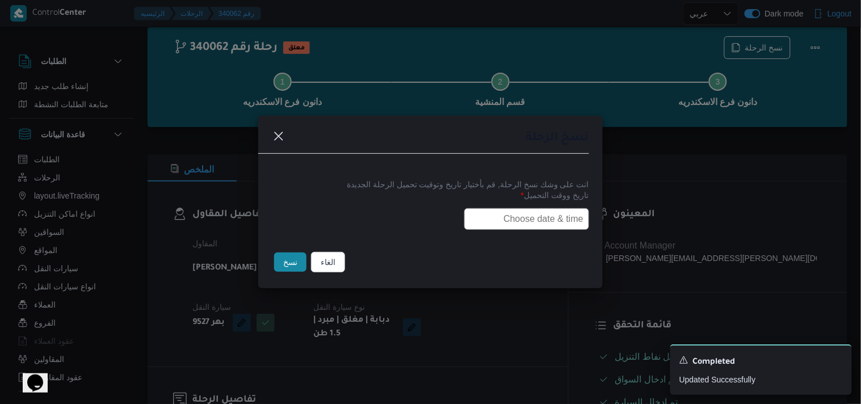
click at [509, 224] on input "text" at bounding box center [526, 219] width 125 height 22
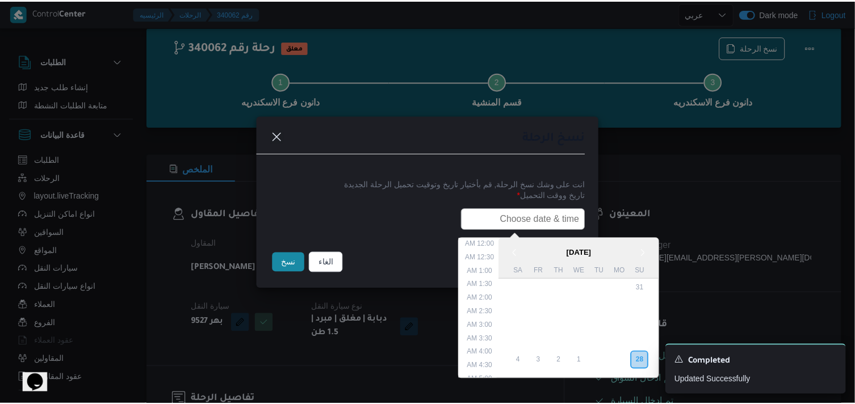
scroll to position [237, 0]
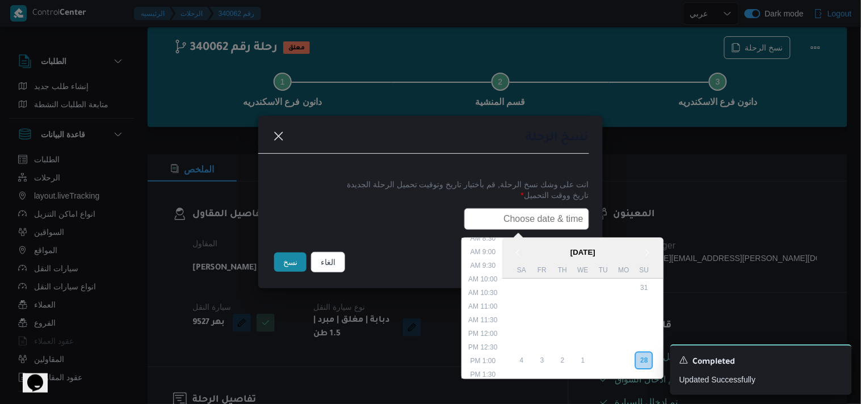
type input "29/09/2025 7:30AM"
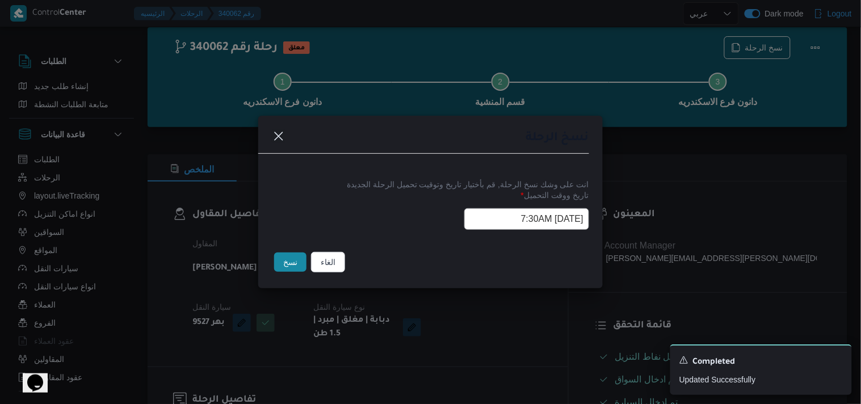
click at [281, 269] on button "نسخ" at bounding box center [290, 262] width 32 height 19
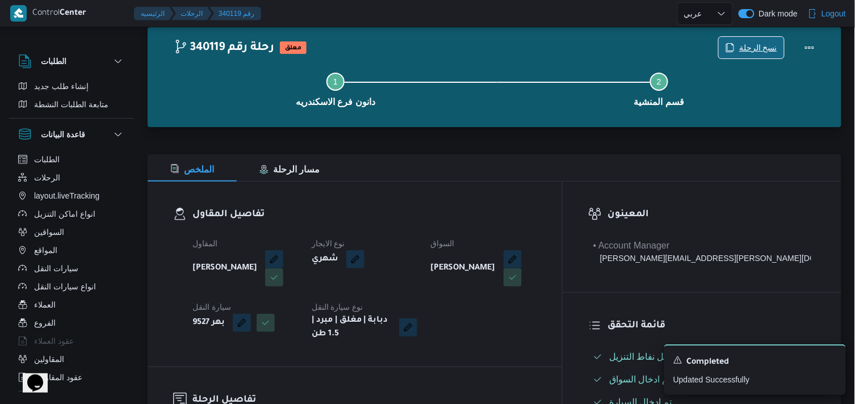
scroll to position [379, 0]
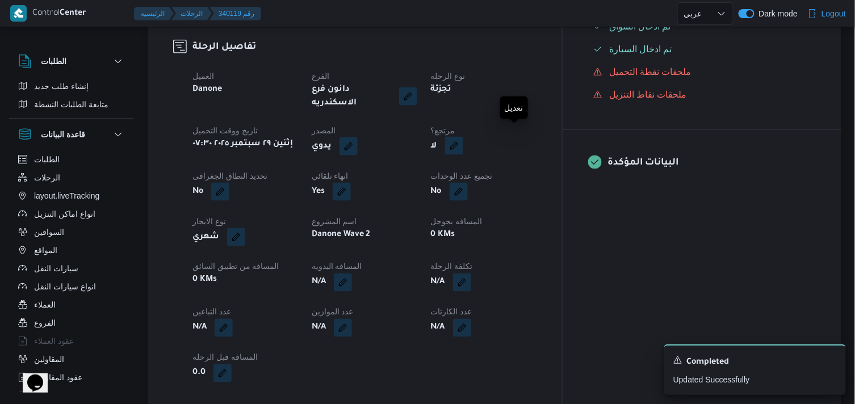
click at [463, 143] on button "button" at bounding box center [454, 146] width 18 height 18
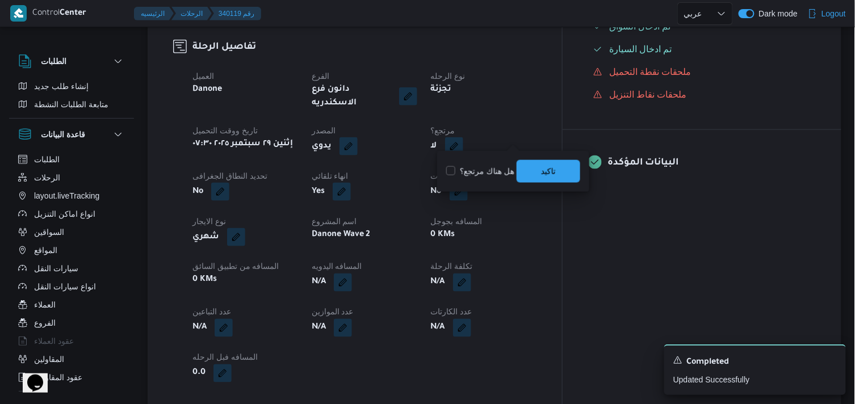
click at [481, 174] on label "هل هناك مرتجع؟" at bounding box center [480, 172] width 68 height 14
checkbox input "true"
click at [533, 174] on span "تاكيد" at bounding box center [548, 170] width 64 height 23
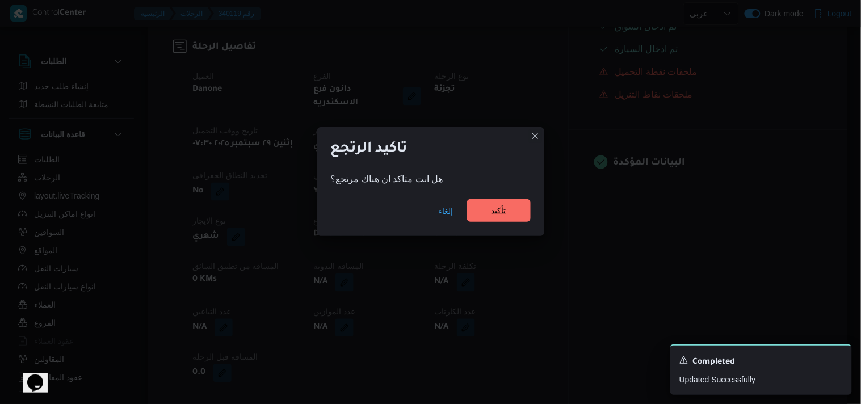
click at [486, 204] on span "تأكيد" at bounding box center [499, 210] width 64 height 23
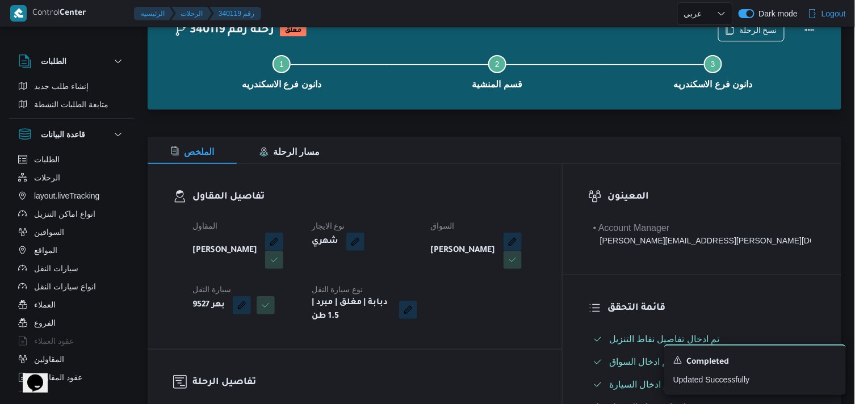
scroll to position [0, 0]
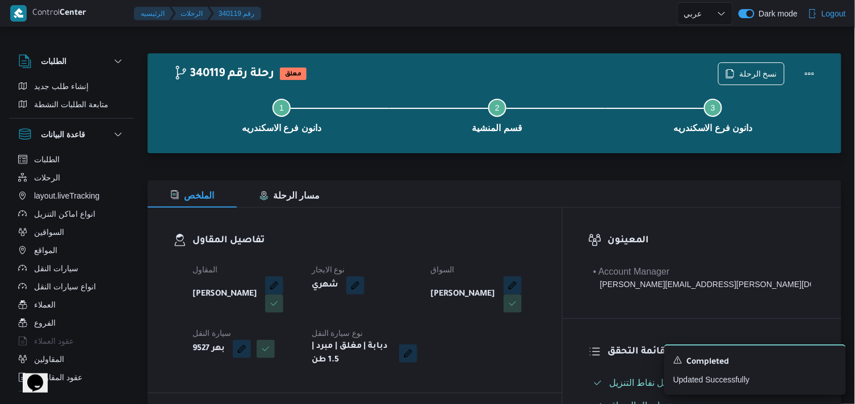
select select "ar"
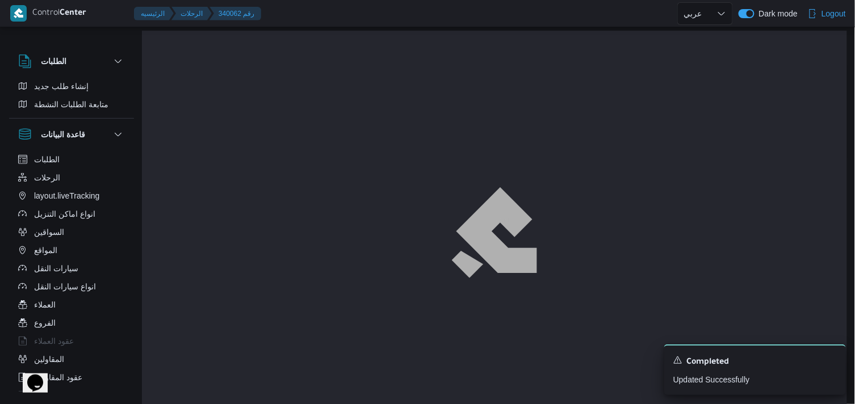
scroll to position [26, 0]
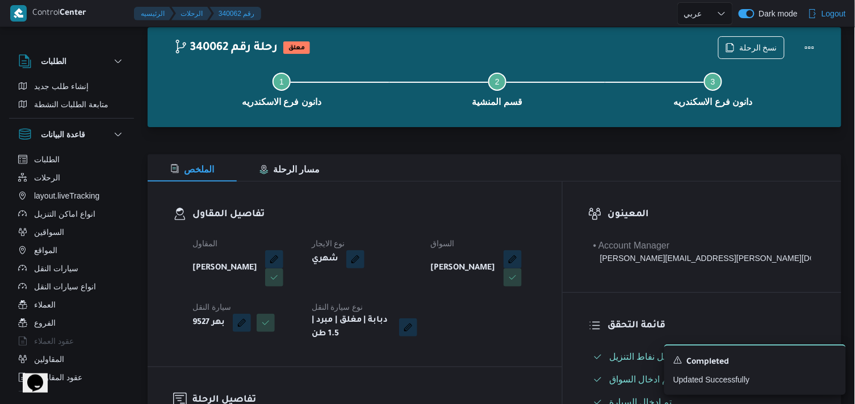
select select "ar"
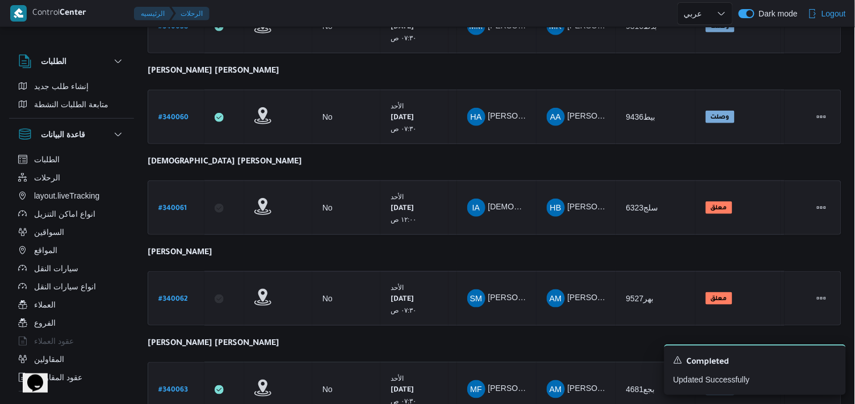
scroll to position [227, 0]
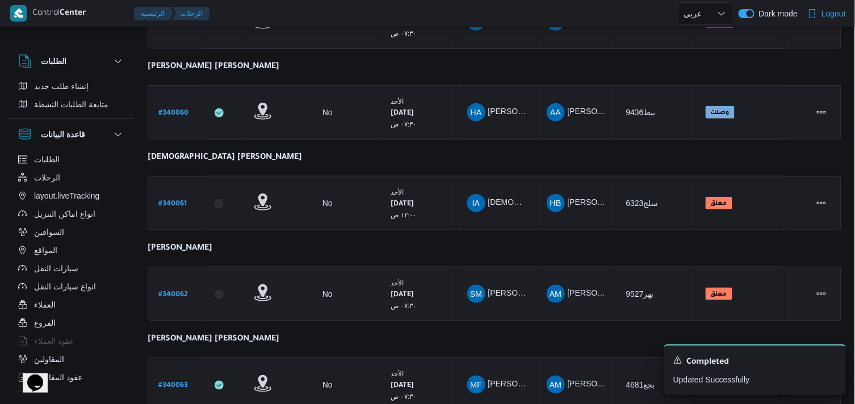
click at [186, 287] on link "# 340062" at bounding box center [173, 294] width 30 height 15
select select "ar"
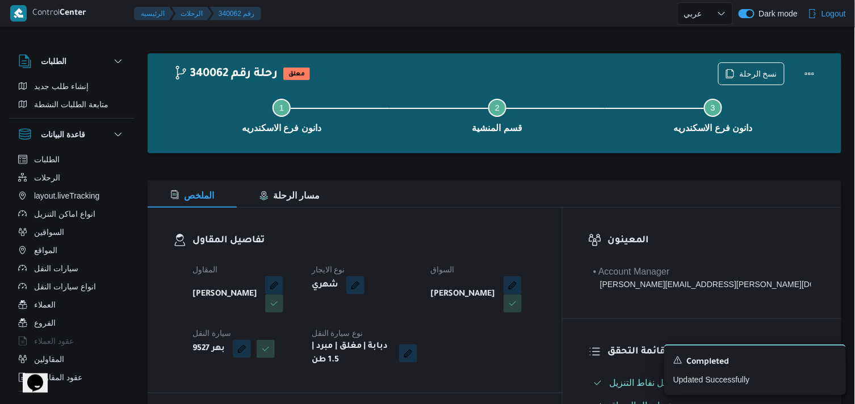
click at [747, 79] on div "Step 1 is incomplete 1 دانون فرع الاسكندريه Step 2 is incomplete 2 قسم المنشية …" at bounding box center [497, 114] width 661 height 73
click at [747, 73] on span "نسخ الرحلة" at bounding box center [758, 73] width 38 height 14
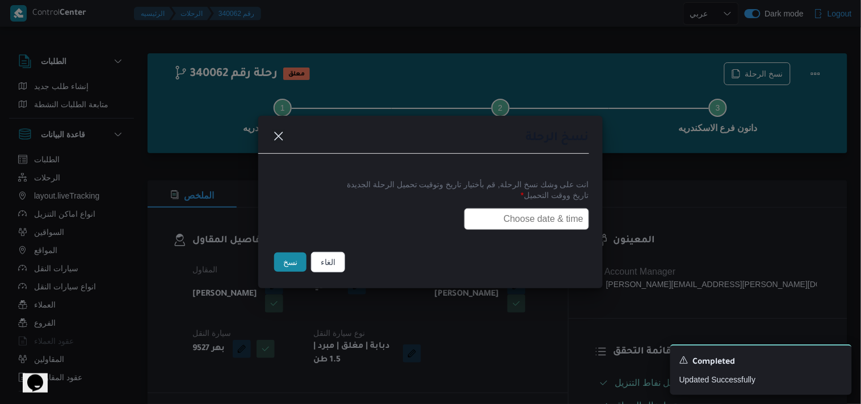
click at [531, 227] on input "text" at bounding box center [526, 219] width 125 height 22
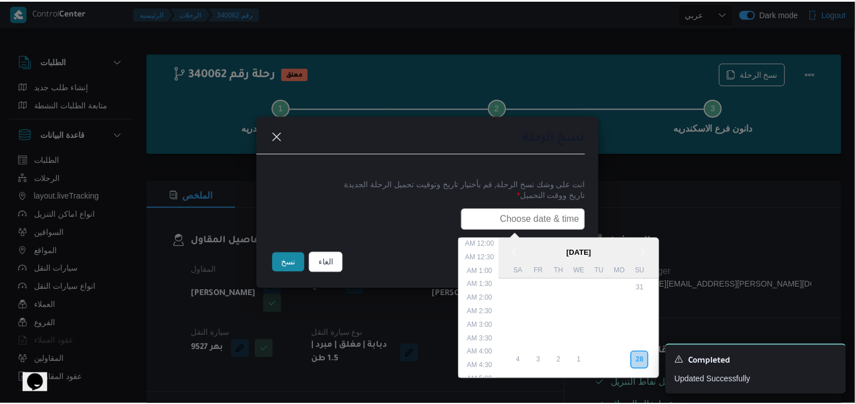
scroll to position [237, 0]
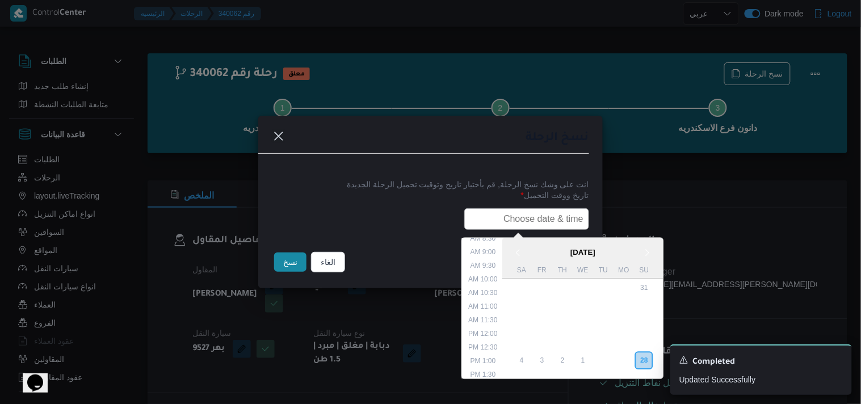
type input "29/09/2025 7:30AM"
click at [297, 264] on button "نسخ" at bounding box center [290, 262] width 32 height 19
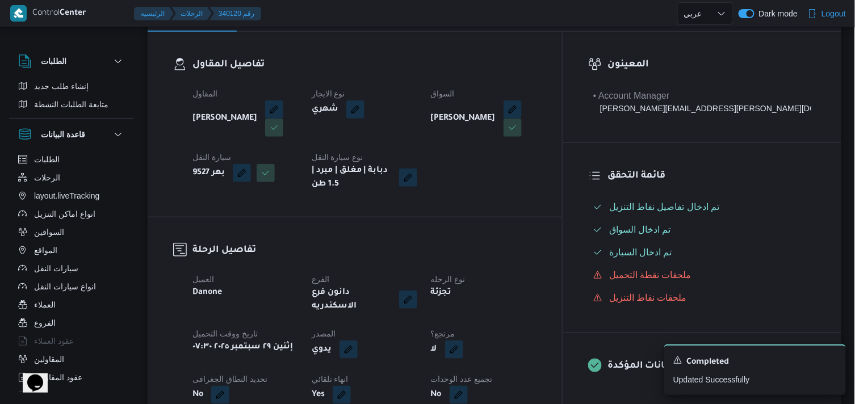
scroll to position [189, 0]
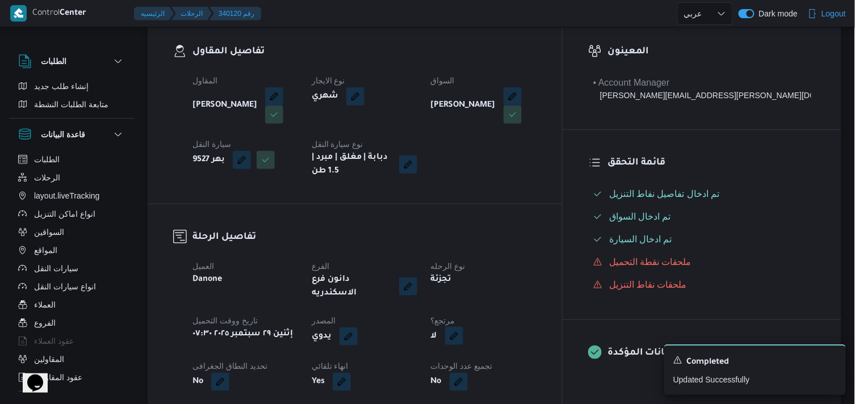
click at [463, 327] on button "button" at bounding box center [454, 336] width 18 height 18
click at [486, 372] on div "هل هناك مرتجع؟ تاكيد" at bounding box center [513, 361] width 136 height 25
click at [489, 366] on label "هل هناك مرتجع؟" at bounding box center [480, 362] width 68 height 14
checkbox input "true"
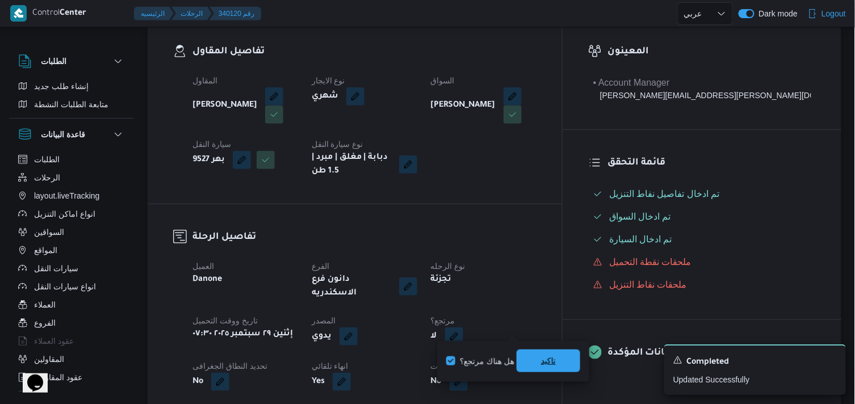
click at [532, 364] on span "تاكيد" at bounding box center [548, 361] width 64 height 23
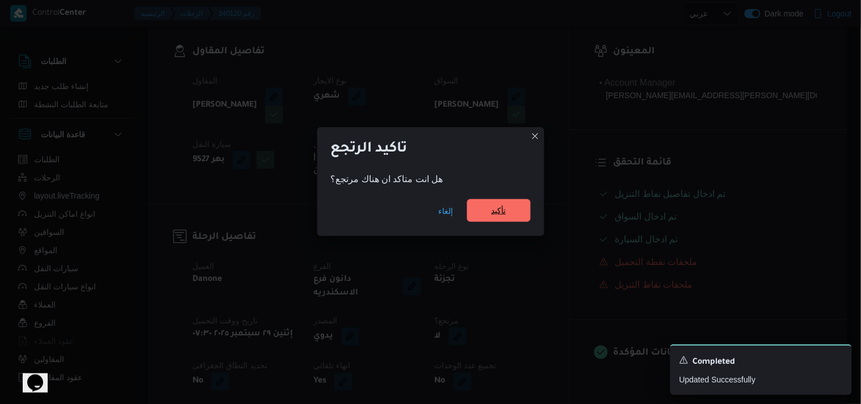
click at [487, 201] on span "تأكيد" at bounding box center [499, 210] width 64 height 23
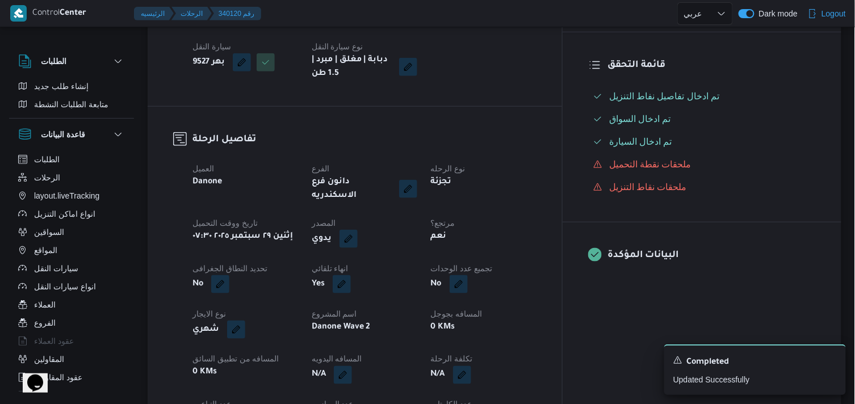
scroll to position [315, 0]
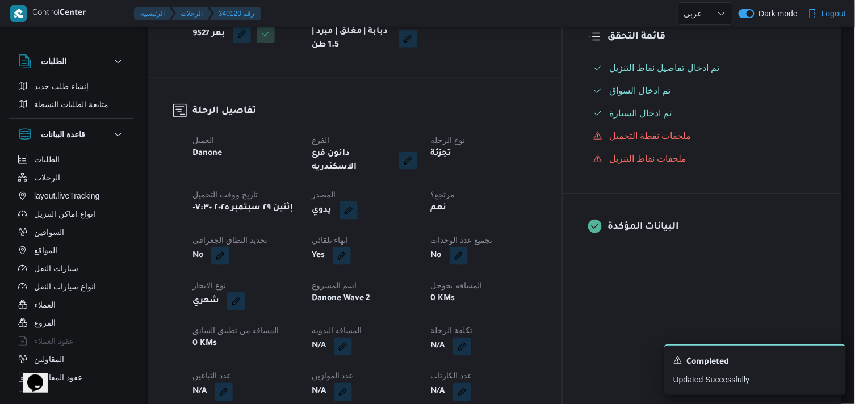
select select "ar"
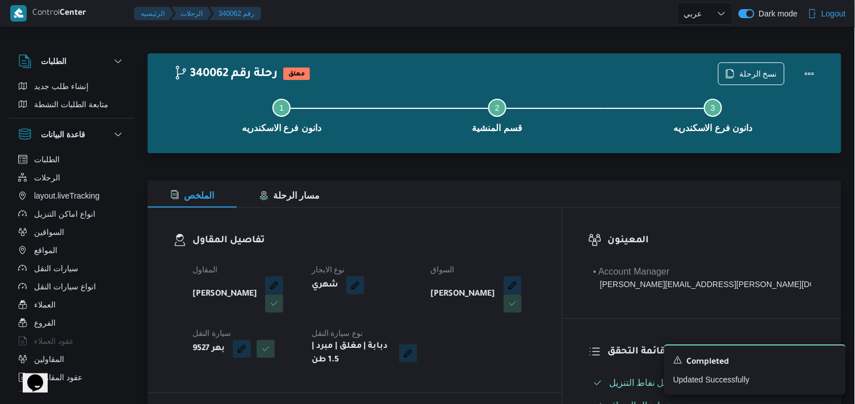
select select "ar"
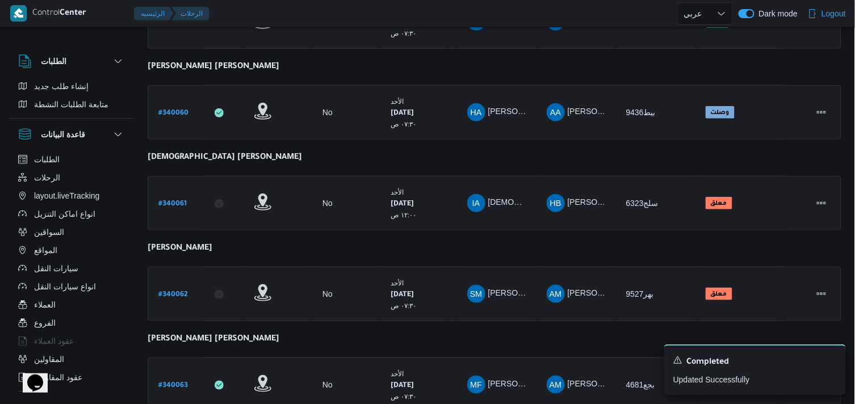
scroll to position [250, 0]
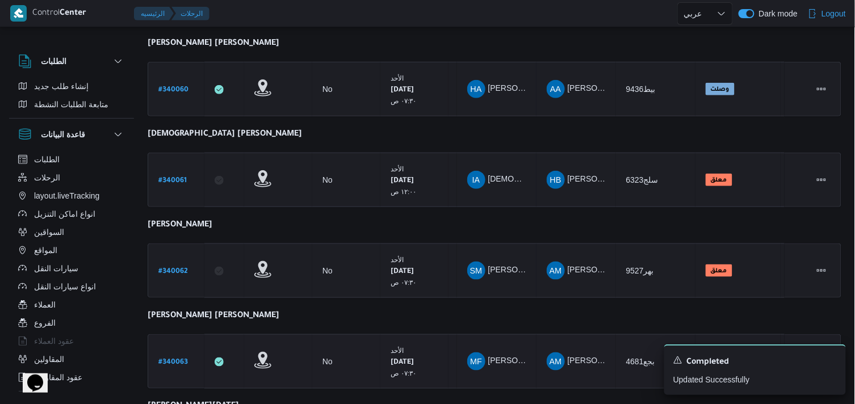
click at [174, 359] on b "# 340063" at bounding box center [173, 363] width 30 height 8
select select "ar"
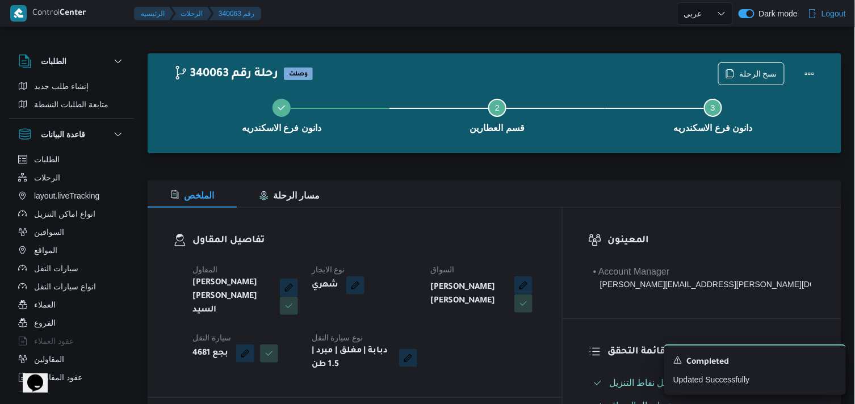
select select "ar"
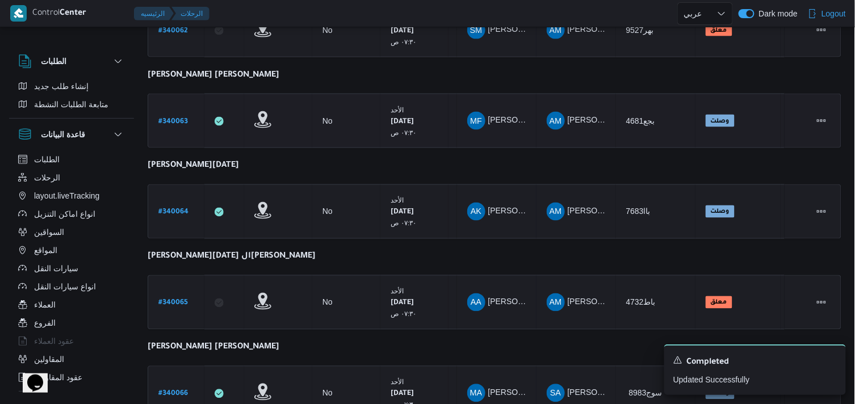
scroll to position [365, 0]
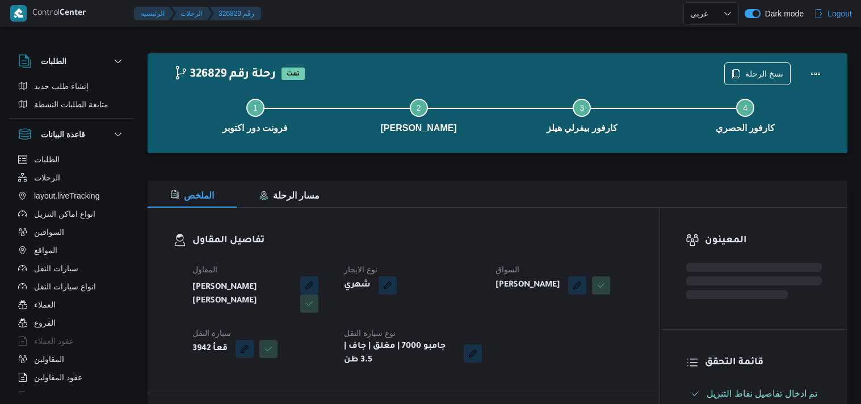
select select "ar"
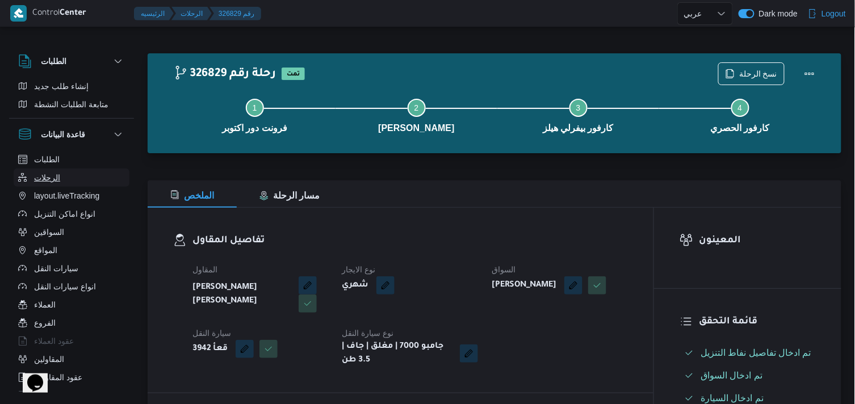
click at [95, 174] on button "الرحلات" at bounding box center [72, 178] width 116 height 18
select select "ar"
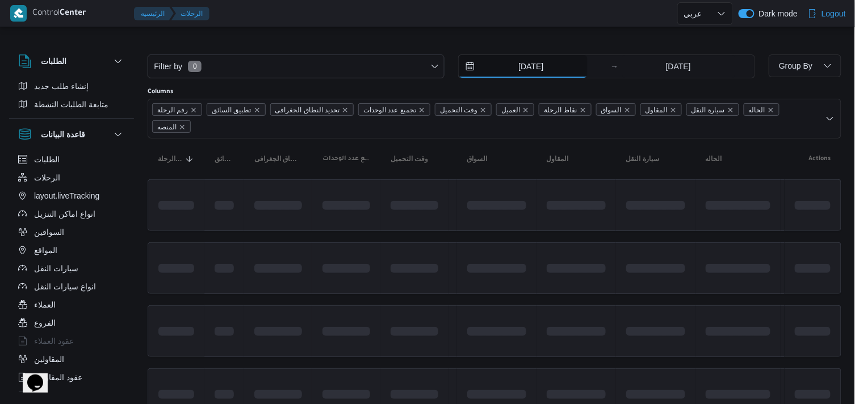
click at [560, 72] on input "[DATE]" at bounding box center [523, 66] width 129 height 23
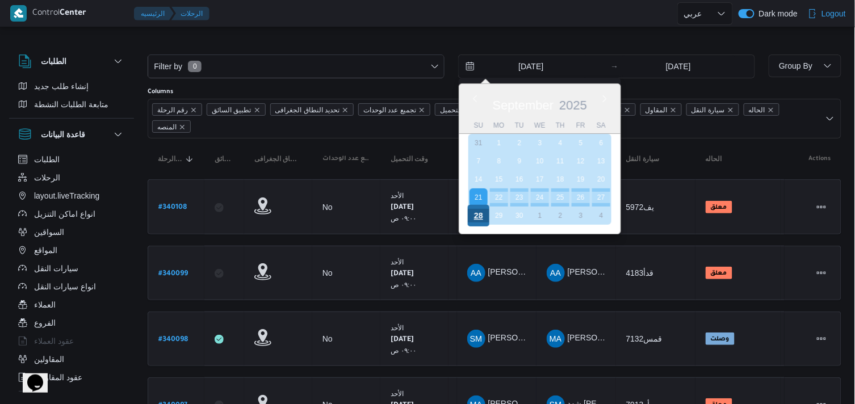
click at [485, 215] on div "28" at bounding box center [479, 216] width 22 height 22
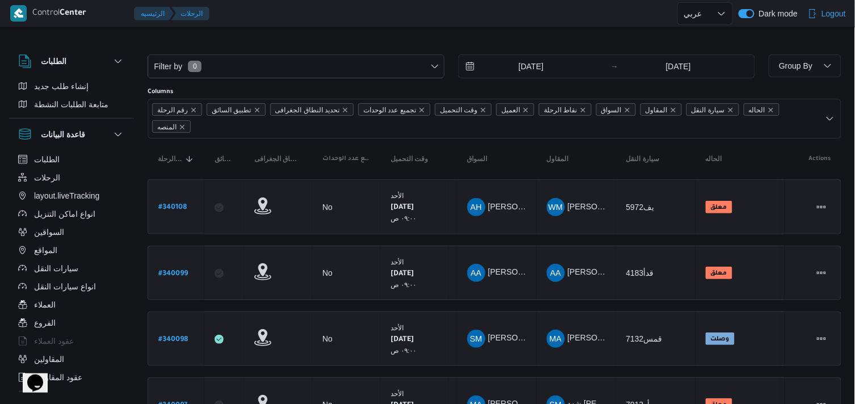
click at [470, 37] on div at bounding box center [495, 45] width 694 height 18
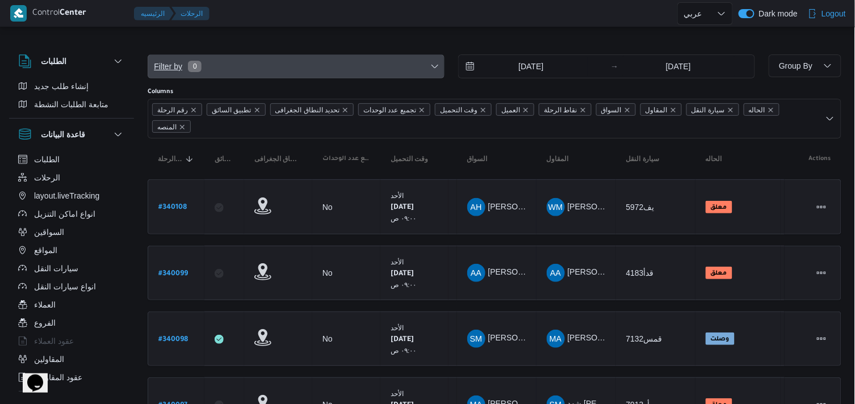
click at [373, 70] on span "Filter by 0" at bounding box center [296, 66] width 296 height 23
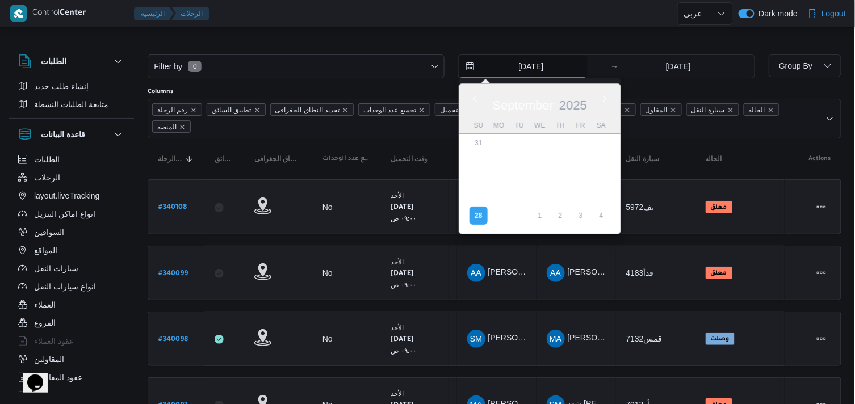
click at [511, 59] on input "28/9/2025" at bounding box center [523, 66] width 129 height 23
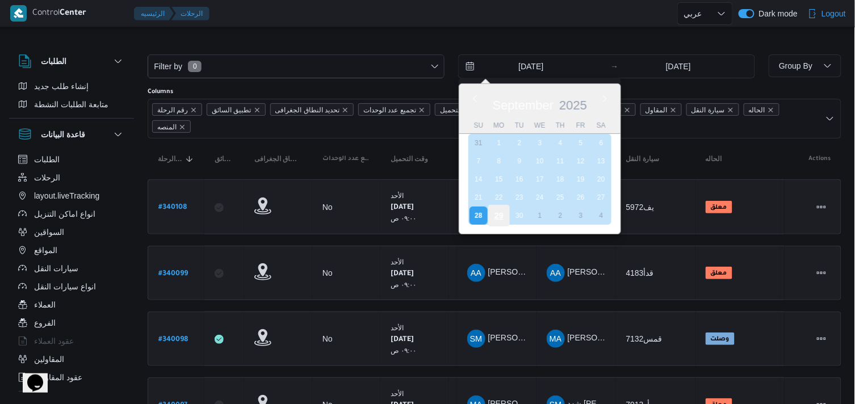
click at [497, 209] on div "29" at bounding box center [499, 216] width 22 height 22
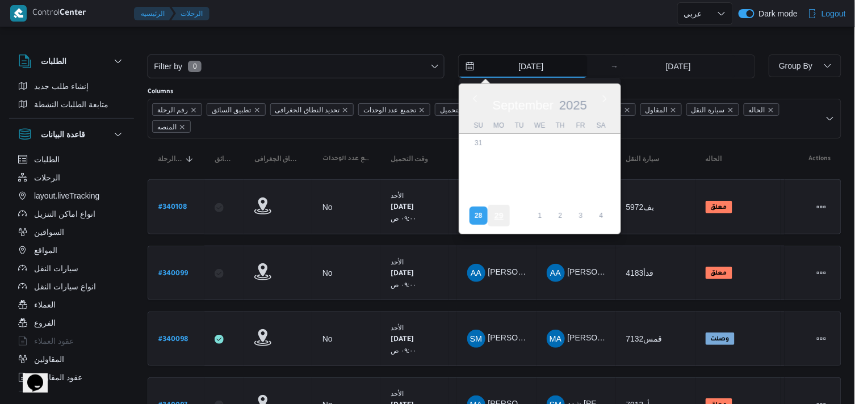
type input "[DATE]"
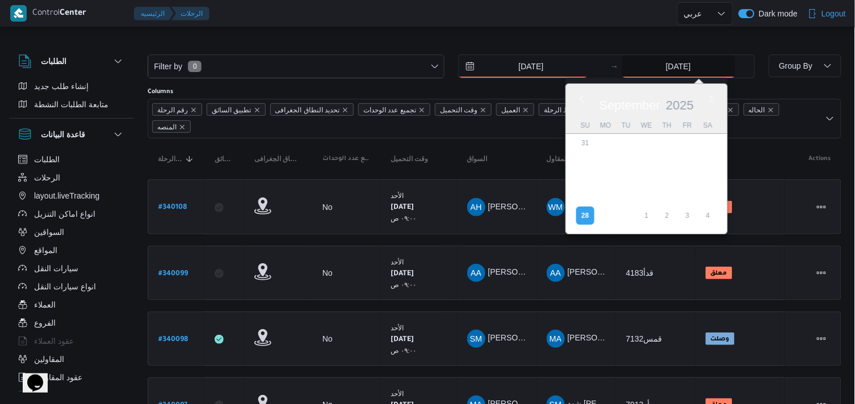
click at [695, 60] on input "28/9/2025" at bounding box center [678, 66] width 113 height 23
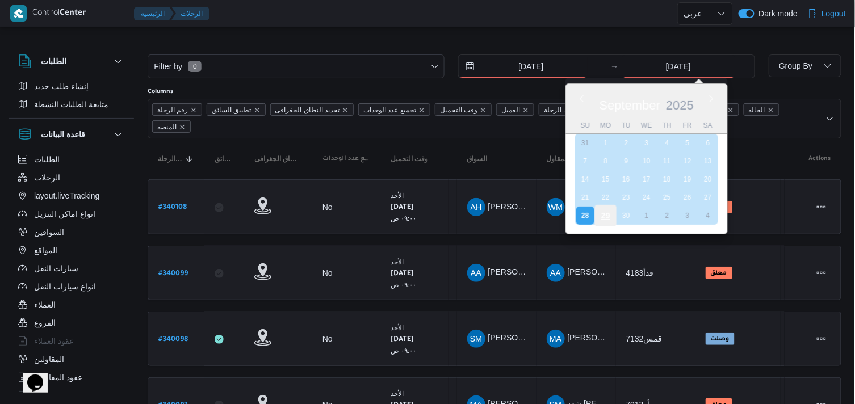
click at [612, 205] on div "29" at bounding box center [605, 216] width 22 height 22
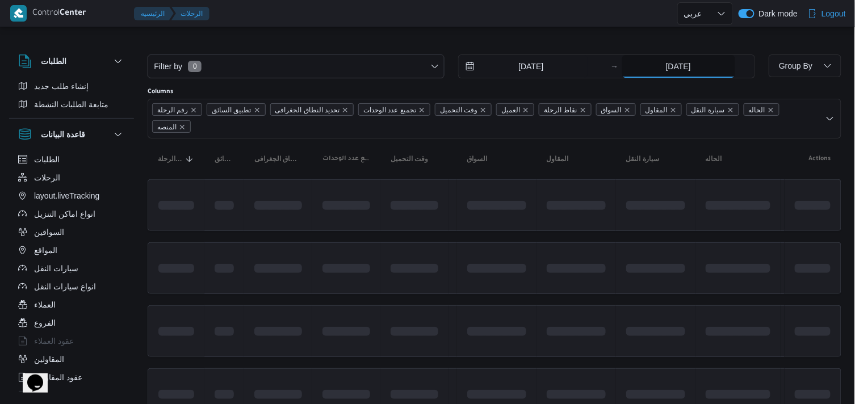
type input "[DATE]"
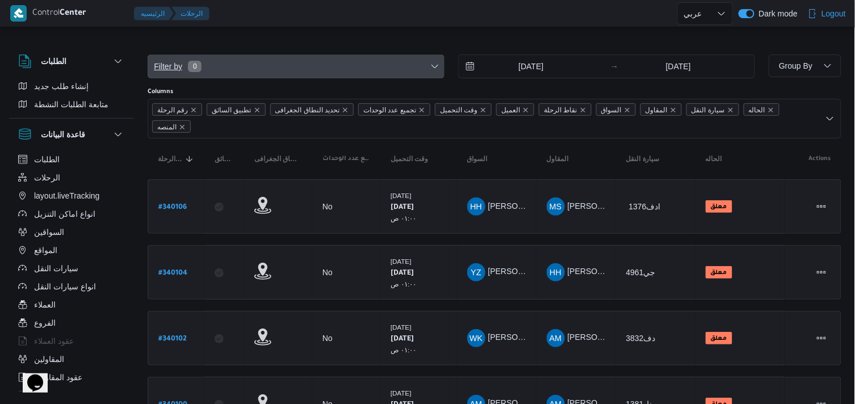
click at [435, 74] on span "Filter by 0" at bounding box center [296, 66] width 296 height 23
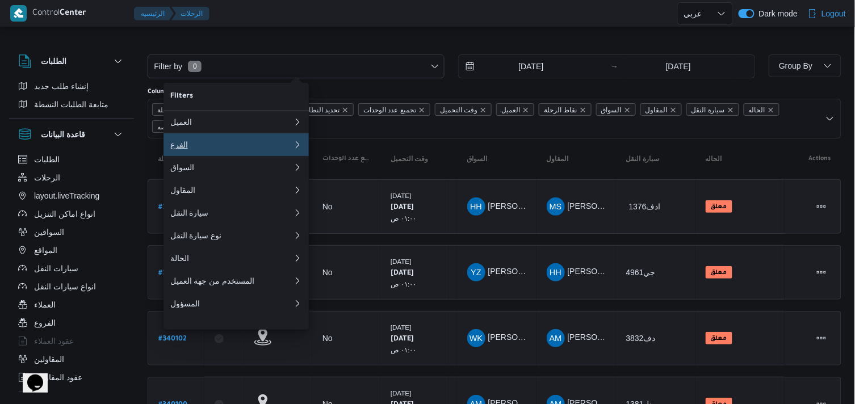
click at [241, 149] on div "الفرع" at bounding box center [231, 144] width 123 height 9
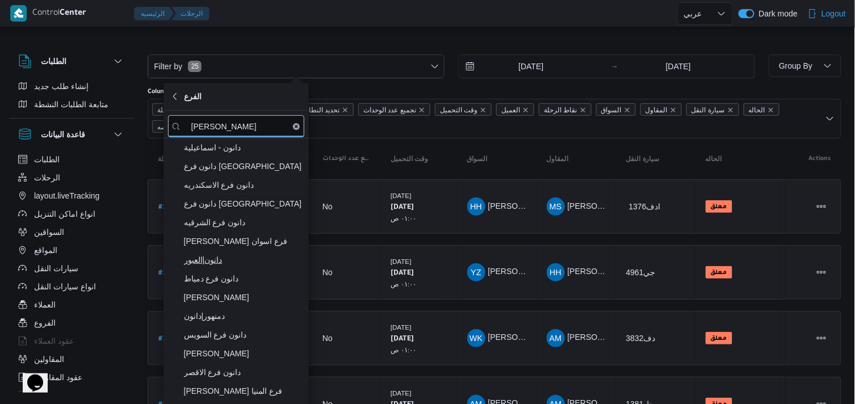
type input "دانون"
click at [268, 264] on span "دانون|العبور" at bounding box center [243, 260] width 118 height 14
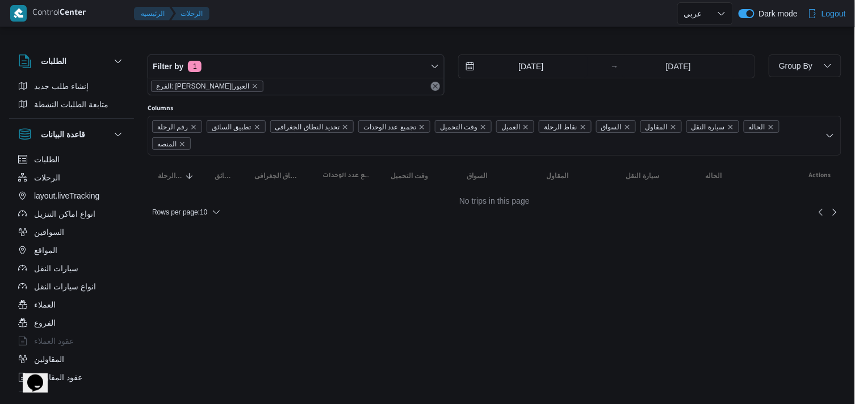
click at [402, 24] on div at bounding box center [445, 13] width 463 height 27
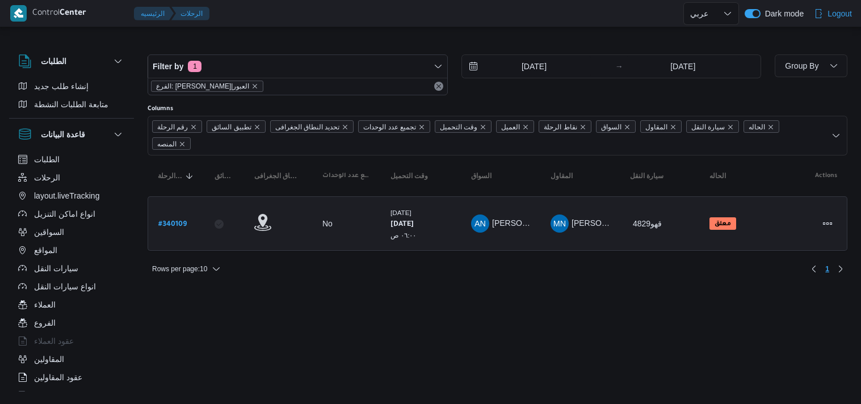
select select "ar"
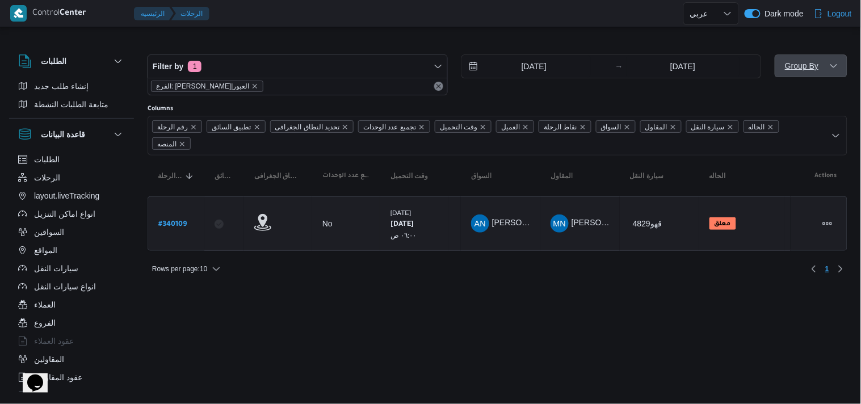
click at [795, 76] on span "Group By" at bounding box center [811, 65] width 64 height 23
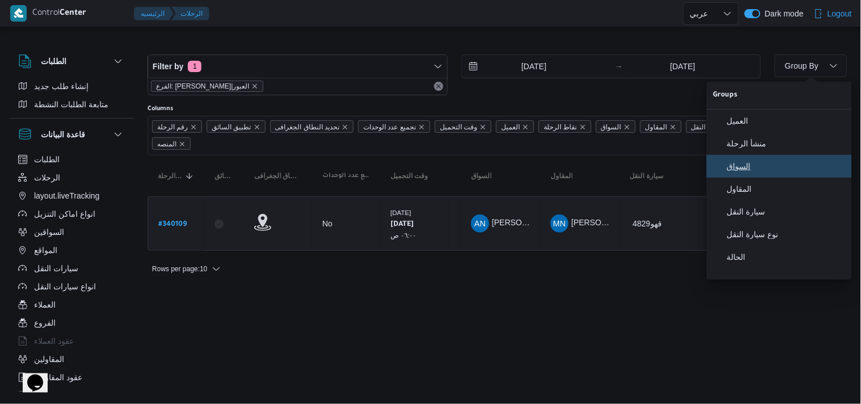
click at [761, 161] on button "السواق" at bounding box center [779, 166] width 145 height 23
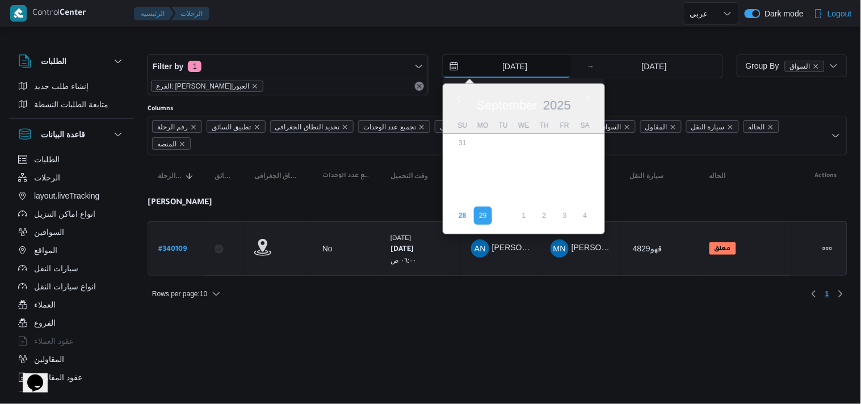
click at [503, 55] on input "[DATE]" at bounding box center [507, 66] width 129 height 23
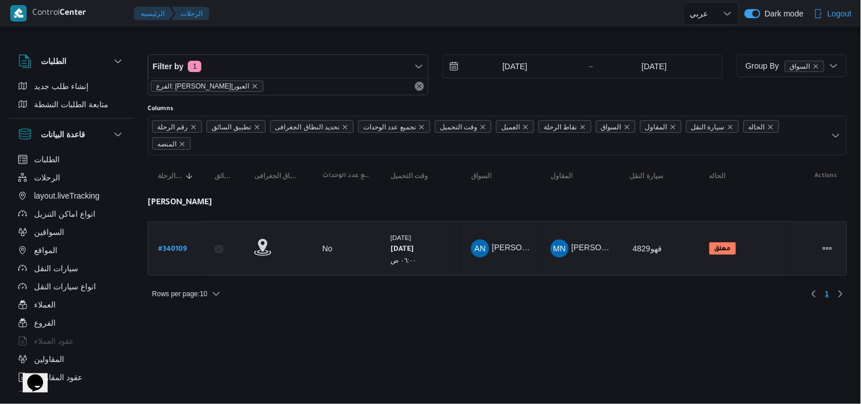
click at [400, 48] on div "Filter by 1 الفرع: دانون|العبور 29/9/2025 → 29/9/2025" at bounding box center [435, 75] width 589 height 54
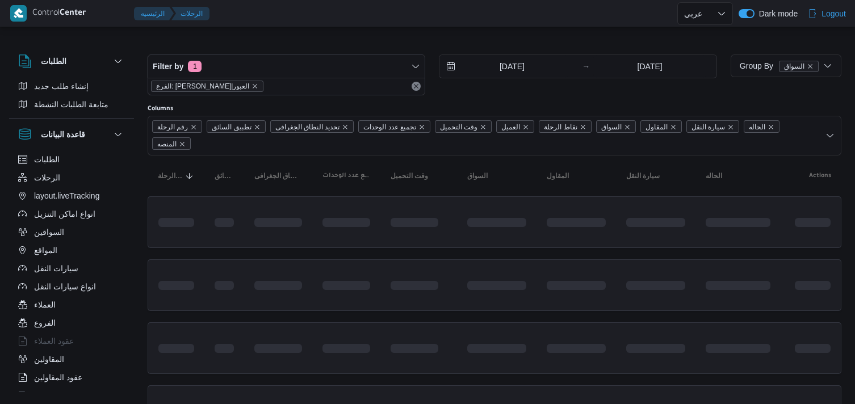
select select "ar"
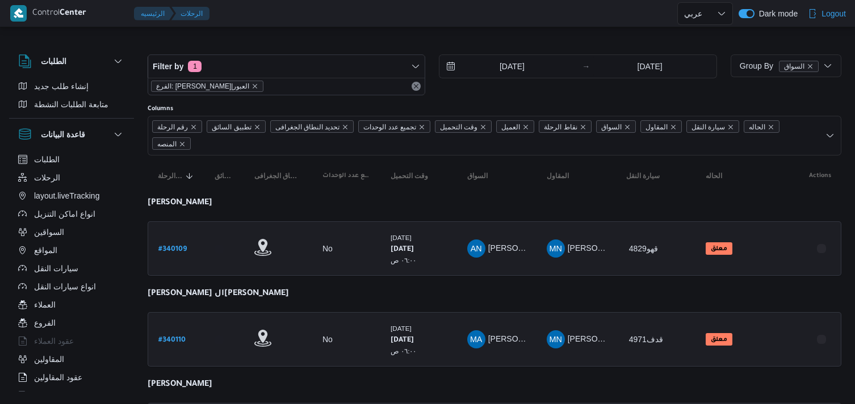
select select "ar"
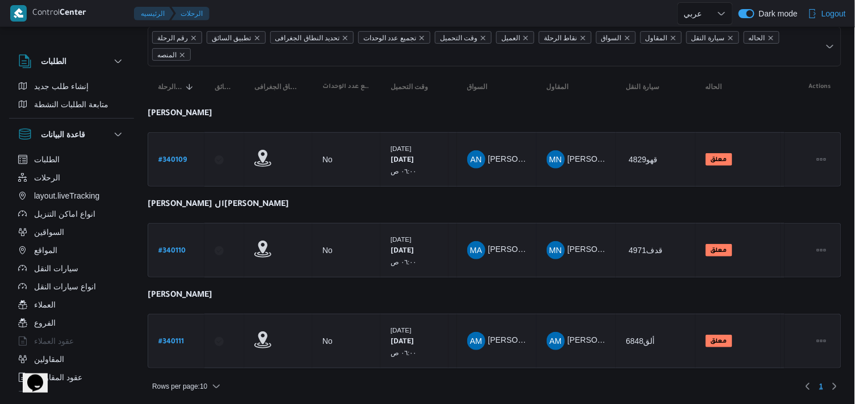
scroll to position [90, 0]
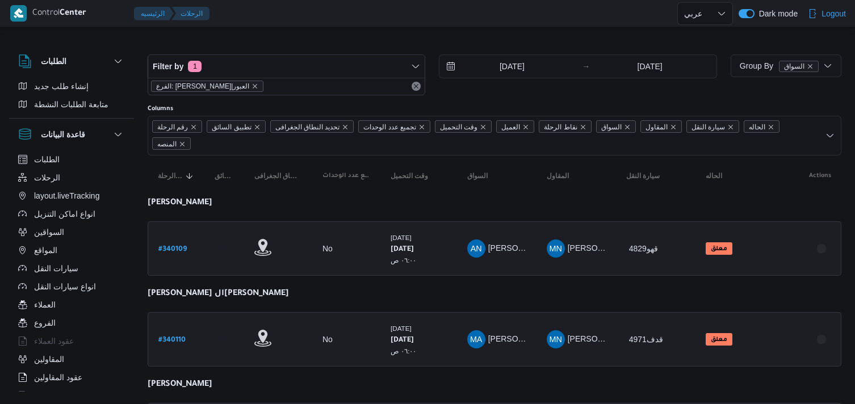
select select "ar"
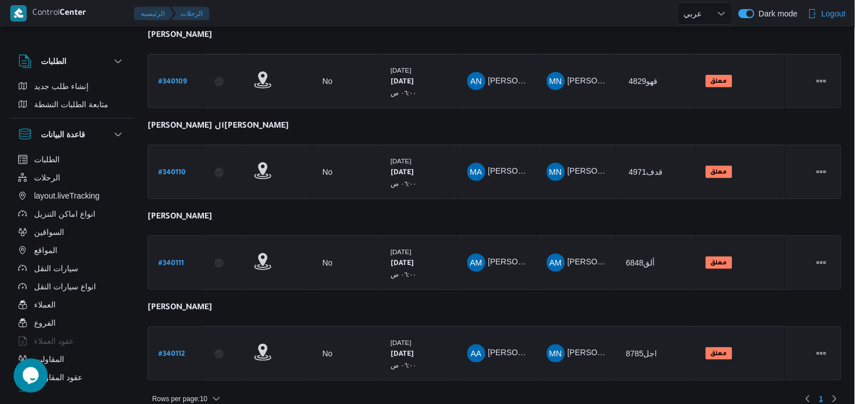
scroll to position [180, 0]
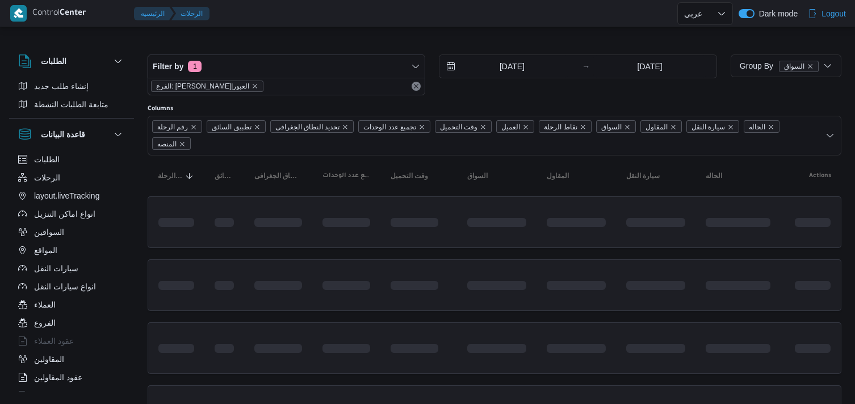
select select "ar"
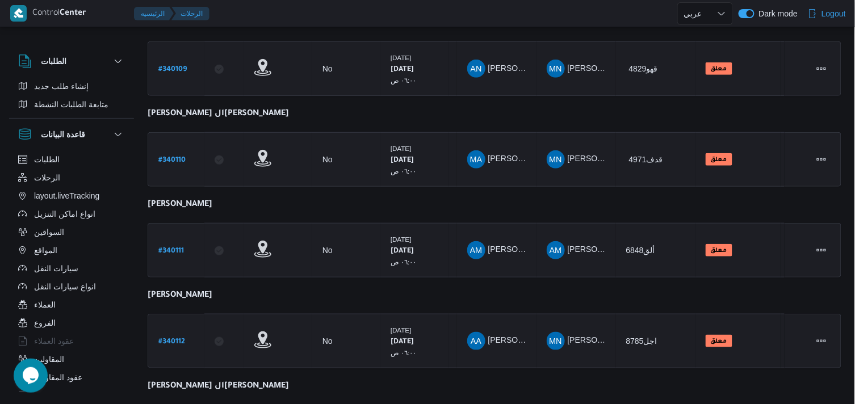
scroll to position [270, 0]
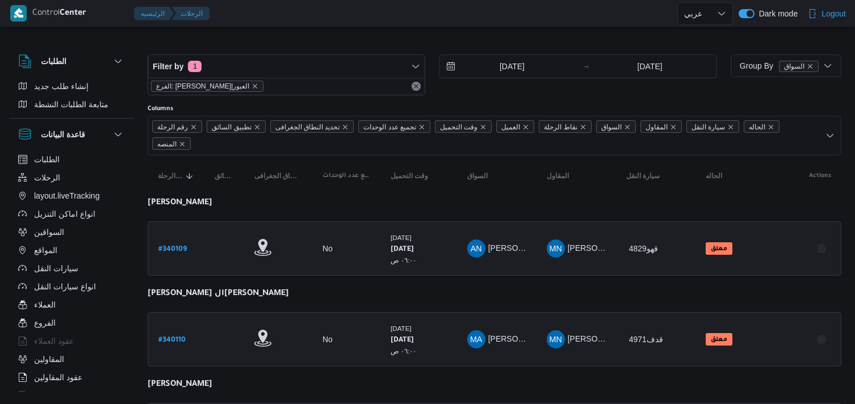
select select "ar"
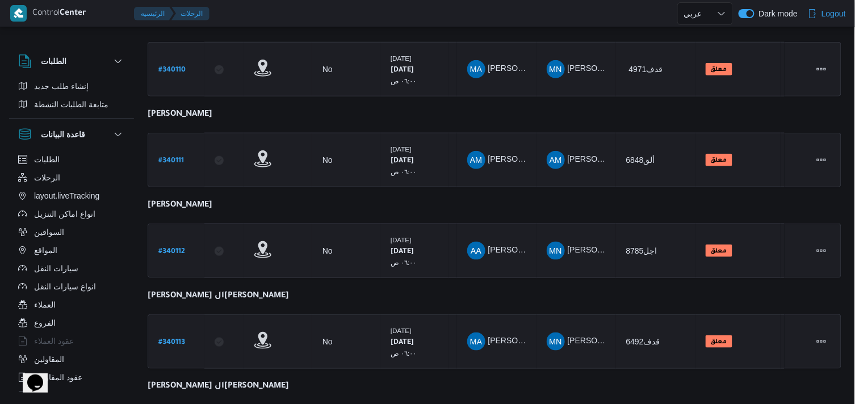
scroll to position [360, 0]
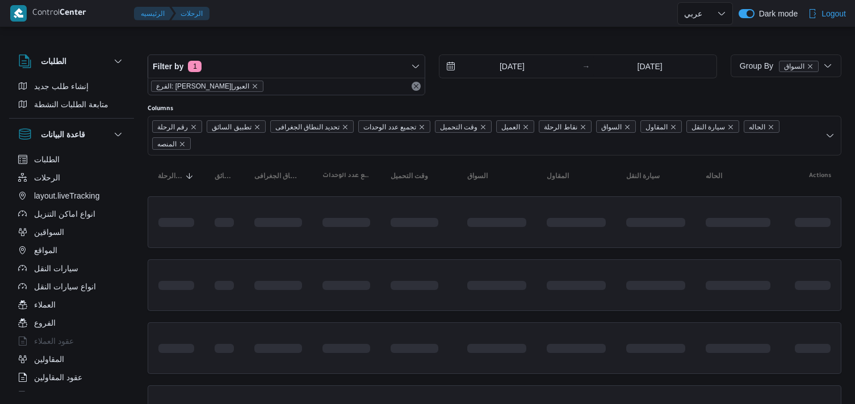
select select "ar"
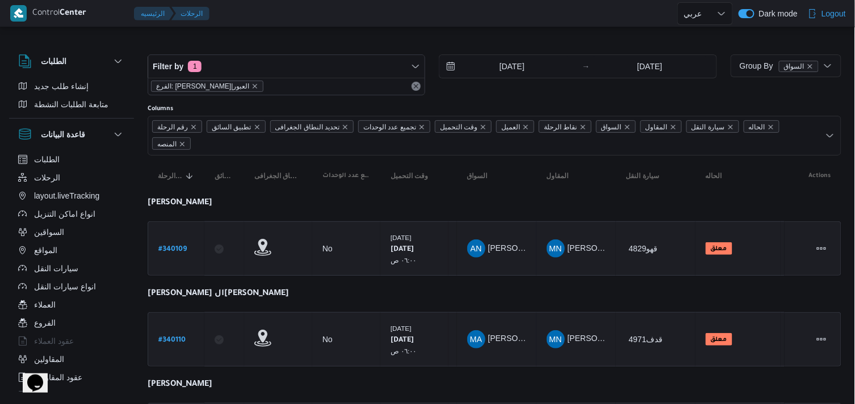
click at [425, 82] on div "الفرع: دانون|العبور" at bounding box center [286, 86] width 276 height 17
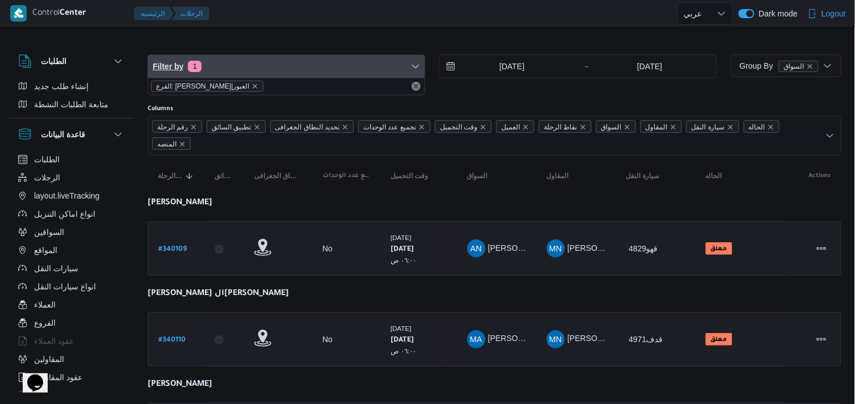
click at [411, 69] on icon "button" at bounding box center [415, 66] width 9 height 9
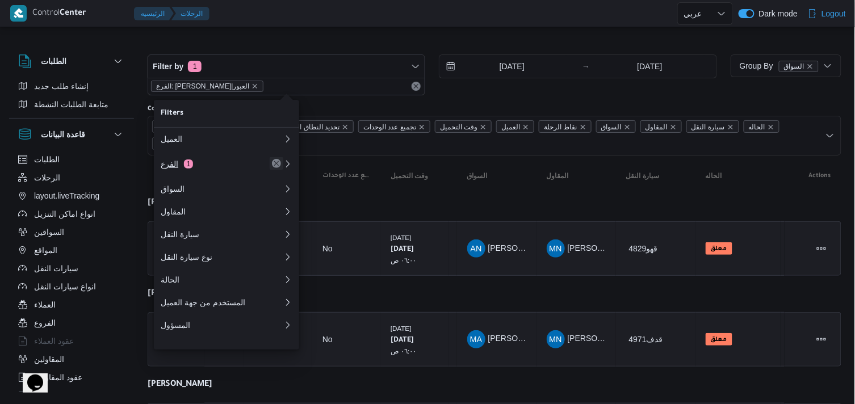
click at [280, 161] on button "Remove" at bounding box center [277, 164] width 14 height 14
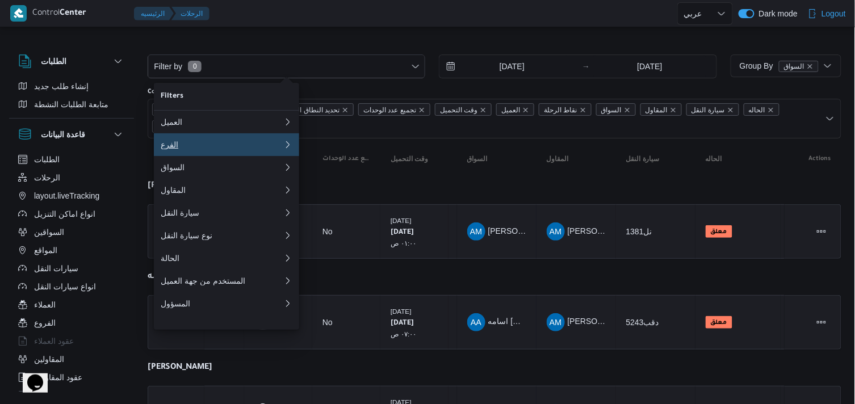
click at [269, 153] on button "الفرع 0" at bounding box center [226, 144] width 145 height 23
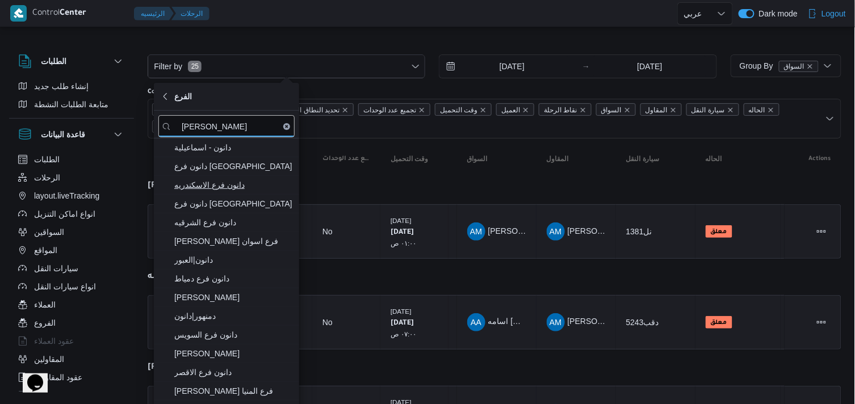
type input "دانون"
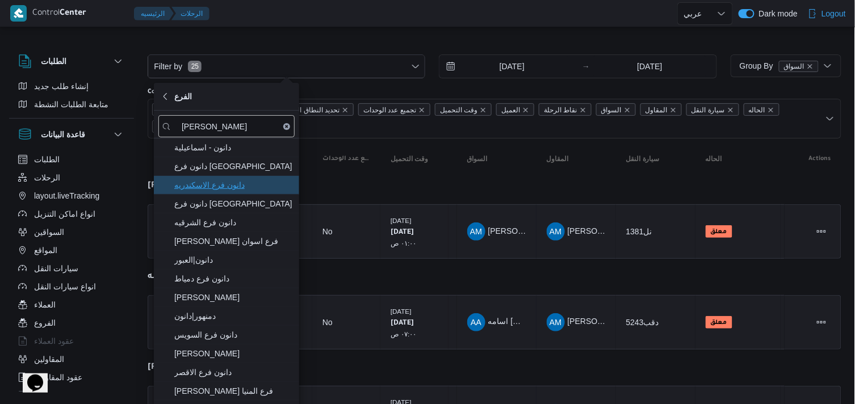
click at [232, 191] on span "دانون فرع الاسكندريه" at bounding box center [233, 185] width 118 height 14
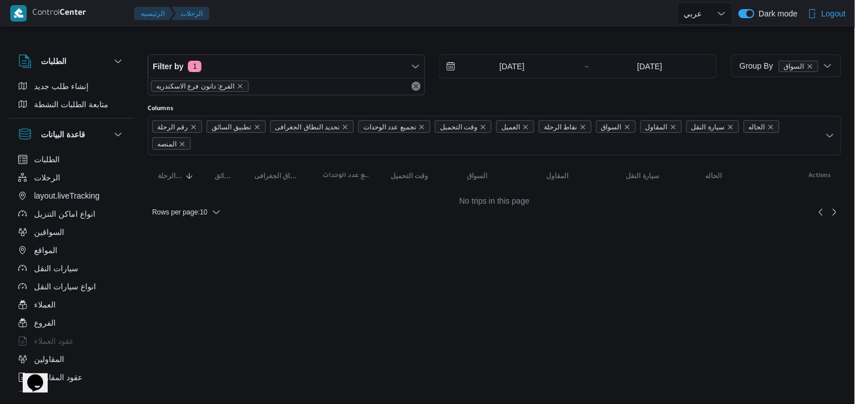
click at [381, 40] on div at bounding box center [495, 45] width 694 height 18
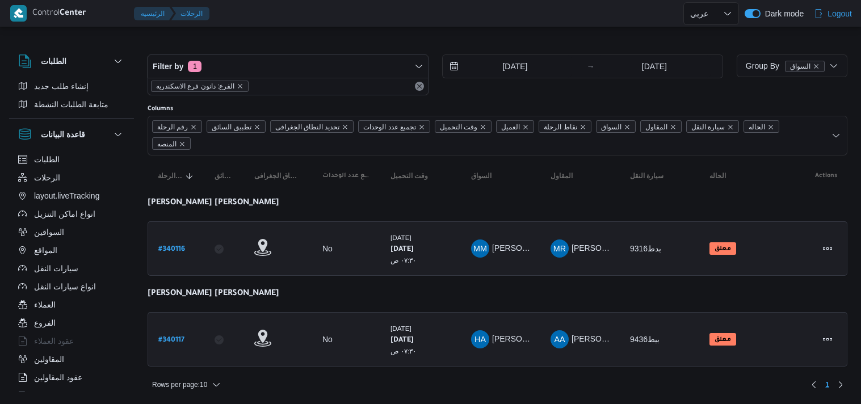
select select "ar"
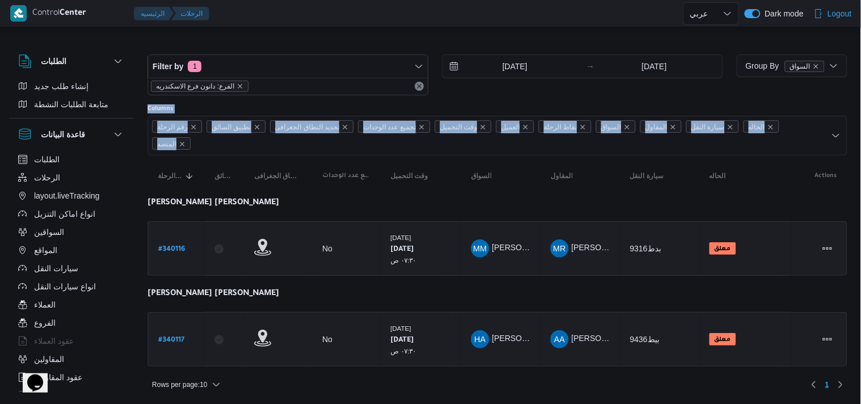
click at [860, 193] on div "الطلبات إنشاء طلب جديد متابعة الطلبات النشطة قاعدة البيانات الطلبات الرحلات lay…" at bounding box center [430, 217] width 861 height 363
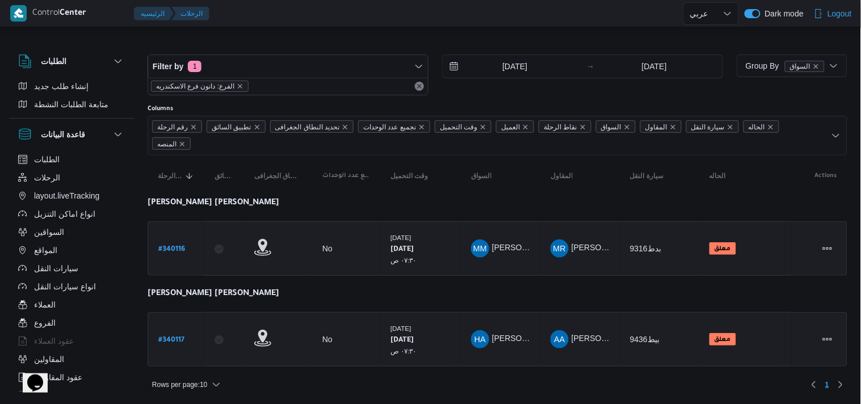
click at [486, 44] on div at bounding box center [498, 45] width 700 height 18
click at [190, 378] on span "Rows per page : 10" at bounding box center [179, 385] width 55 height 14
click at [183, 343] on span "20 rows" at bounding box center [201, 338] width 36 height 9
select select "ar"
drag, startPoint x: 860, startPoint y: 129, endPoint x: 860, endPoint y: 167, distance: 37.5
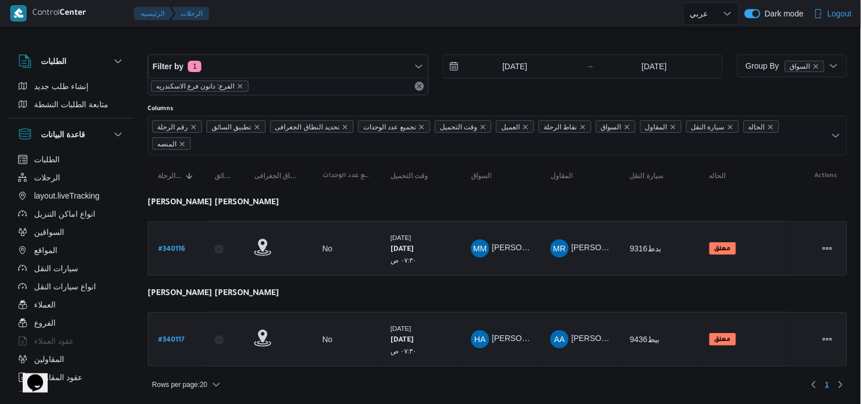
click at [860, 167] on div "الطلبات إنشاء طلب جديد متابعة الطلبات النشطة قاعدة البيانات الطلبات الرحلات lay…" at bounding box center [430, 217] width 861 height 363
click at [698, 47] on div at bounding box center [498, 45] width 700 height 18
select select "ar"
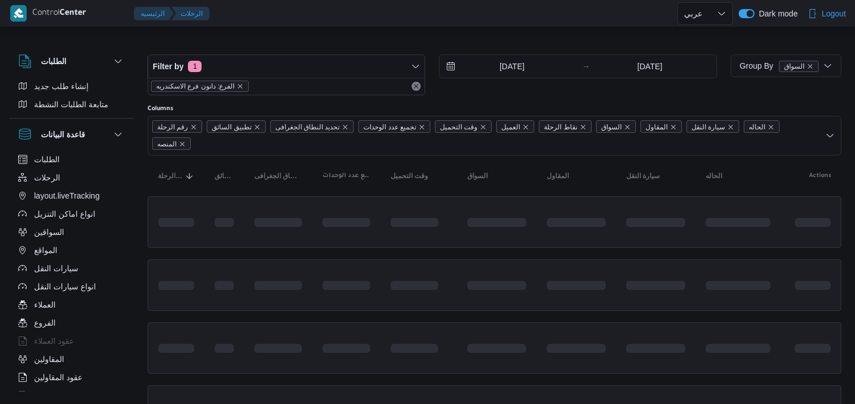
select select "ar"
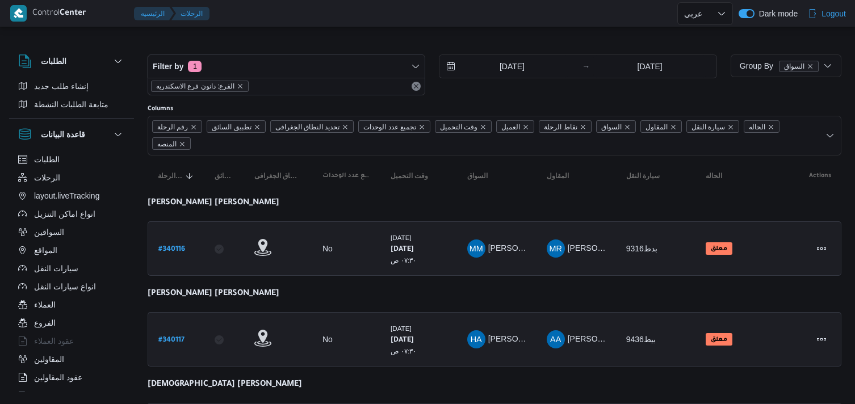
select select "ar"
